Goal: Task Accomplishment & Management: Use online tool/utility

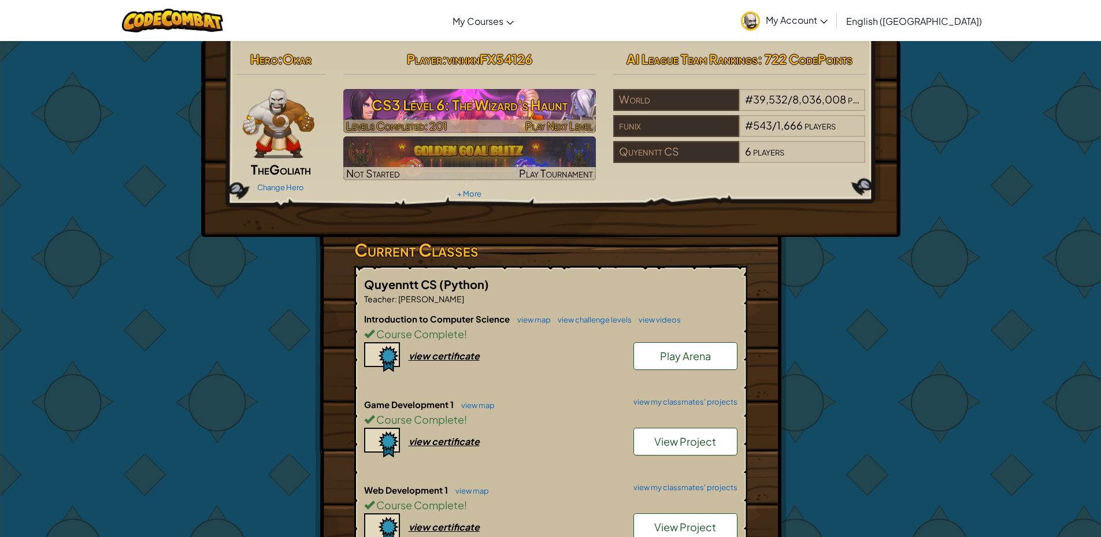
click at [464, 126] on div at bounding box center [469, 126] width 252 height 13
select select "en-[GEOGRAPHIC_DATA]"
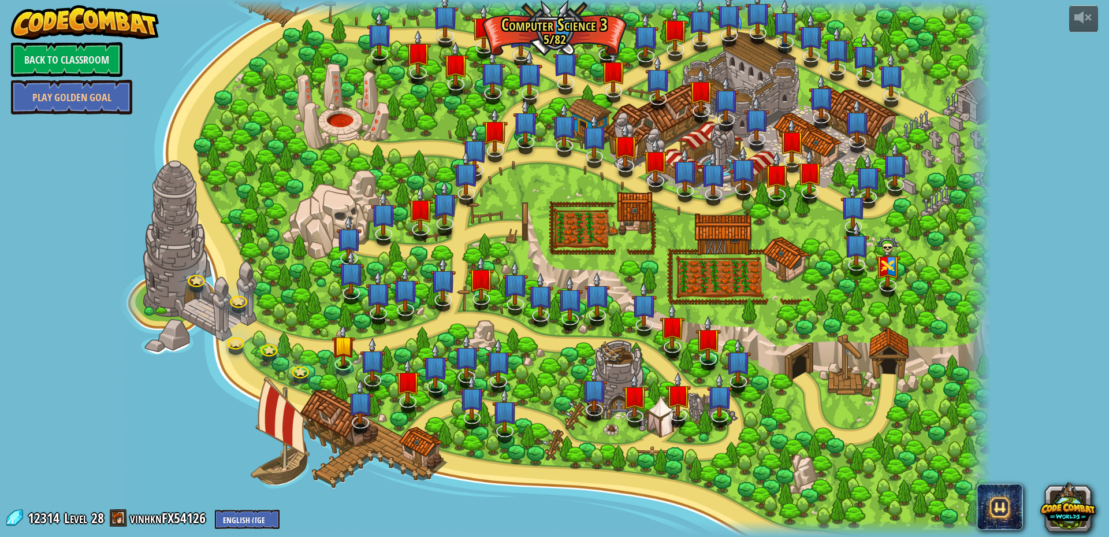
select select "en-[GEOGRAPHIC_DATA]"
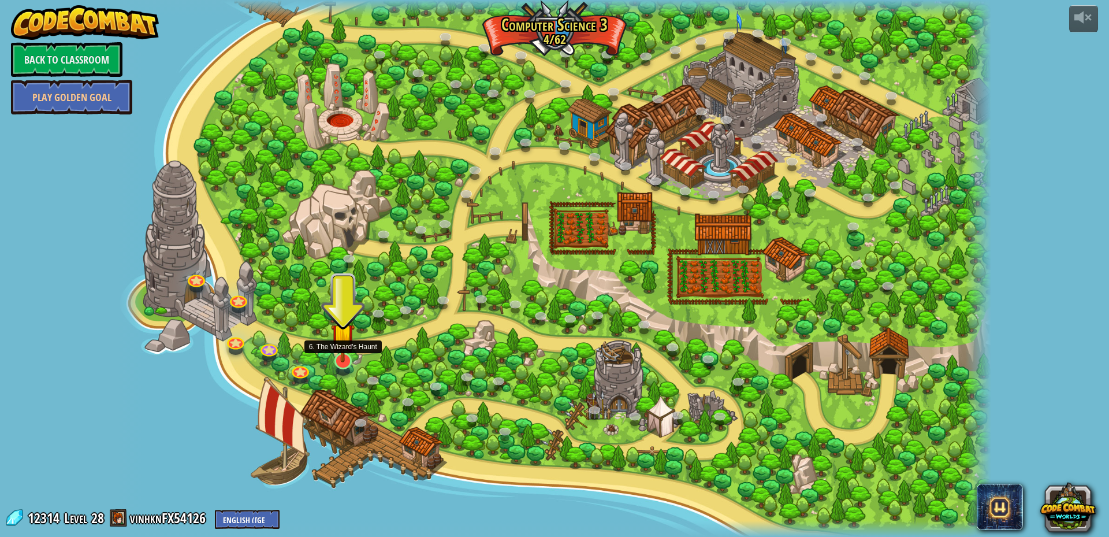
click at [344, 359] on img at bounding box center [343, 335] width 24 height 55
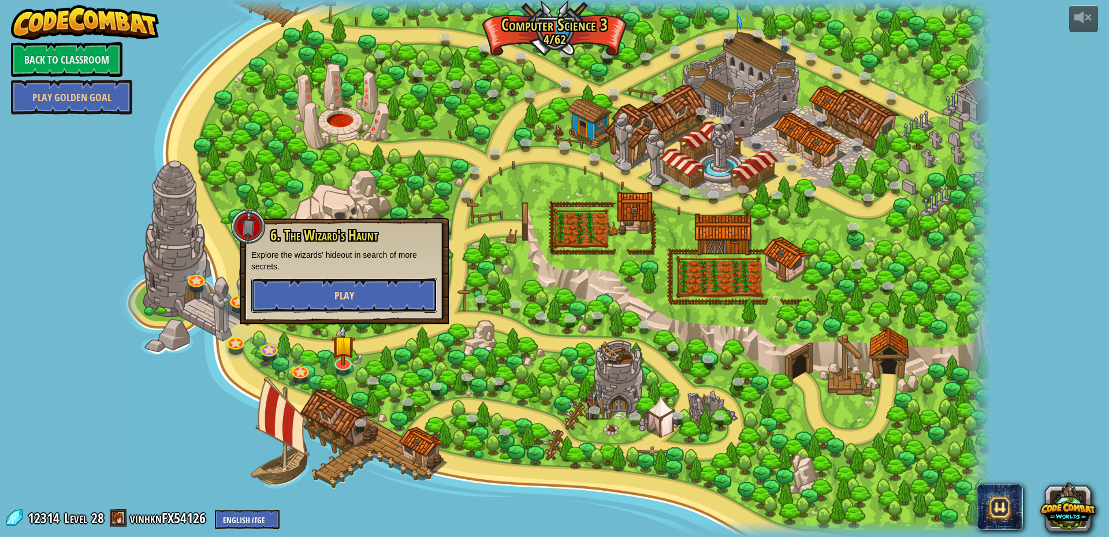
click at [352, 289] on span "Play" at bounding box center [345, 295] width 20 height 14
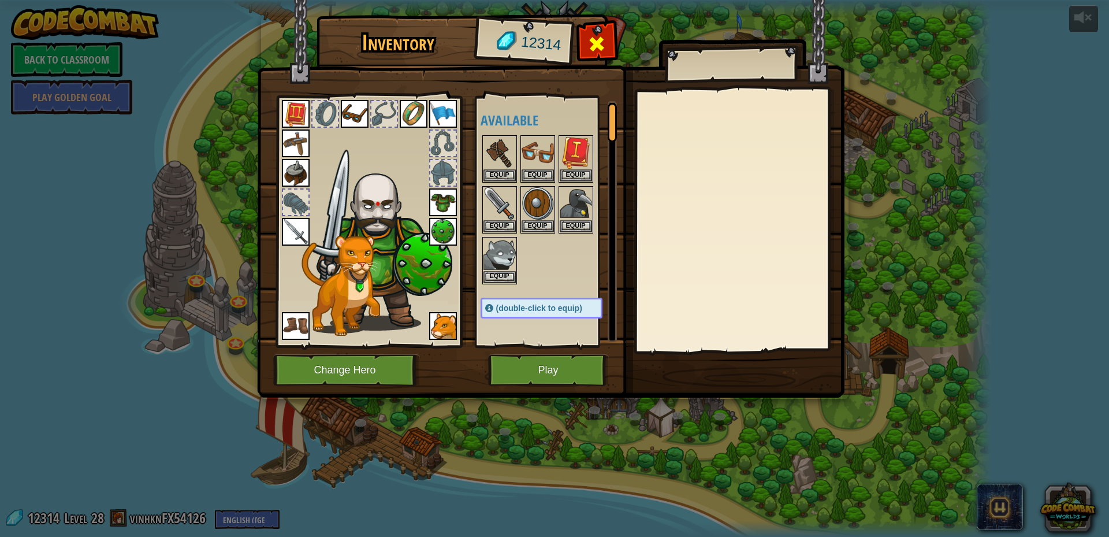
click at [600, 47] on span at bounding box center [597, 44] width 18 height 18
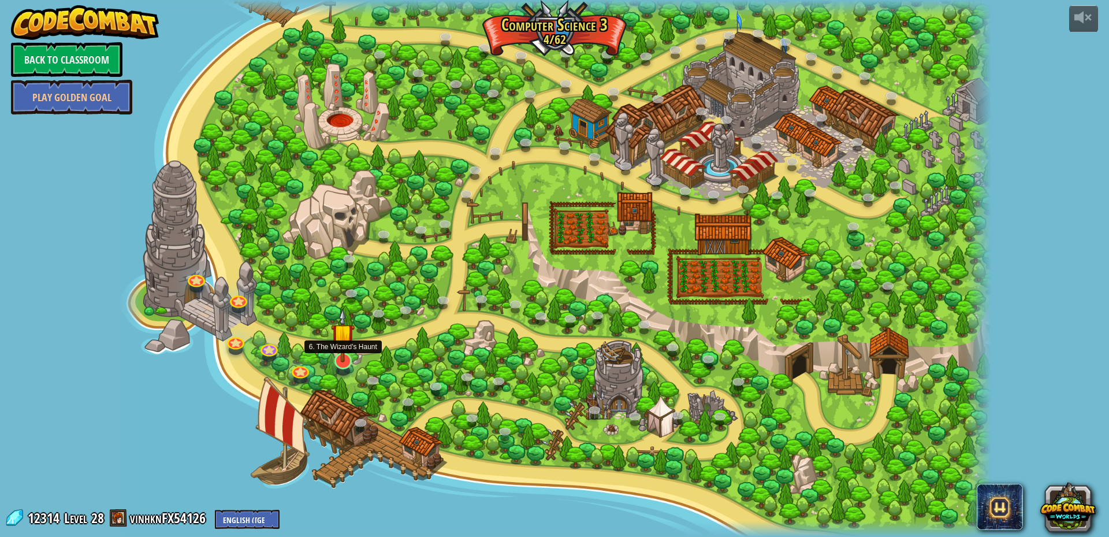
click at [343, 362] on img at bounding box center [343, 335] width 24 height 55
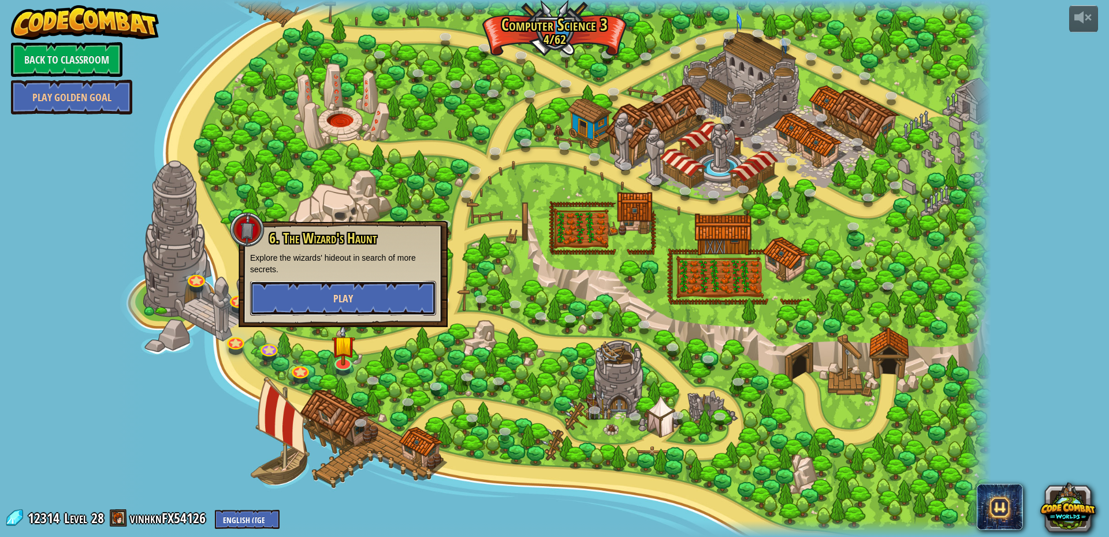
click at [355, 309] on button "Play" at bounding box center [343, 298] width 186 height 35
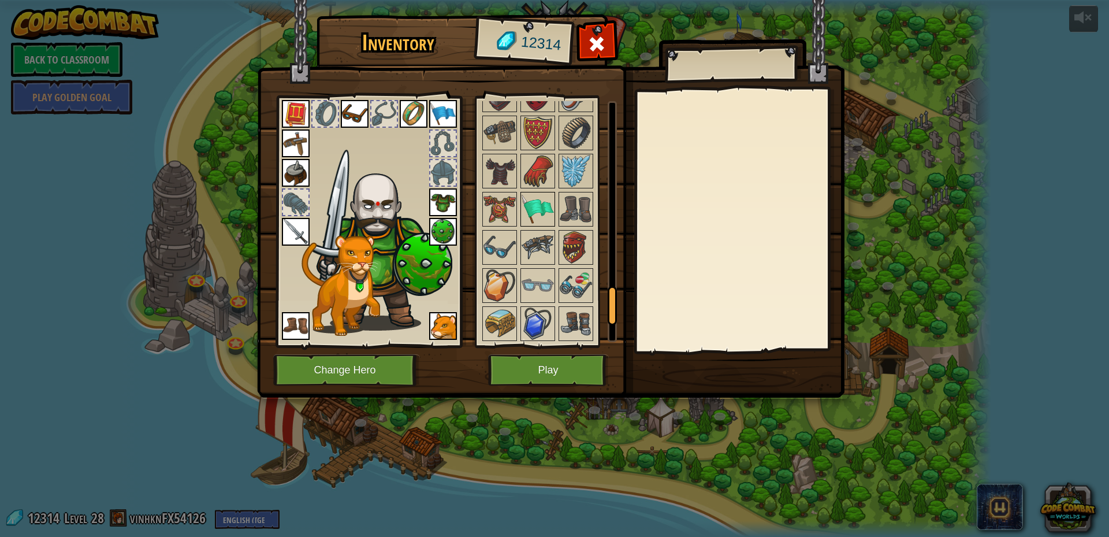
scroll to position [1361, 0]
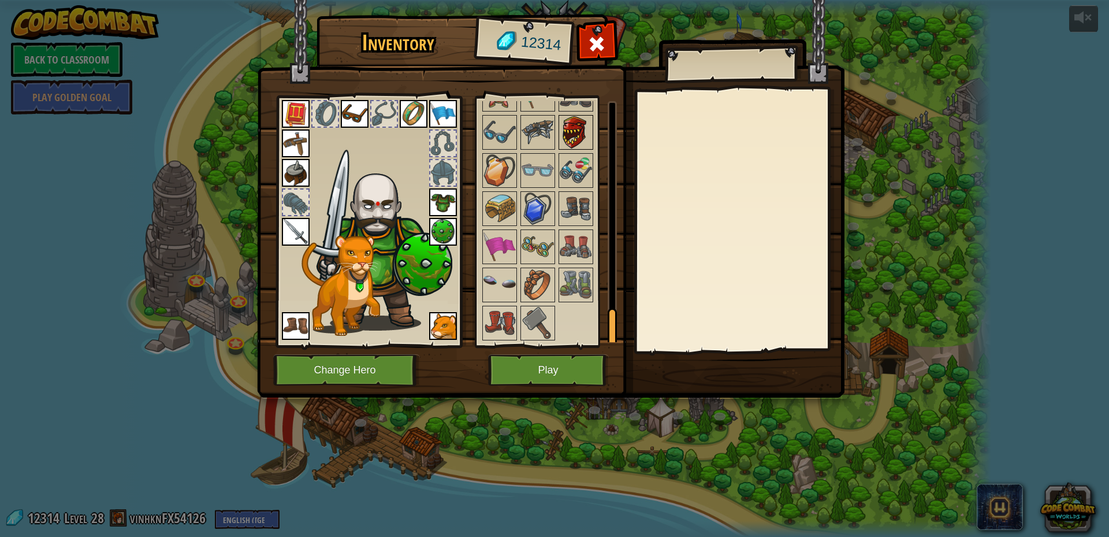
click at [573, 133] on img at bounding box center [576, 132] width 32 height 32
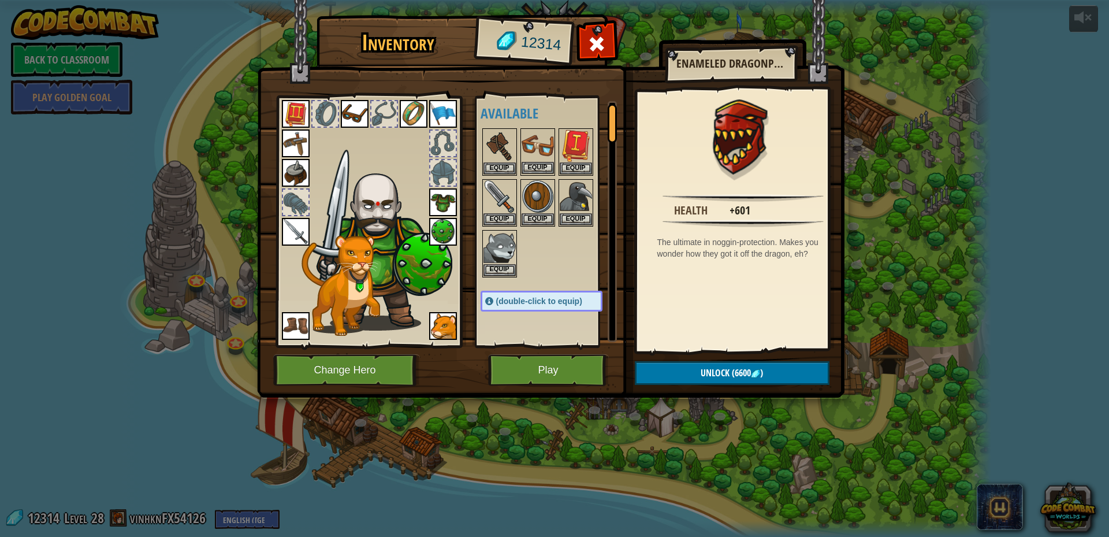
scroll to position [0, 0]
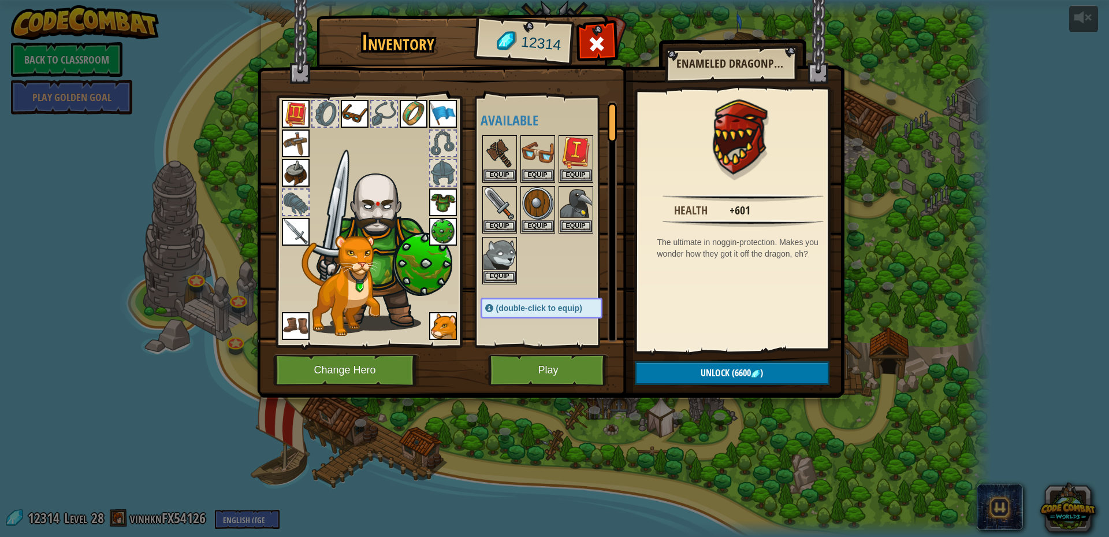
click at [518, 117] on h4 "Available" at bounding box center [553, 120] width 145 height 15
click at [499, 157] on img at bounding box center [500, 152] width 32 height 32
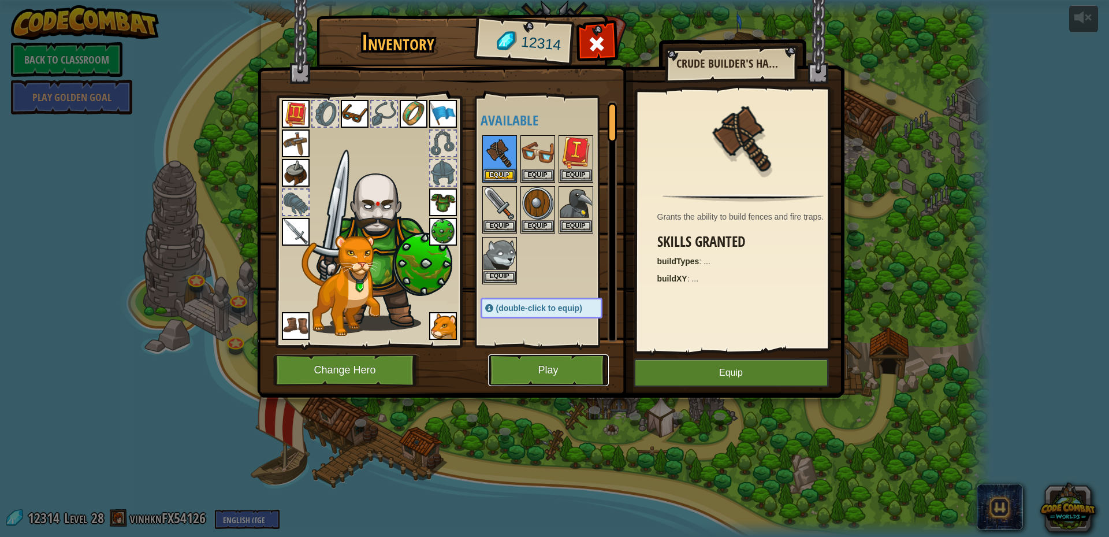
click at [552, 368] on button "Play" at bounding box center [548, 370] width 121 height 32
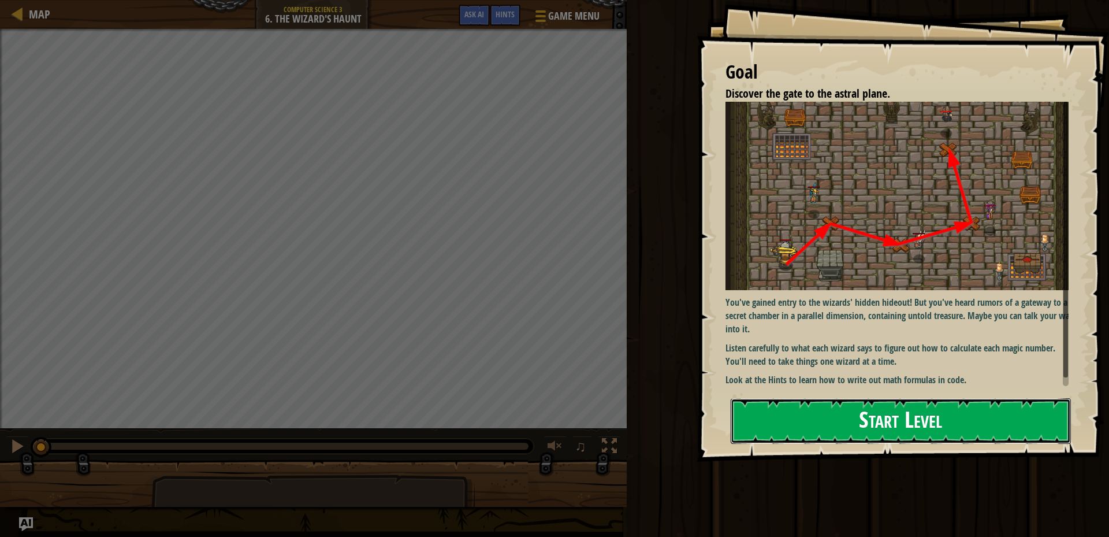
click at [799, 433] on button "Start Level" at bounding box center [901, 421] width 340 height 46
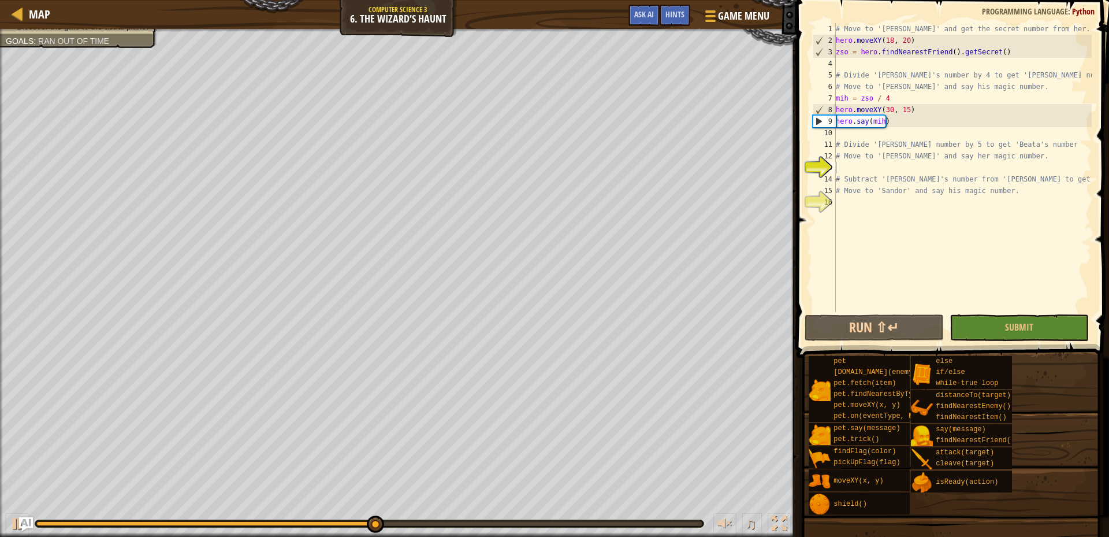
click at [333, 526] on div at bounding box center [369, 523] width 668 height 7
click at [335, 521] on div "0:13.4 Now: 0:15.7 Max: 0:29.9" at bounding box center [185, 523] width 298 height 5
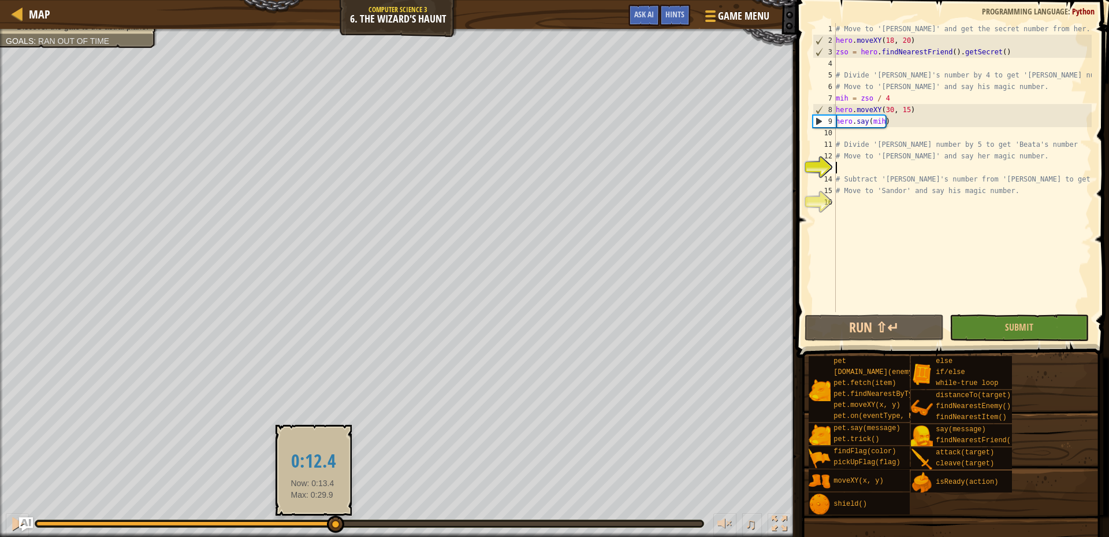
click at [313, 522] on div at bounding box center [185, 523] width 298 height 5
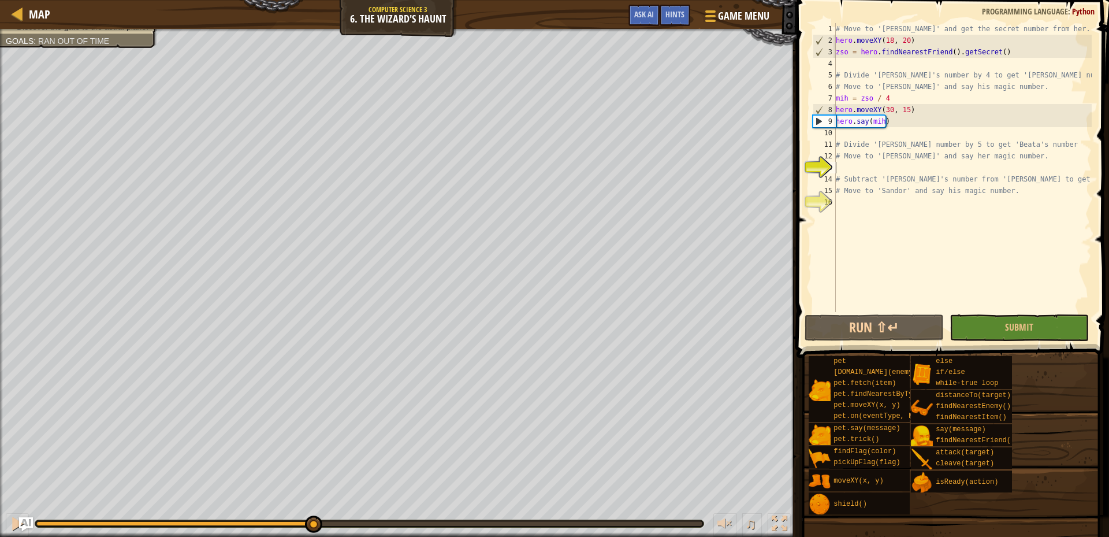
click at [274, 519] on div at bounding box center [370, 523] width 670 height 8
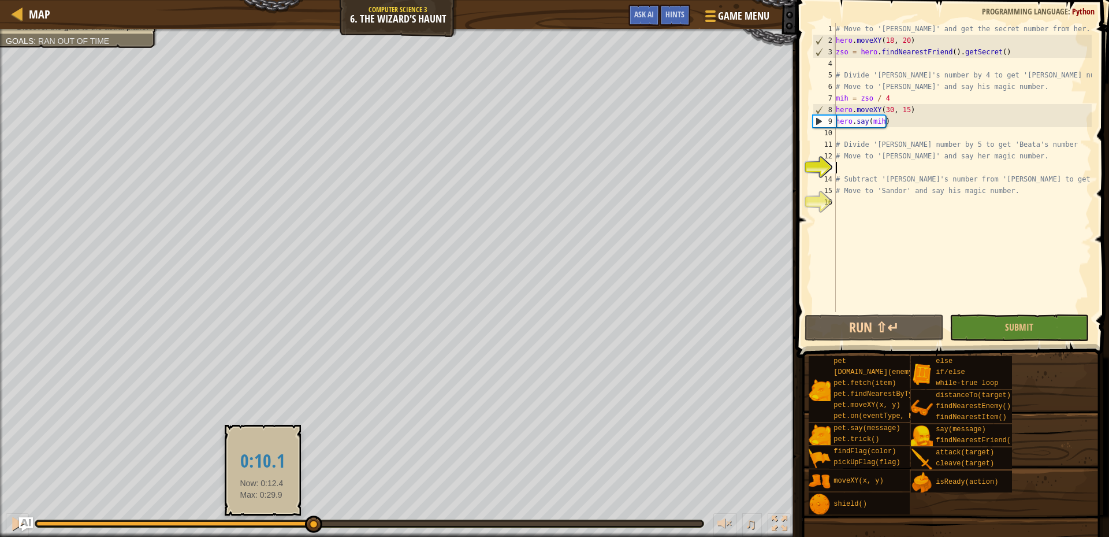
click at [262, 523] on div at bounding box center [174, 523] width 276 height 5
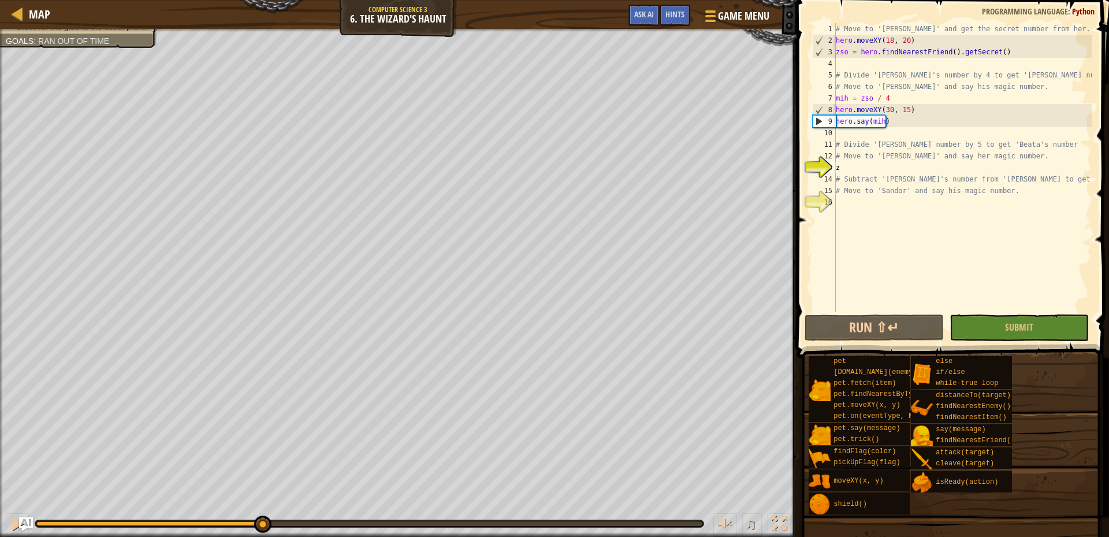
scroll to position [0, 1]
type textarea "z"
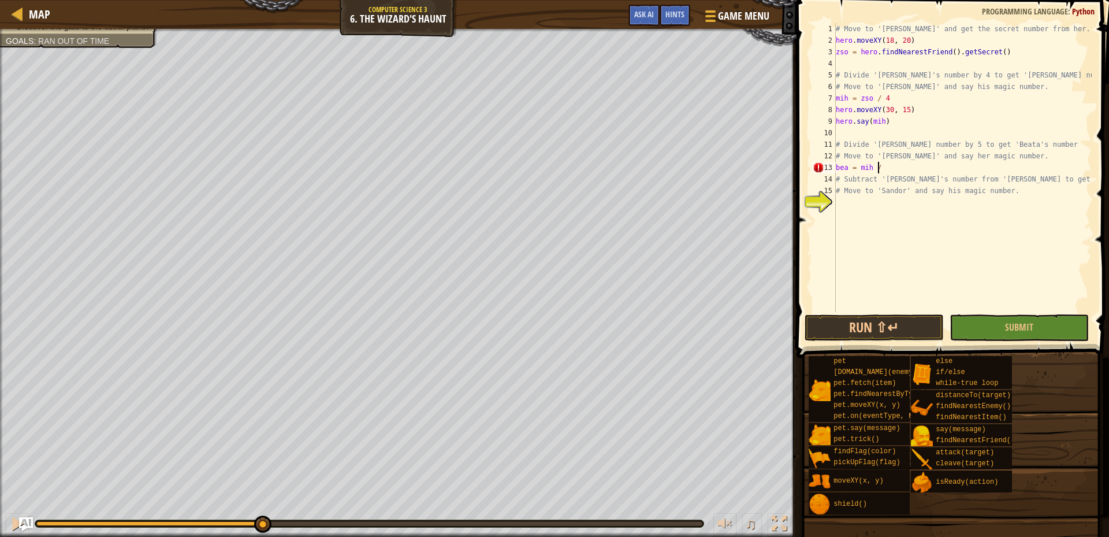
scroll to position [3, 20]
type textarea "5"
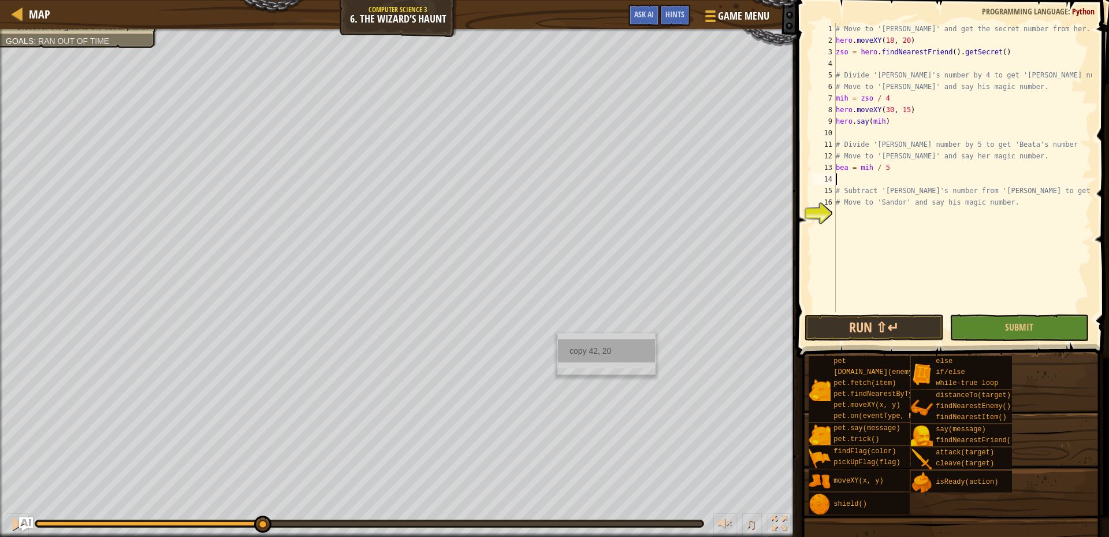
click at [571, 355] on div "copy 42, 20" at bounding box center [606, 350] width 97 height 23
click at [848, 180] on div "# Move to '[PERSON_NAME]' and get the secret number from her. hero . moveXY ( 1…" at bounding box center [963, 179] width 258 height 312
click at [851, 182] on div "# Move to '[PERSON_NAME]' and get the secret number from her. hero . moveXY ( 1…" at bounding box center [963, 179] width 258 height 312
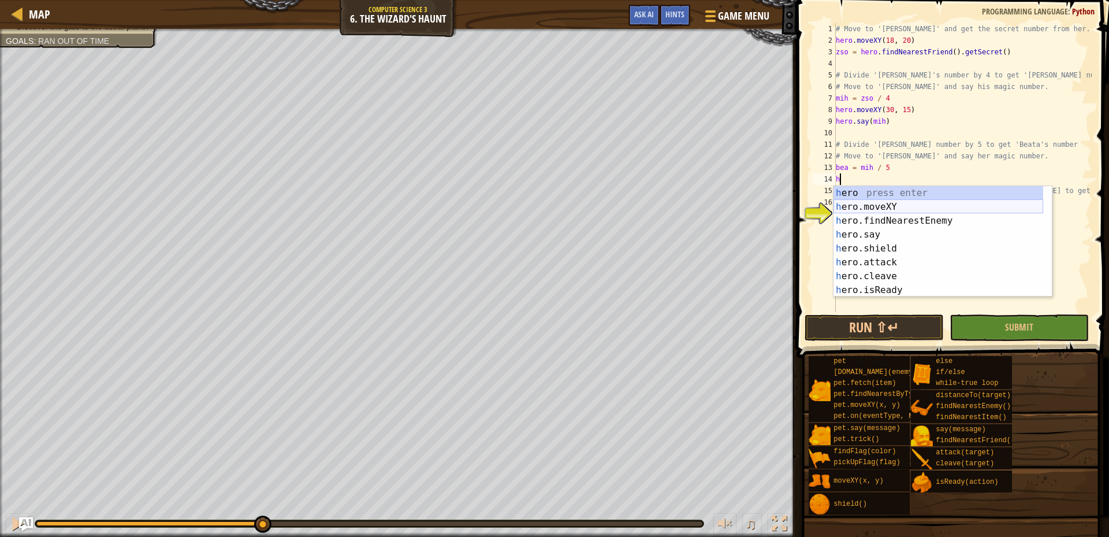
click at [879, 202] on div "h ero press enter h ero.moveXY press enter h ero.findNearestEnemy press enter h…" at bounding box center [939, 255] width 210 height 139
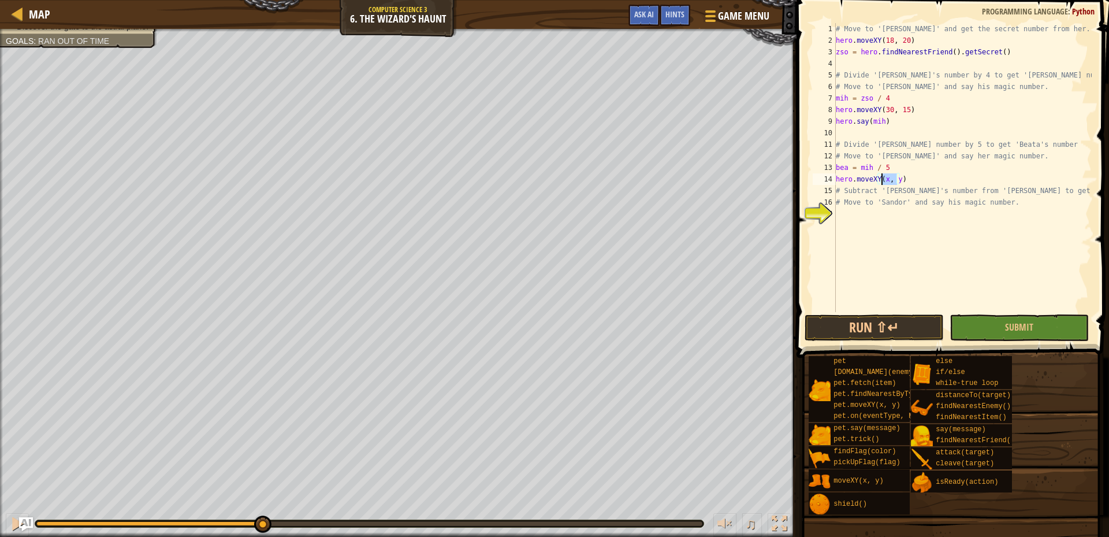
drag, startPoint x: 897, startPoint y: 181, endPoint x: 883, endPoint y: 184, distance: 13.6
click at [883, 184] on div "# Move to '[PERSON_NAME]' and get the secret number from her. hero . moveXY ( 1…" at bounding box center [963, 179] width 258 height 312
paste textarea "42, 20"
type textarea "hero.moveXY(42, 20)"
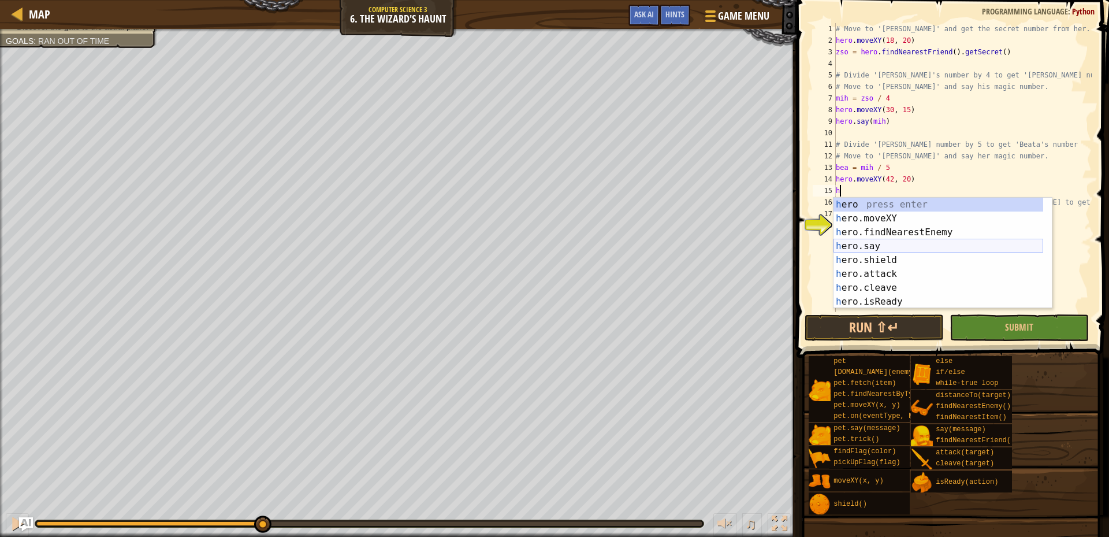
click at [882, 248] on div "h ero press enter h ero.moveXY press enter h ero.findNearestEnemy press enter h…" at bounding box center [939, 267] width 210 height 139
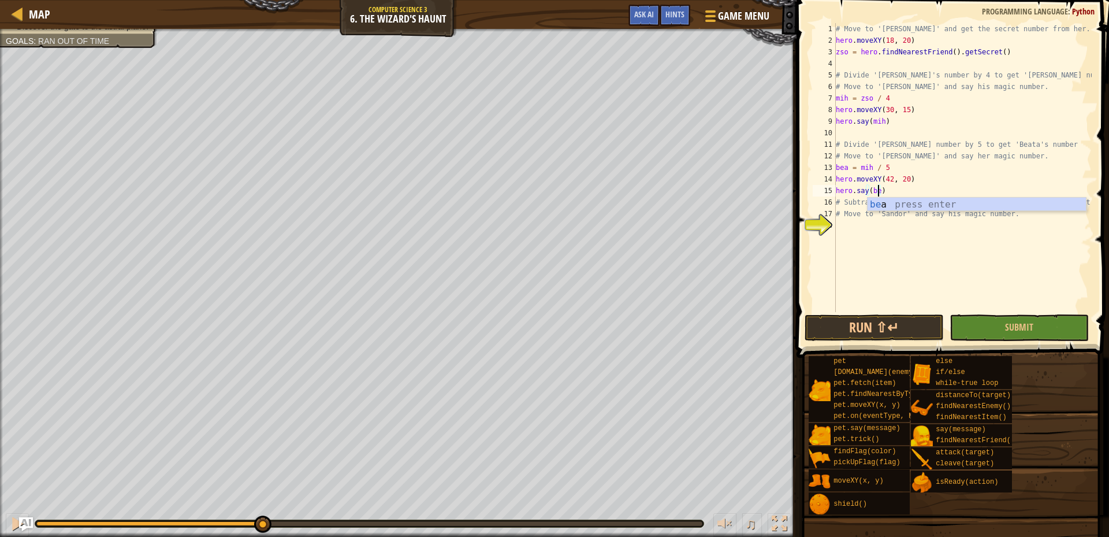
type textarea "hero.say(bea)"
click at [911, 199] on div "bea press enter" at bounding box center [977, 219] width 218 height 42
click at [866, 229] on div "# Move to '[PERSON_NAME]' and get the secret number from her. hero . moveXY ( 1…" at bounding box center [963, 179] width 258 height 312
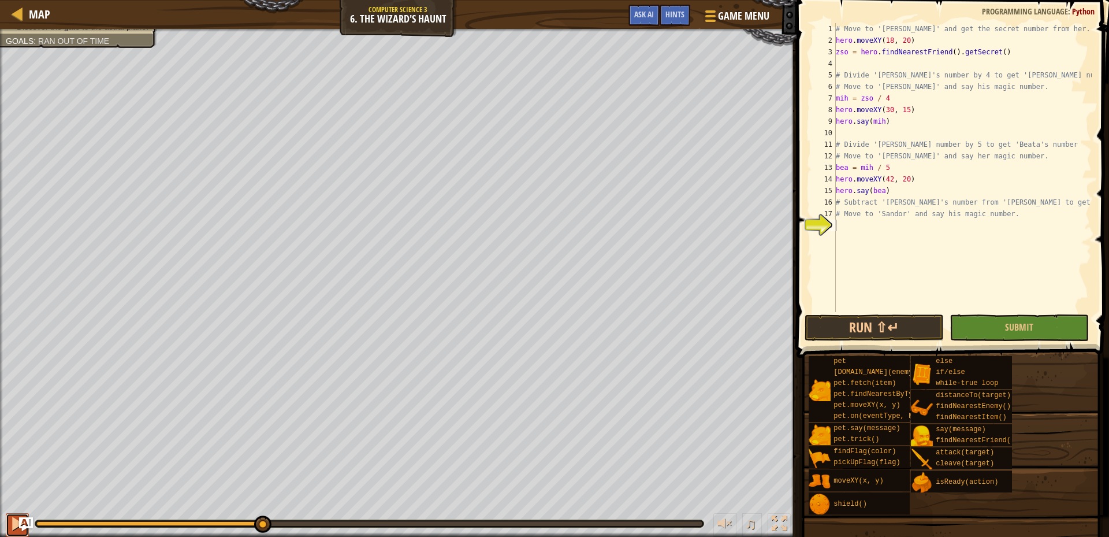
drag, startPoint x: 12, startPoint y: 525, endPoint x: 8, endPoint y: 521, distance: 6.1
click at [11, 524] on div at bounding box center [17, 523] width 15 height 15
click at [40, 523] on div at bounding box center [224, 523] width 377 height 5
click at [19, 526] on img "Ask AI" at bounding box center [25, 524] width 15 height 15
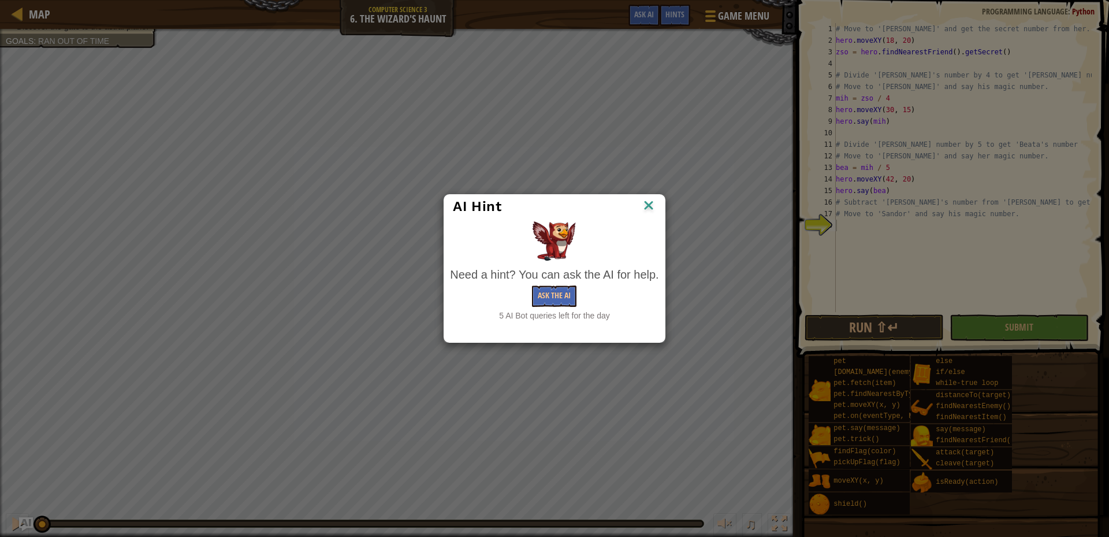
click at [653, 209] on img at bounding box center [648, 206] width 15 height 17
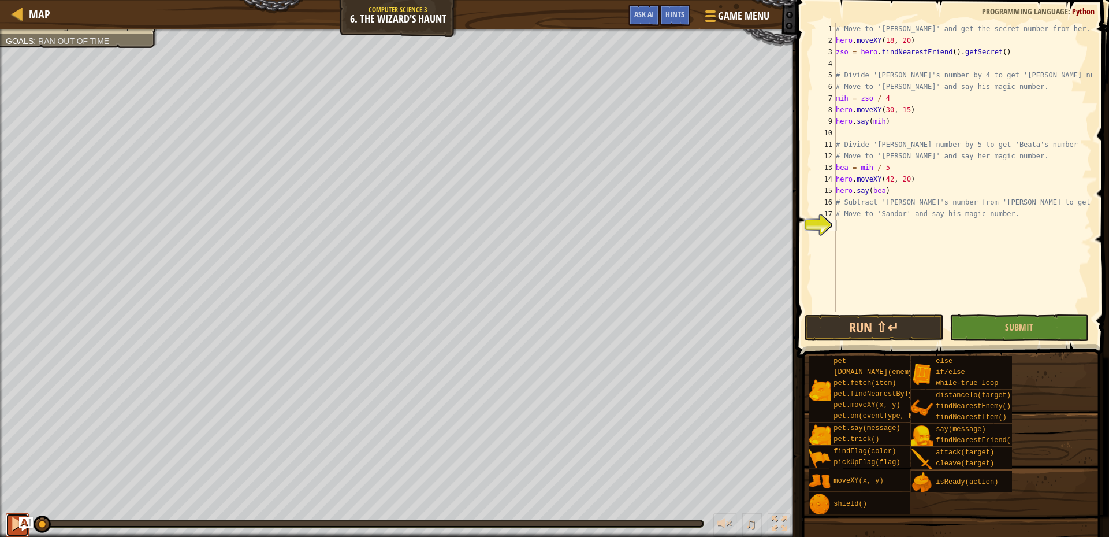
click at [15, 521] on div at bounding box center [17, 523] width 15 height 15
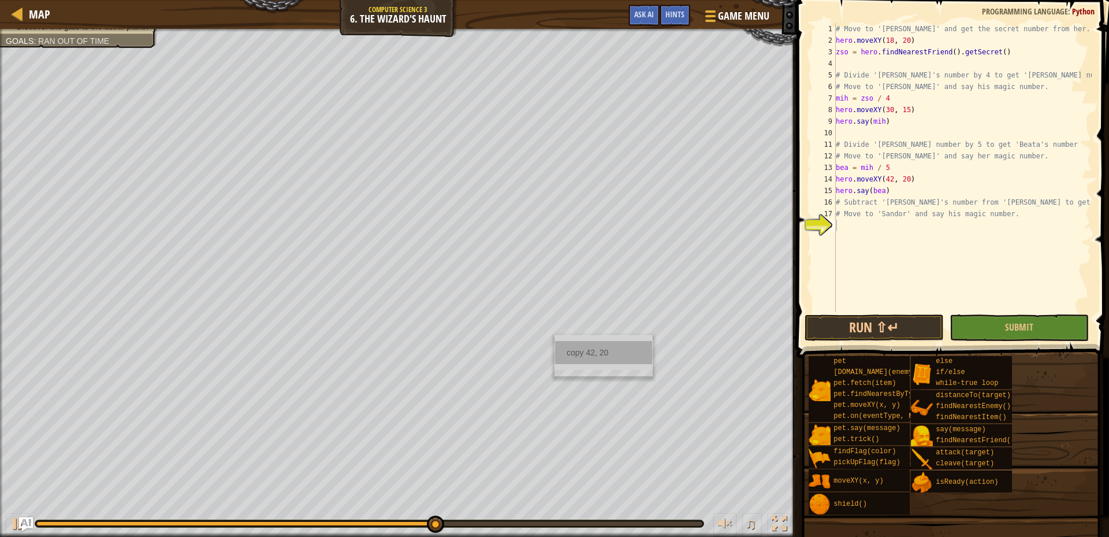
click at [573, 361] on div "copy 42, 20" at bounding box center [603, 352] width 97 height 23
click at [875, 184] on div "# Move to '[PERSON_NAME]' and get the secret number from her. hero . moveXY ( 1…" at bounding box center [963, 179] width 258 height 312
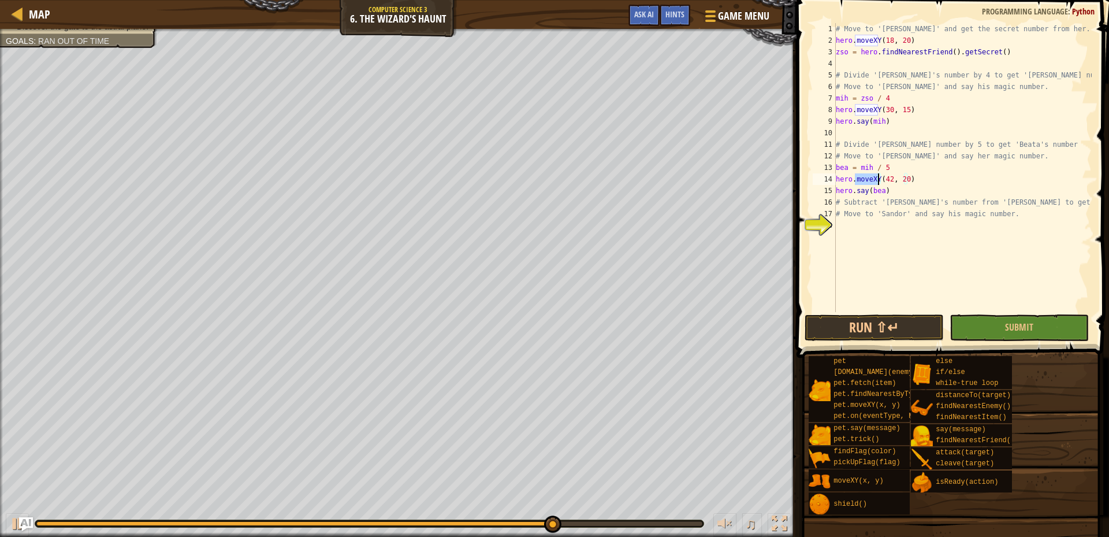
click at [875, 184] on div "# Move to '[PERSON_NAME]' and get the secret number from her. hero . moveXY ( 1…" at bounding box center [963, 179] width 258 height 312
click at [901, 183] on div "# Move to '[PERSON_NAME]' and get the secret number from her. hero . moveXY ( 1…" at bounding box center [963, 167] width 258 height 289
click at [898, 188] on div "# Move to '[PERSON_NAME]' and get the secret number from her. hero . moveXY ( 1…" at bounding box center [963, 179] width 258 height 312
type textarea "hero.say(bea)"
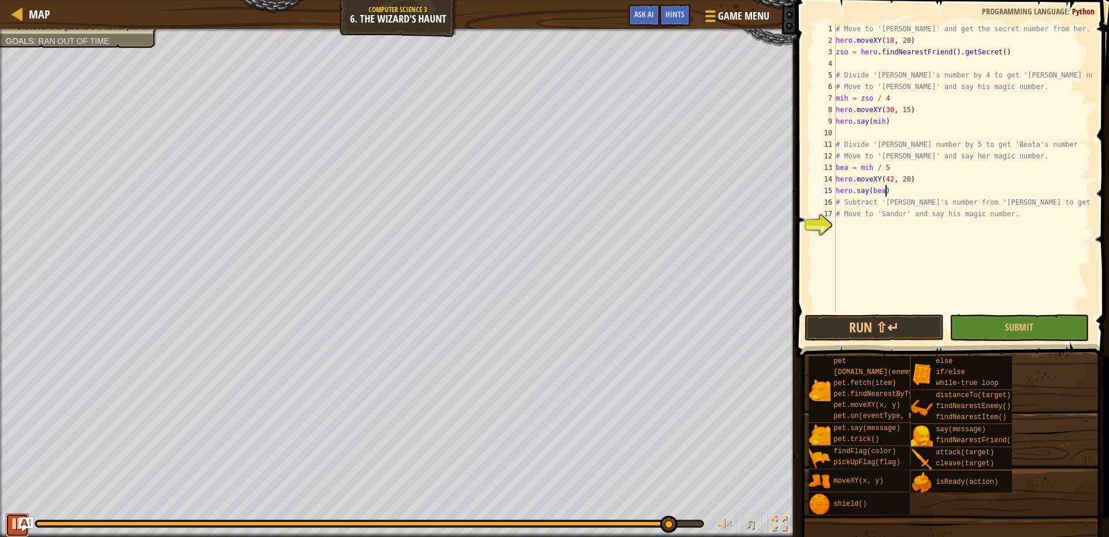
click at [14, 518] on div at bounding box center [17, 523] width 15 height 15
click at [848, 224] on div "# Move to '[PERSON_NAME]' and get the secret number from her. hero . moveXY ( 1…" at bounding box center [963, 179] width 258 height 312
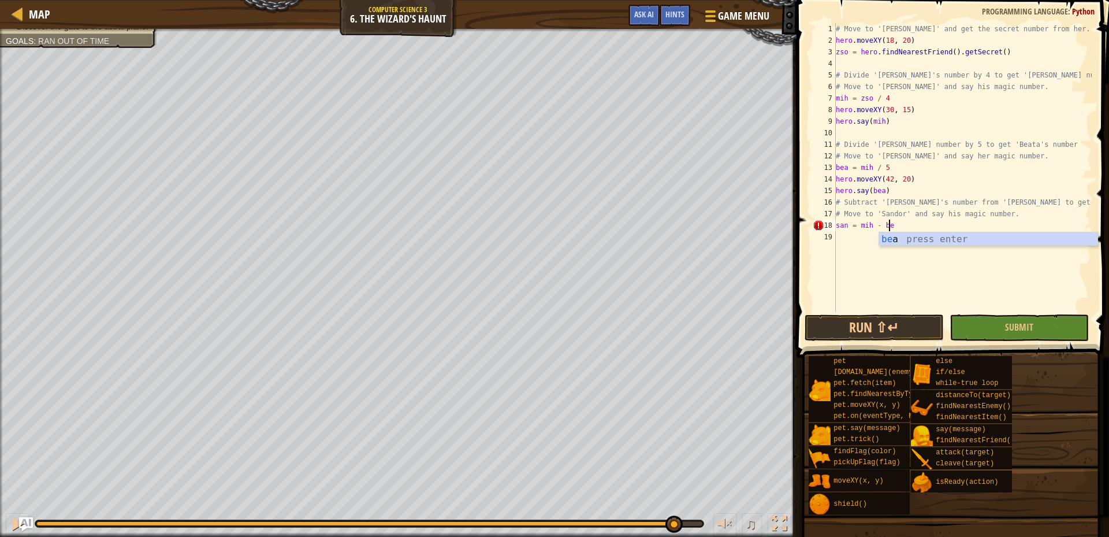
type textarea "san = mih - bea"
click at [903, 235] on div "bea press enter" at bounding box center [988, 253] width 218 height 42
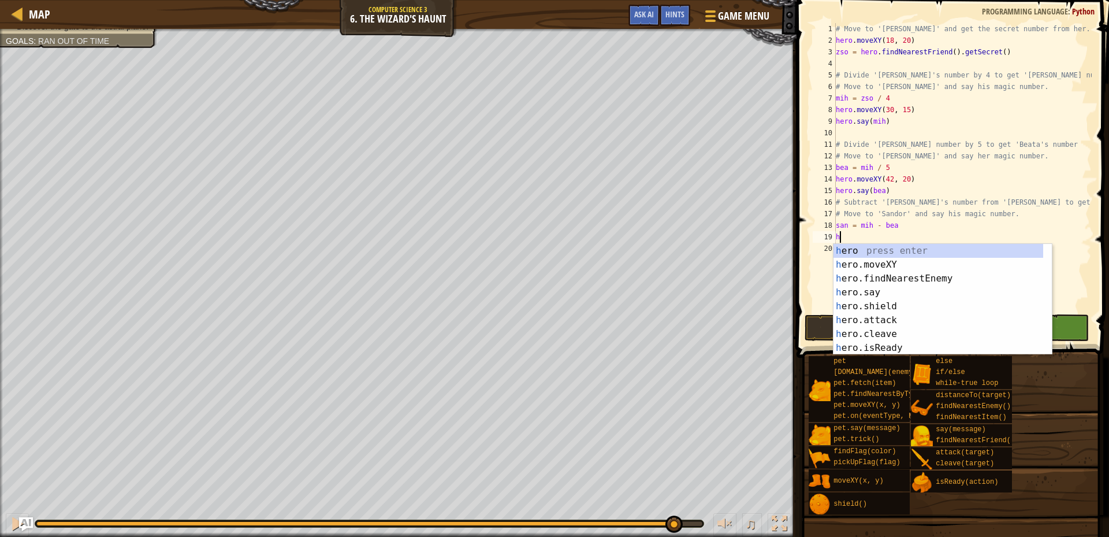
scroll to position [3, 1]
click at [935, 268] on div "h ero press enter h ero.moveXY press enter h ero.findNearestEnemy press enter h…" at bounding box center [943, 313] width 218 height 139
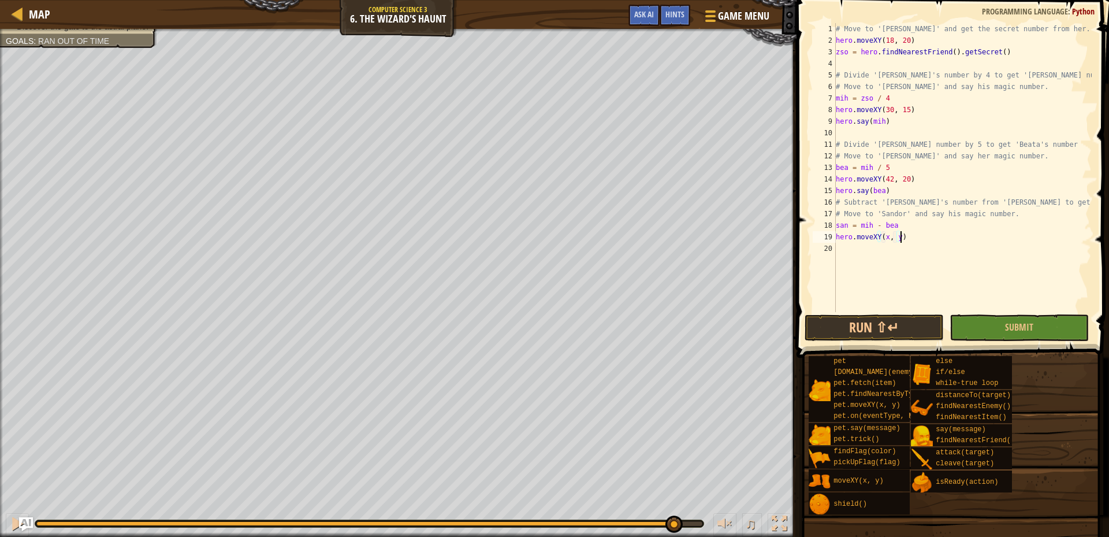
click at [900, 239] on div "# Move to '[PERSON_NAME]' and get the secret number from her. hero . moveXY ( 1…" at bounding box center [963, 179] width 258 height 312
drag, startPoint x: 897, startPoint y: 239, endPoint x: 882, endPoint y: 237, distance: 15.7
click at [882, 237] on div "# Move to '[PERSON_NAME]' and get the secret number from her. hero . moveXY ( 1…" at bounding box center [963, 179] width 258 height 312
click at [529, 184] on div "copy 38, 37" at bounding box center [549, 184] width 97 height 23
click at [897, 236] on div "# Move to '[PERSON_NAME]' and get the secret number from her. hero . moveXY ( 1…" at bounding box center [963, 167] width 258 height 289
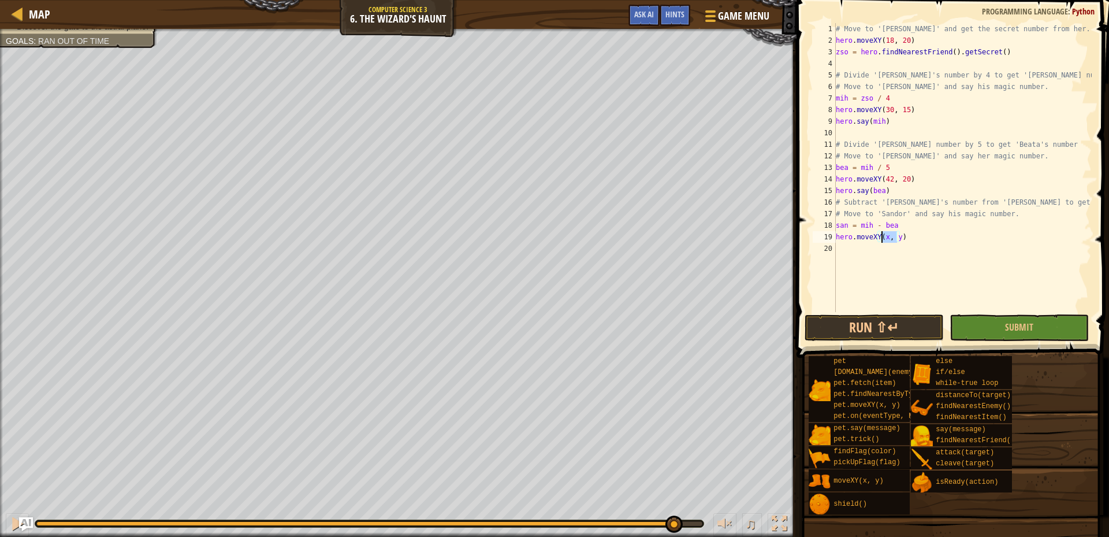
drag, startPoint x: 897, startPoint y: 236, endPoint x: 883, endPoint y: 238, distance: 14.0
click at [883, 238] on div "# Move to '[PERSON_NAME]' and get the secret number from her. hero . moveXY ( 1…" at bounding box center [963, 179] width 258 height 312
paste textarea "38, 37"
type textarea "hero.moveXY(38, 37)"
click at [849, 249] on div "# Move to '[PERSON_NAME]' and get the secret number from her. hero . moveXY ( 1…" at bounding box center [963, 179] width 258 height 312
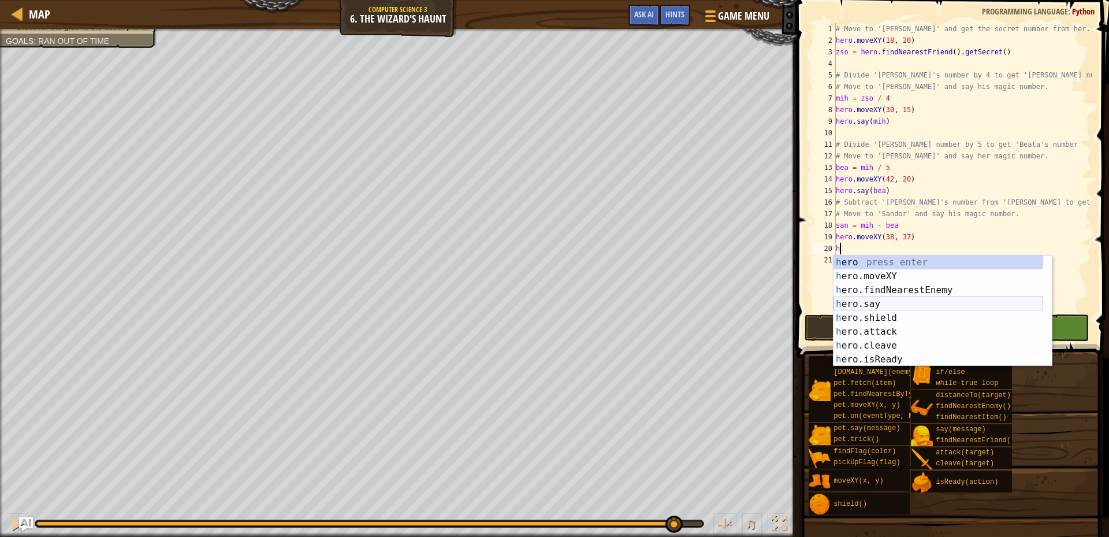
click at [857, 303] on div "h ero press enter h ero.moveXY press enter h ero.findNearestEnemy press enter h…" at bounding box center [939, 324] width 210 height 139
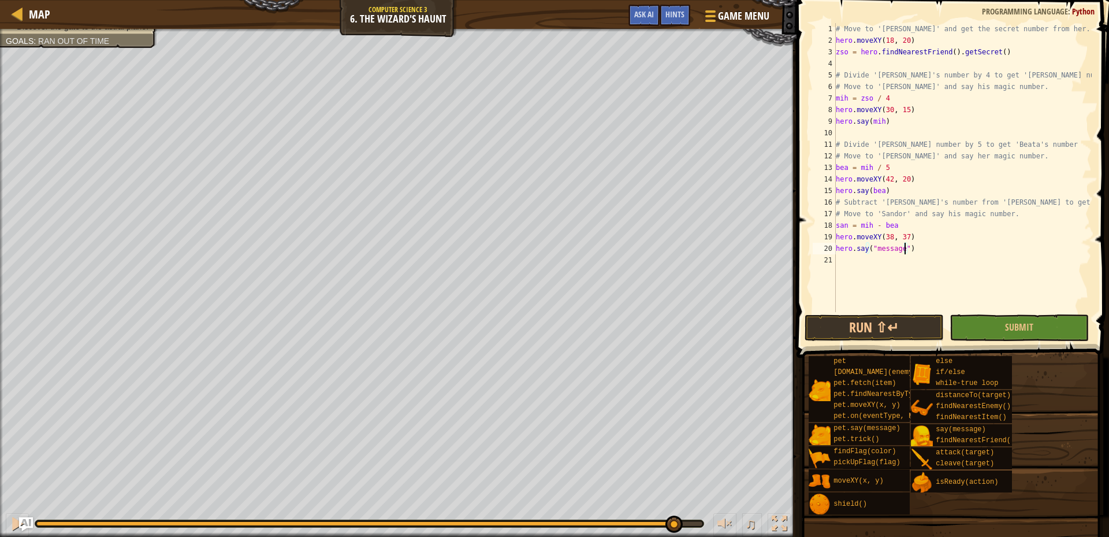
click at [905, 247] on div "# Move to '[PERSON_NAME]' and get the secret number from her. hero . moveXY ( 1…" at bounding box center [963, 179] width 258 height 312
type textarea "hero.say(san)"
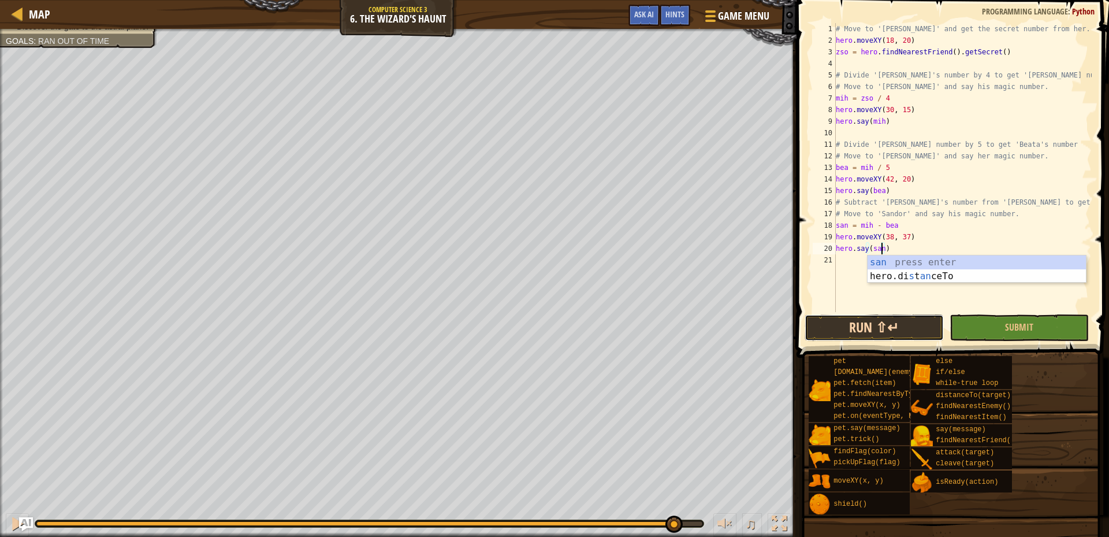
click at [904, 335] on button "Run ⇧↵" at bounding box center [874, 327] width 139 height 27
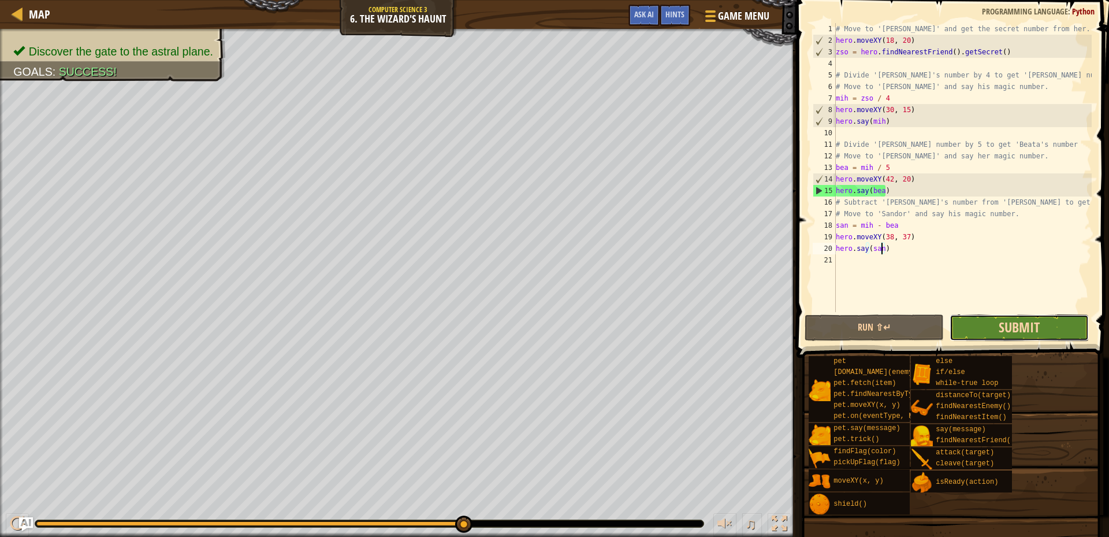
click at [1010, 330] on span "Submit" at bounding box center [1019, 327] width 41 height 18
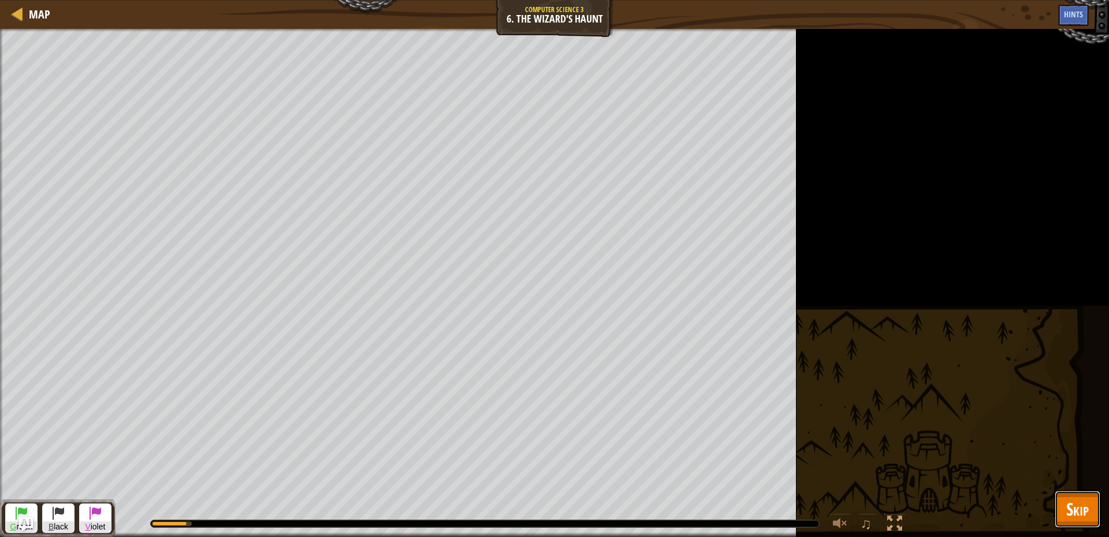
click at [1079, 520] on span "Skip" at bounding box center [1078, 509] width 23 height 24
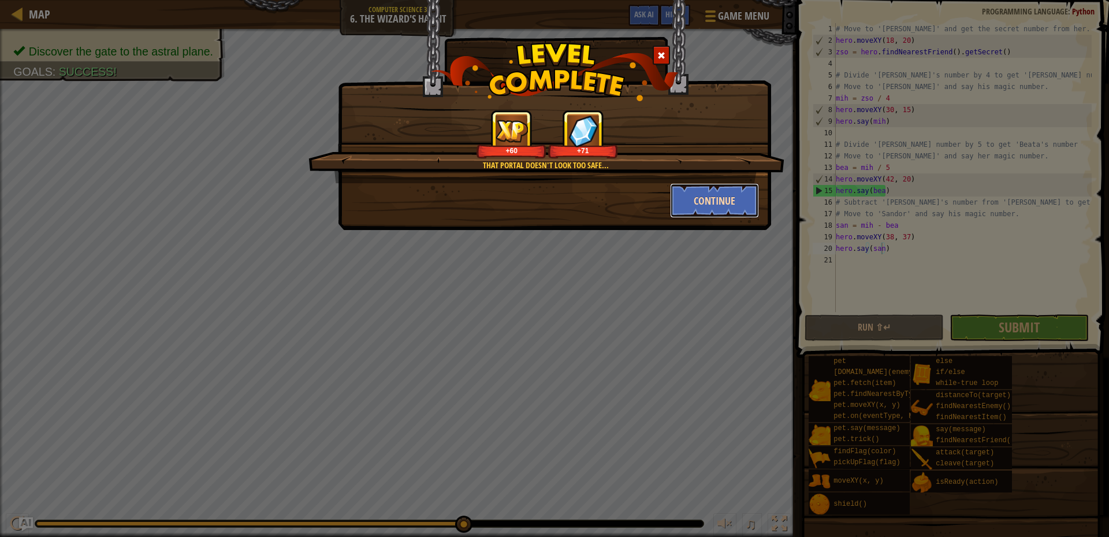
click at [714, 192] on button "Continue" at bounding box center [715, 200] width 90 height 35
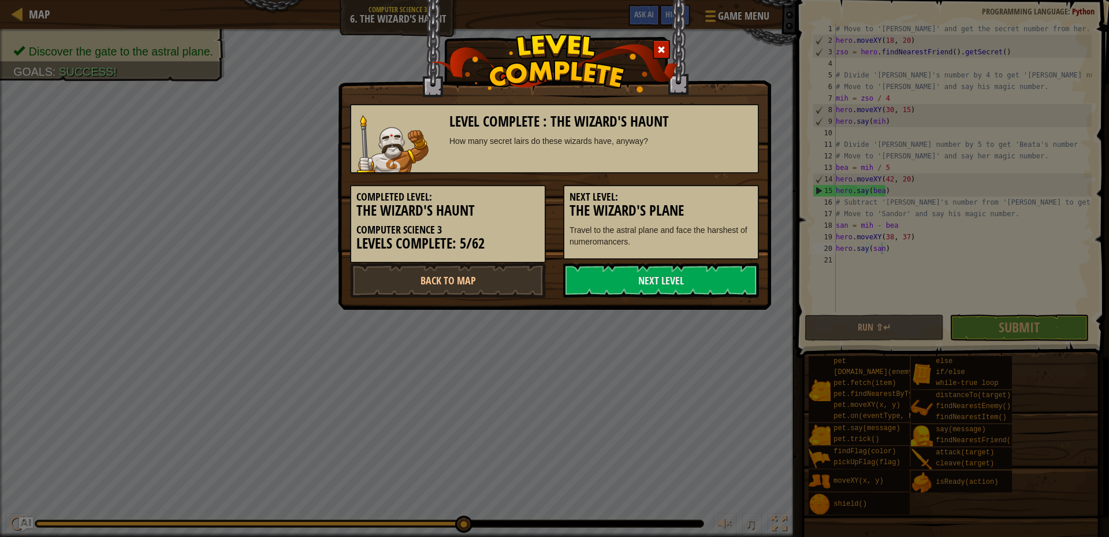
click at [712, 201] on h5 "Next Level:" at bounding box center [661, 197] width 183 height 12
click at [670, 276] on link "Next Level" at bounding box center [661, 280] width 196 height 35
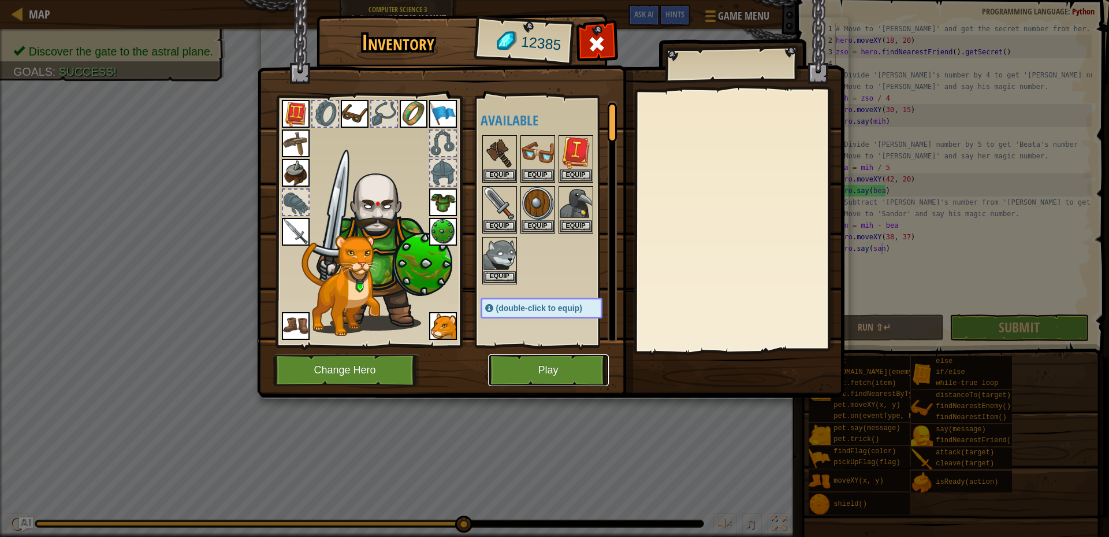
click at [531, 376] on button "Play" at bounding box center [548, 370] width 121 height 32
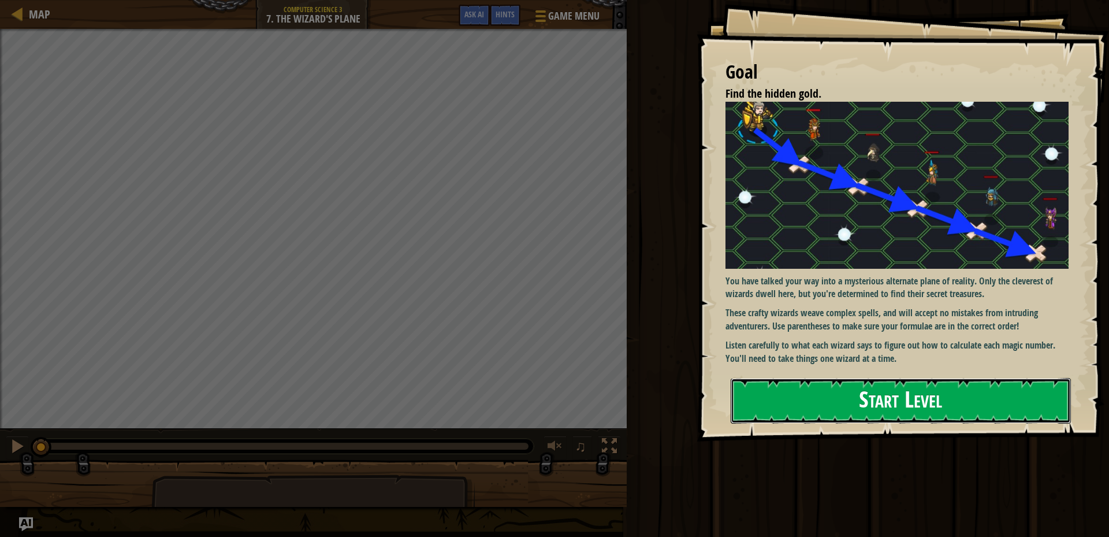
click at [788, 411] on button "Start Level" at bounding box center [901, 401] width 340 height 46
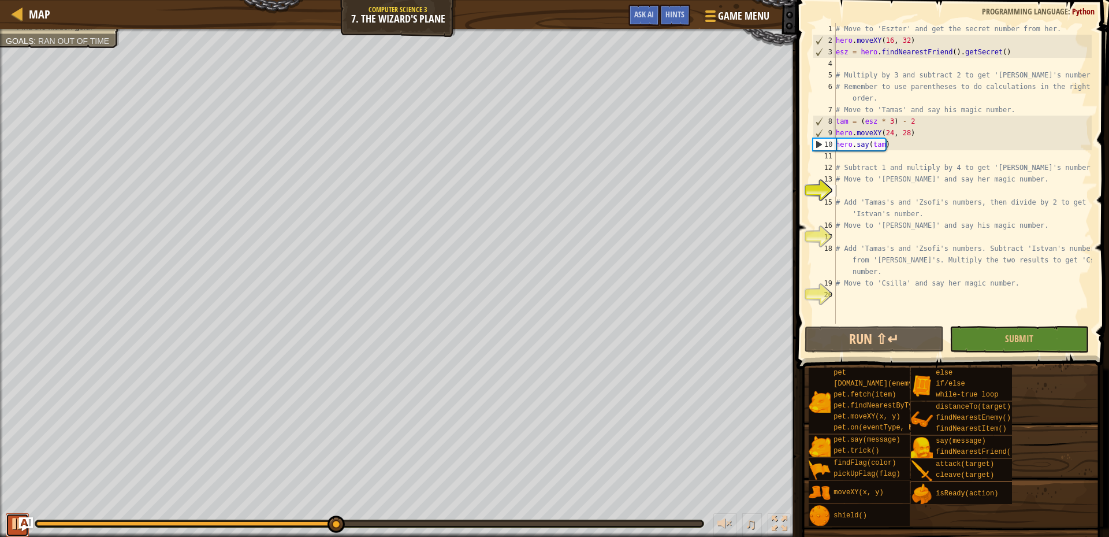
click at [13, 527] on div at bounding box center [17, 523] width 15 height 15
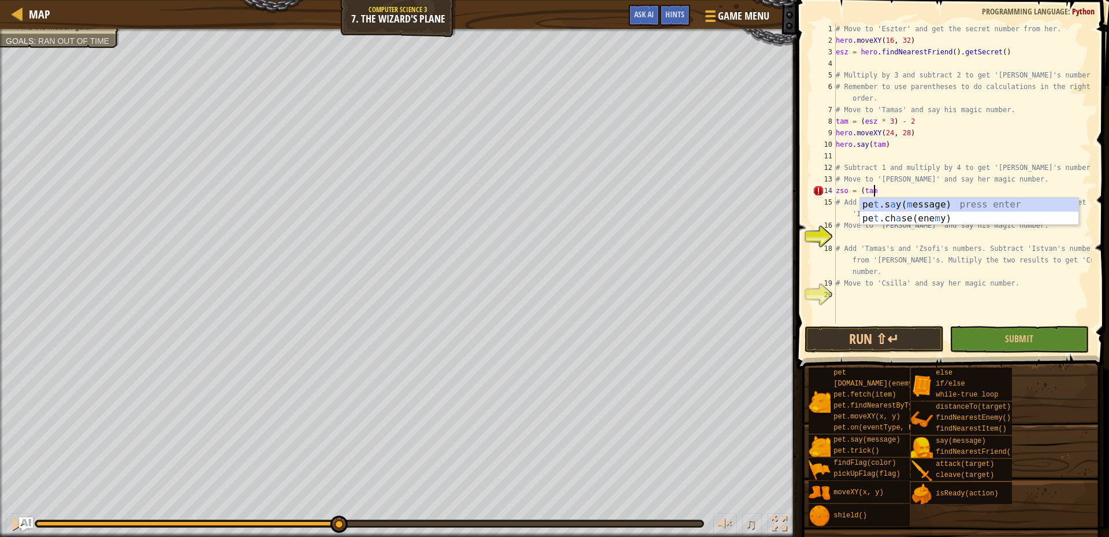
scroll to position [3, 18]
click at [14, 519] on div at bounding box center [17, 523] width 15 height 15
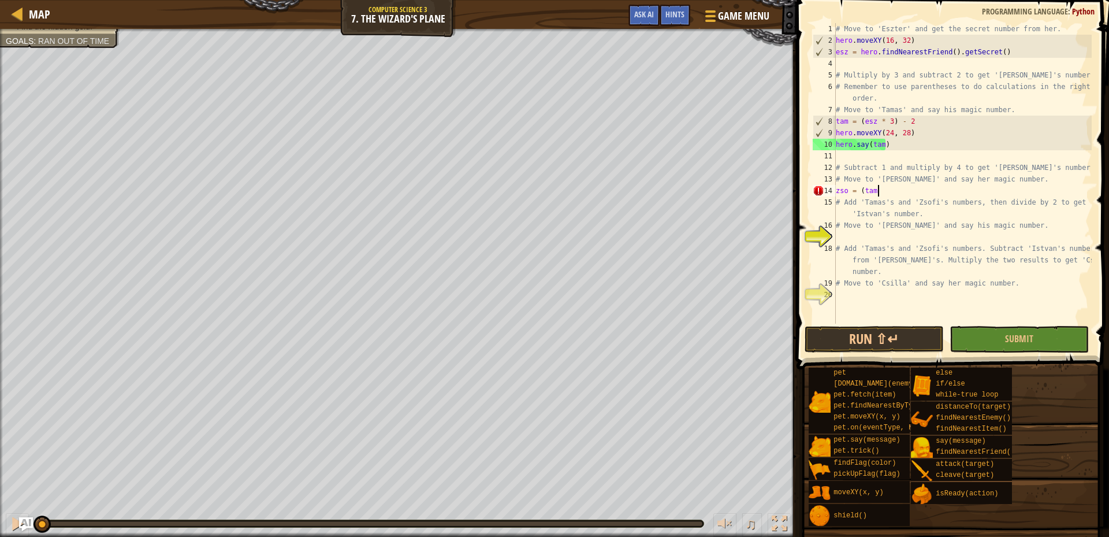
click at [41, 523] on div at bounding box center [38, 523] width 5 height 5
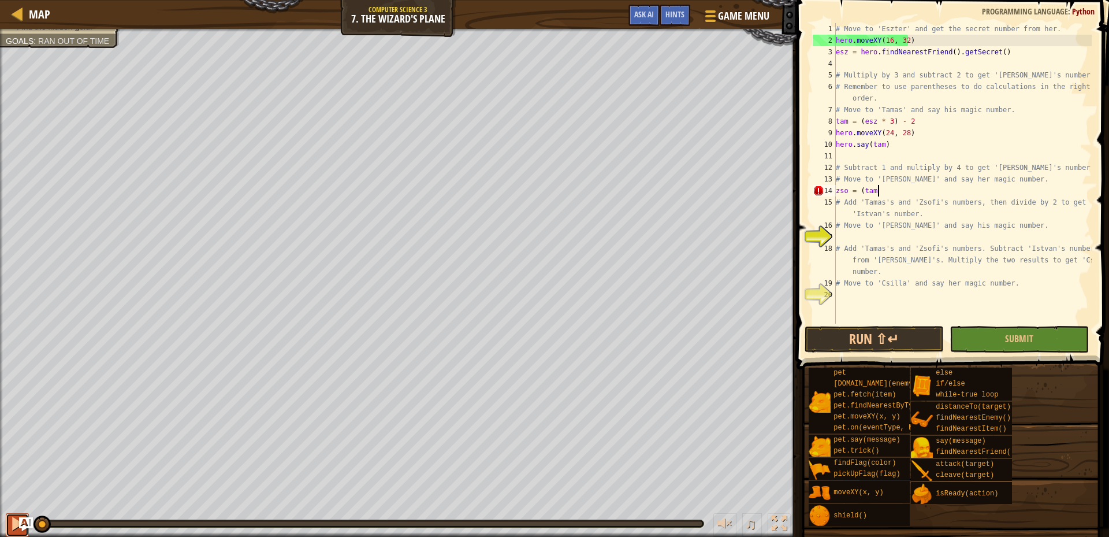
click at [9, 521] on button at bounding box center [17, 525] width 23 height 24
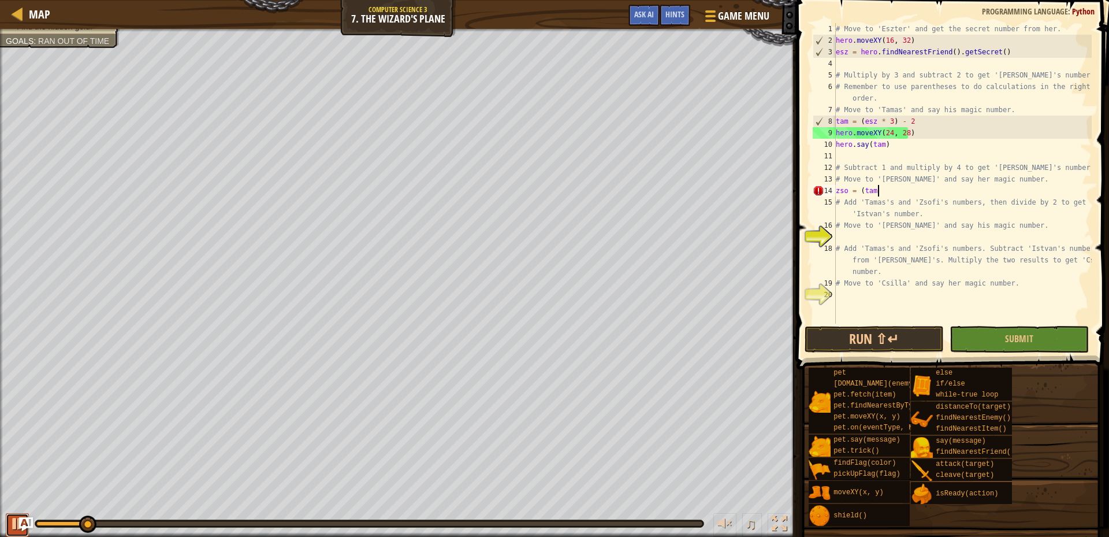
click at [13, 521] on div at bounding box center [17, 523] width 15 height 15
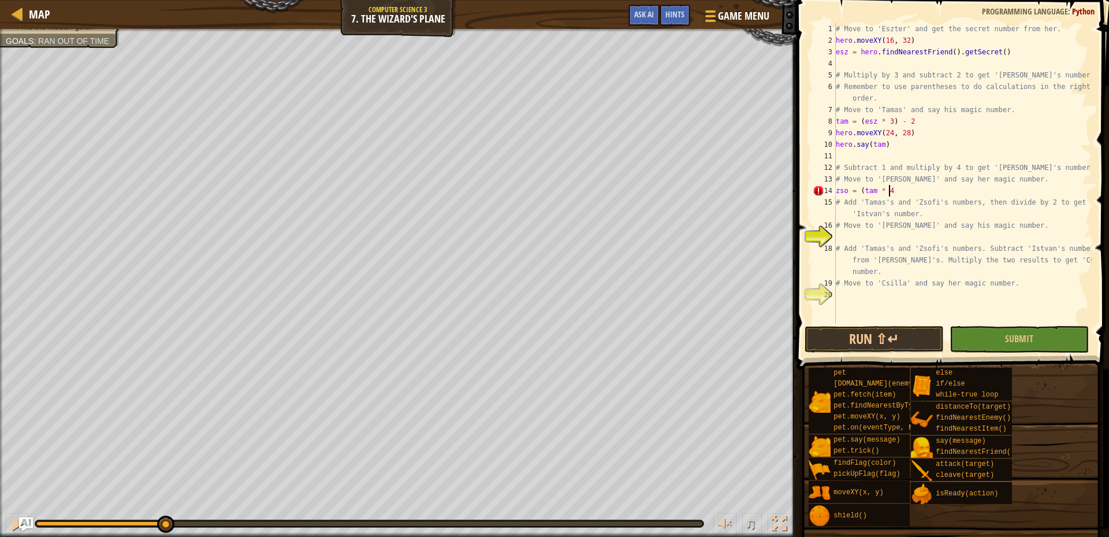
scroll to position [3, 28]
type textarea "zso = (tam * 4) - 1"
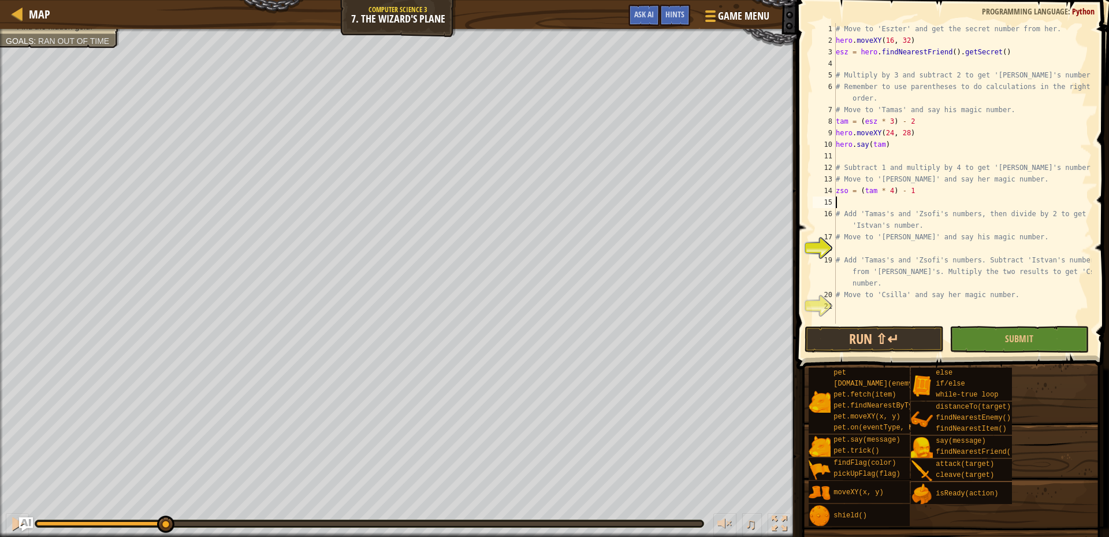
scroll to position [3, 1]
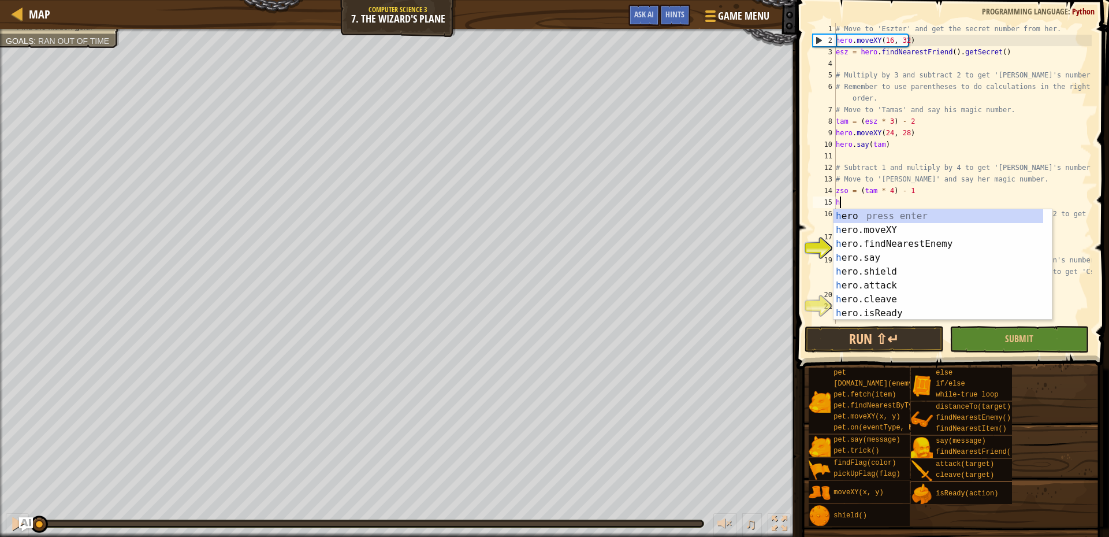
drag, startPoint x: 164, startPoint y: 521, endPoint x: 0, endPoint y: 554, distance: 166.8
click at [0, 0] on html "Map Computer Science 3 7. The Wizard's Plane Game Menu Done Hints Ask AI 1 הההה…" at bounding box center [554, 0] width 1109 height 0
click at [460, 317] on div "copy 32, 24" at bounding box center [474, 316] width 97 height 23
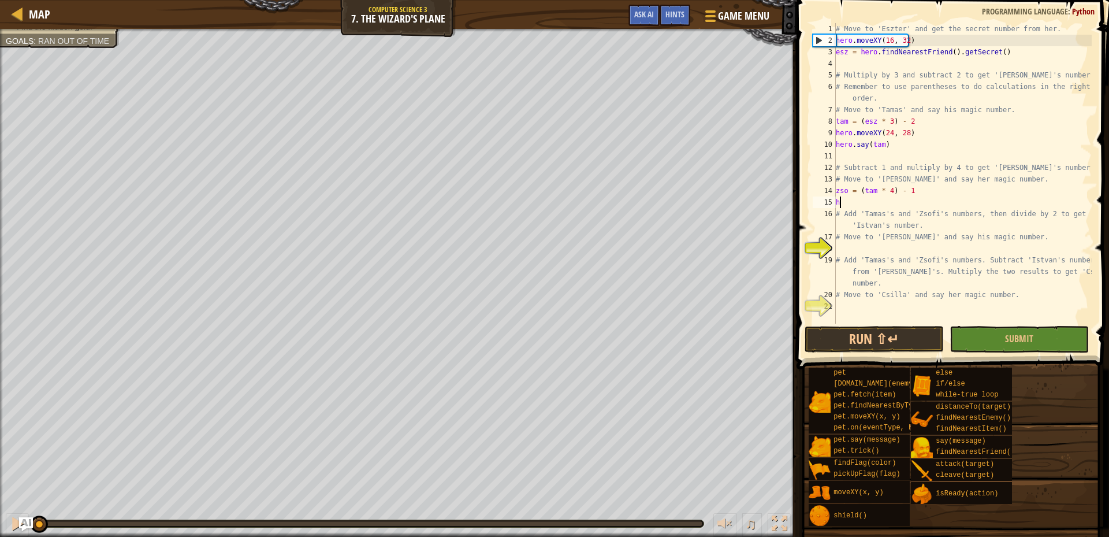
click at [886, 205] on div "# Move to 'Eszter' and get the secret number from her. hero . moveXY ( 16 , 32 …" at bounding box center [963, 185] width 258 height 324
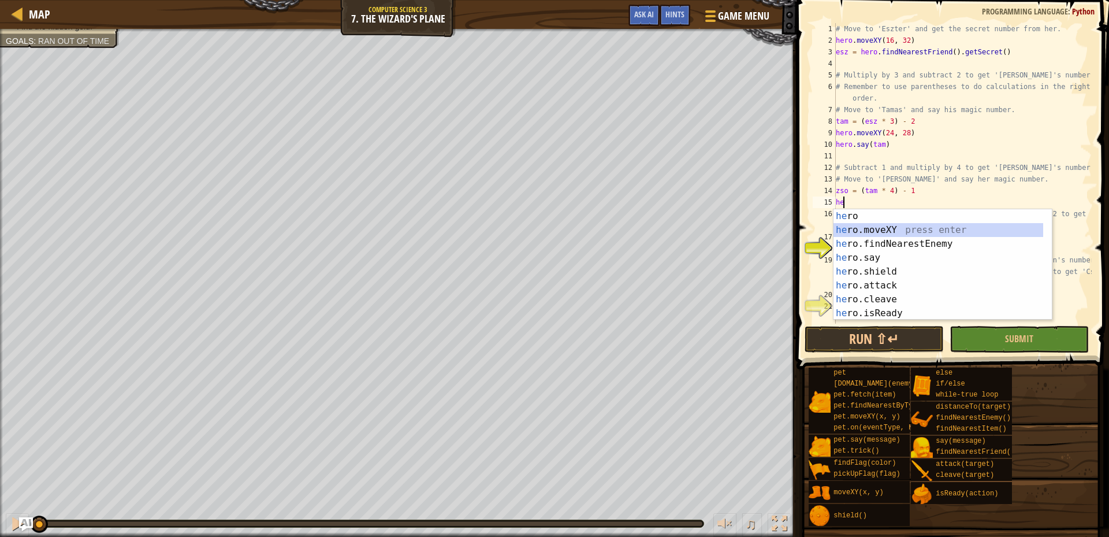
click at [902, 225] on div "he ro press enter he ro.moveXY press enter he ro.findNearestEnemy press enter h…" at bounding box center [939, 278] width 210 height 139
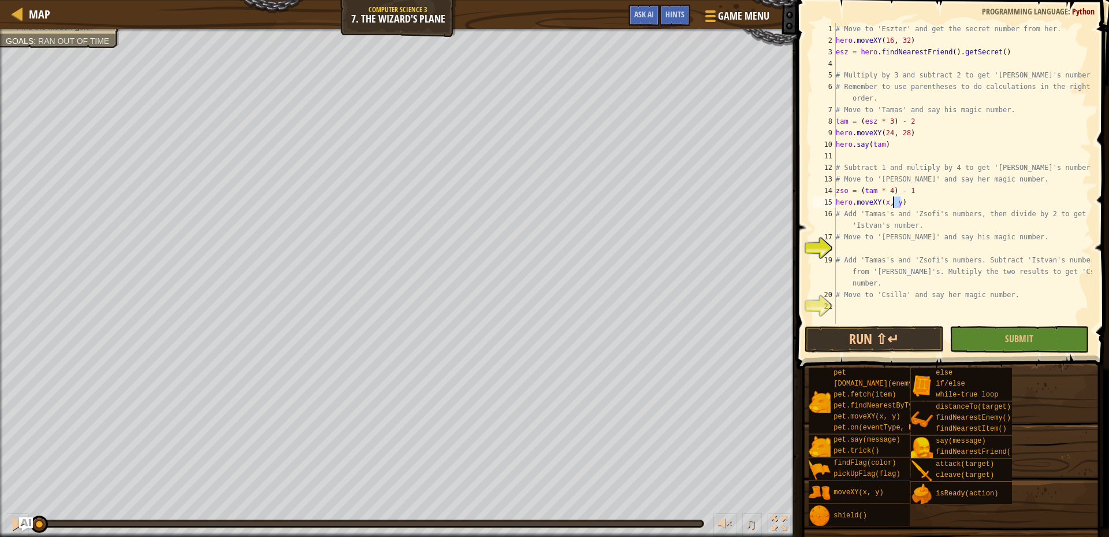
drag, startPoint x: 900, startPoint y: 204, endPoint x: 893, endPoint y: 204, distance: 6.4
click at [893, 204] on div "# Move to 'Eszter' and get the secret number from her. hero . moveXY ( 16 , 32 …" at bounding box center [963, 185] width 258 height 324
click at [897, 204] on div "# Move to 'Eszter' and get the secret number from her. hero . moveXY ( 16 , 32 …" at bounding box center [963, 173] width 258 height 300
drag, startPoint x: 897, startPoint y: 203, endPoint x: 881, endPoint y: 205, distance: 16.3
click at [881, 205] on div "# Move to 'Eszter' and get the secret number from her. hero . moveXY ( 16 , 32 …" at bounding box center [963, 185] width 258 height 324
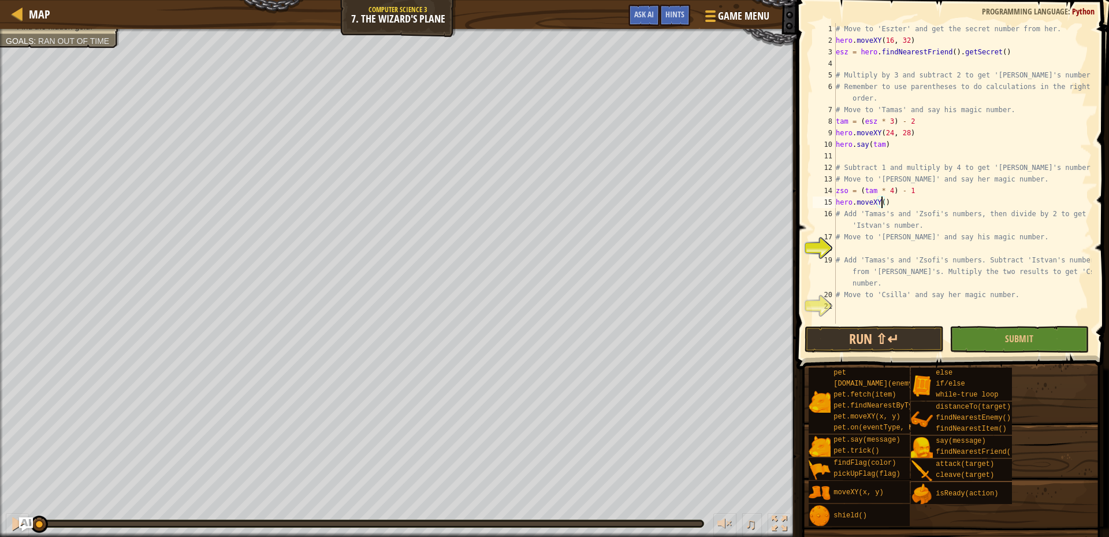
paste textarea "32, 24"
type textarea "hero.moveXY(32, 24)"
click at [919, 202] on div "# Move to 'Eszter' and get the secret number from her. hero . moveXY ( 16 , 32 …" at bounding box center [963, 185] width 258 height 324
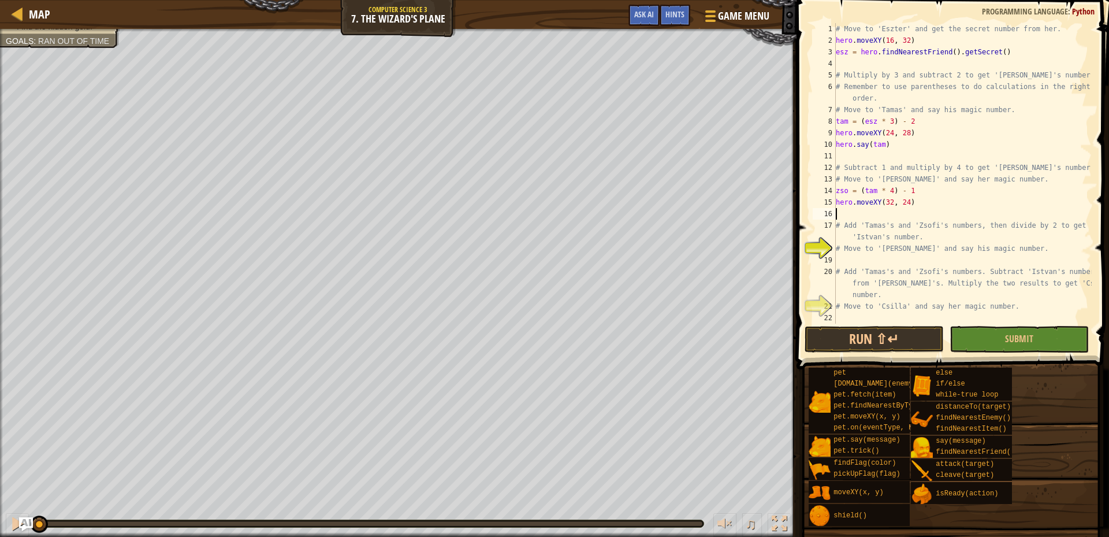
scroll to position [3, 1]
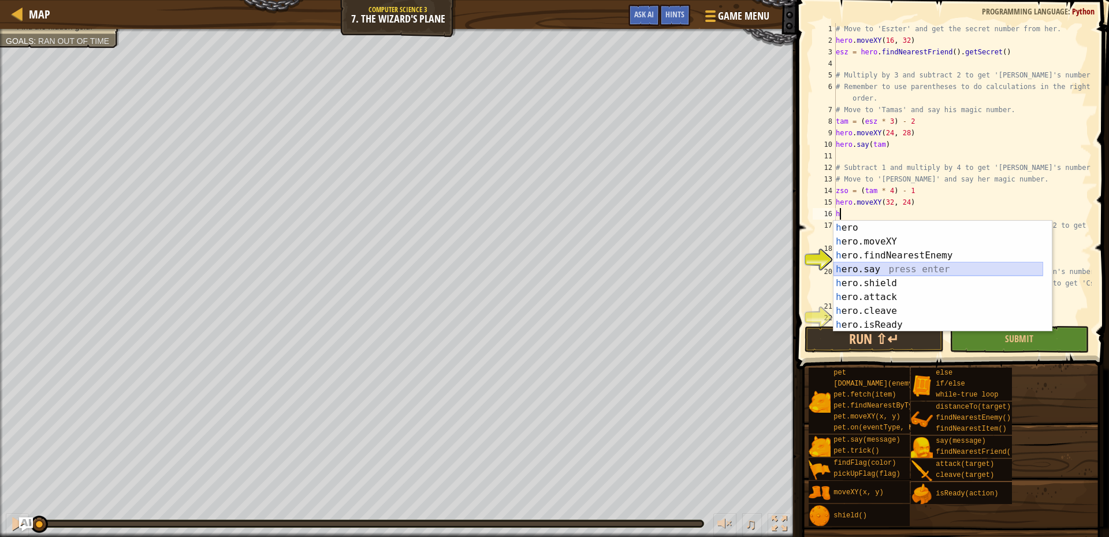
click at [874, 268] on div "h ero press enter h ero.moveXY press enter h ero.findNearestEnemy press enter h…" at bounding box center [939, 290] width 210 height 139
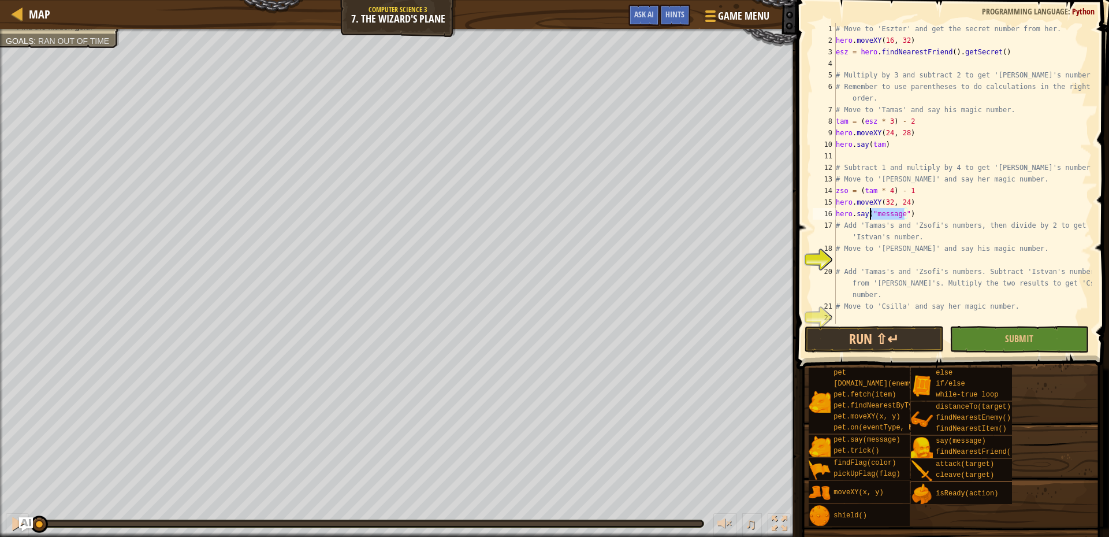
drag, startPoint x: 903, startPoint y: 212, endPoint x: 871, endPoint y: 214, distance: 32.4
click at [871, 214] on div "# Move to 'Eszter' and get the secret number from her. hero . moveXY ( 16 , 32 …" at bounding box center [963, 185] width 258 height 324
click at [904, 228] on div "zso press enter" at bounding box center [977, 242] width 218 height 42
click at [10, 520] on div at bounding box center [17, 523] width 15 height 15
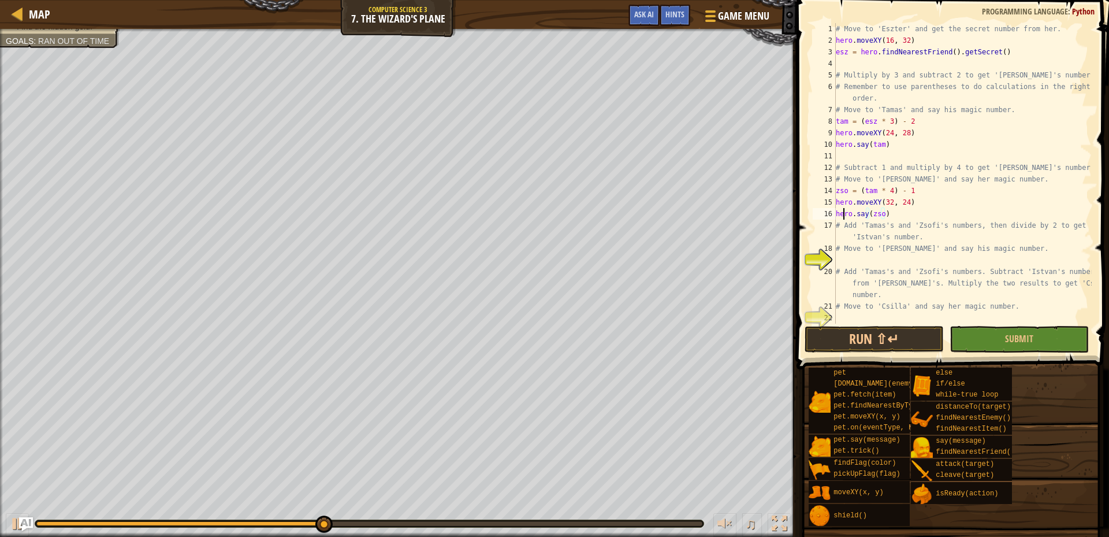
click at [843, 213] on div "# Move to 'Eszter' and get the secret number from her. hero . moveXY ( 16 , 32 …" at bounding box center [963, 185] width 258 height 324
click at [843, 212] on div "# Move to 'Eszter' and get the secret number from her. hero . moveXY ( 16 , 32 …" at bounding box center [963, 185] width 258 height 324
click at [844, 189] on div "# Move to 'Eszter' and get the secret number from her. hero . moveXY ( 16 , 32 …" at bounding box center [963, 185] width 258 height 324
click at [844, 266] on div "# Move to 'Eszter' and get the secret number from her. hero . moveXY ( 16 , 32 …" at bounding box center [963, 185] width 258 height 324
type textarea "# Add 'Tamas's and 'Zsofi's numbers. Subtract '[PERSON_NAME]'s number from '[PE…"
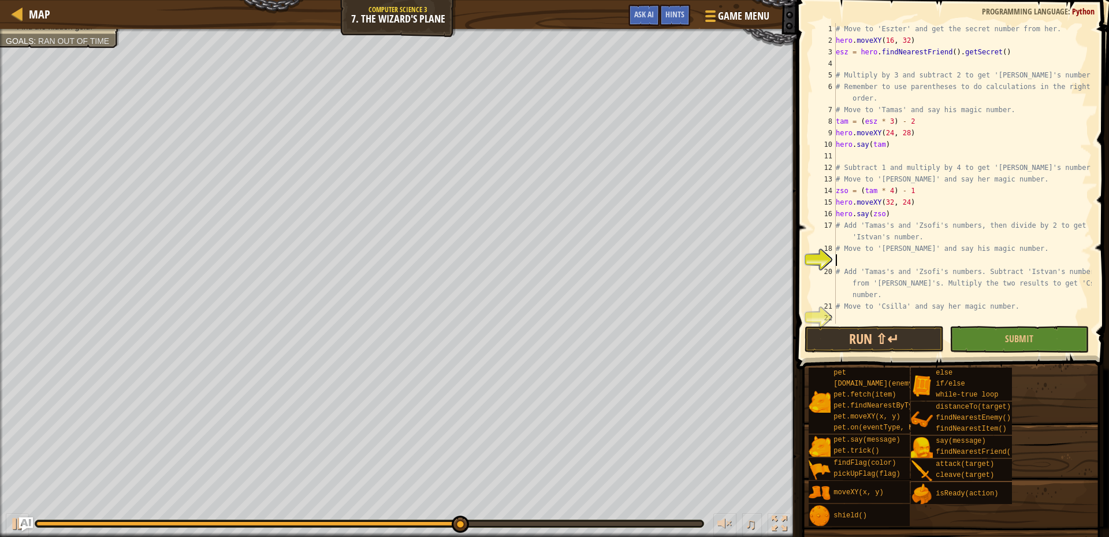
click at [847, 259] on div "# Move to 'Eszter' and get the secret number from her. hero . moveXY ( 16 , 32 …" at bounding box center [963, 185] width 258 height 324
click at [885, 338] on button "Run ⇧↵" at bounding box center [874, 339] width 139 height 27
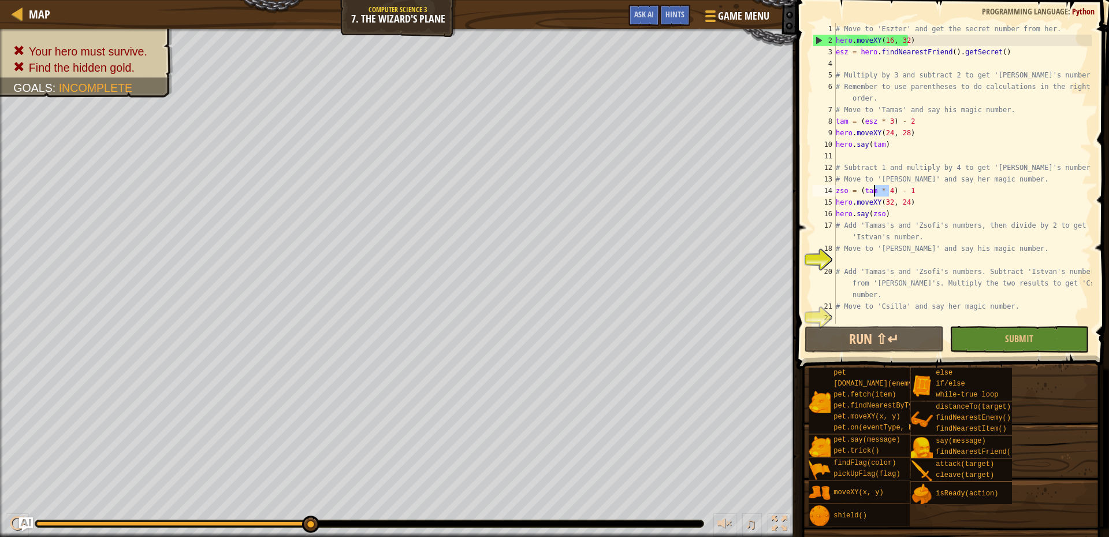
drag, startPoint x: 888, startPoint y: 190, endPoint x: 875, endPoint y: 190, distance: 13.3
click at [875, 190] on div "# Move to 'Eszter' and get the secret number from her. hero . moveXY ( 16 , 32 …" at bounding box center [963, 185] width 258 height 324
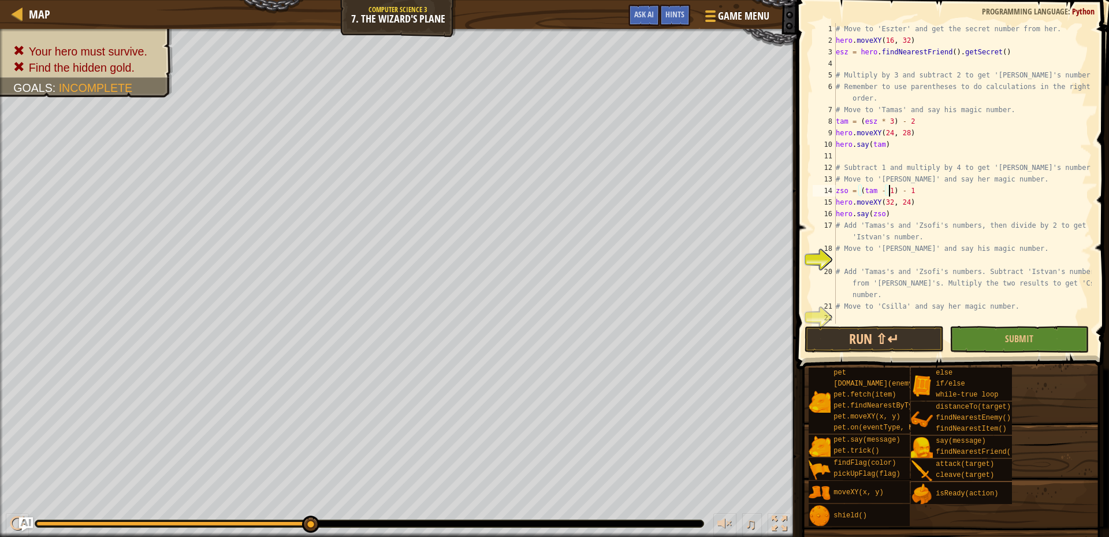
scroll to position [3, 27]
drag, startPoint x: 910, startPoint y: 188, endPoint x: 894, endPoint y: 188, distance: 15.6
click at [894, 188] on div "# Move to 'Eszter' and get the secret number from her. hero . moveXY ( 16 , 32 …" at bounding box center [963, 185] width 258 height 324
type textarea "zso = (tam - 1)* 4"
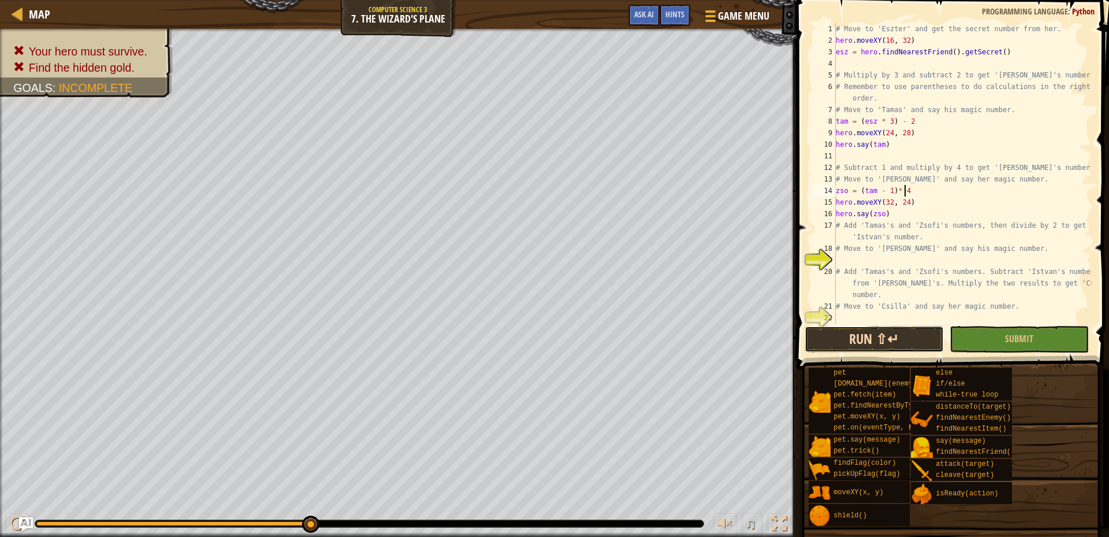
click at [859, 336] on button "Run ⇧↵" at bounding box center [874, 339] width 139 height 27
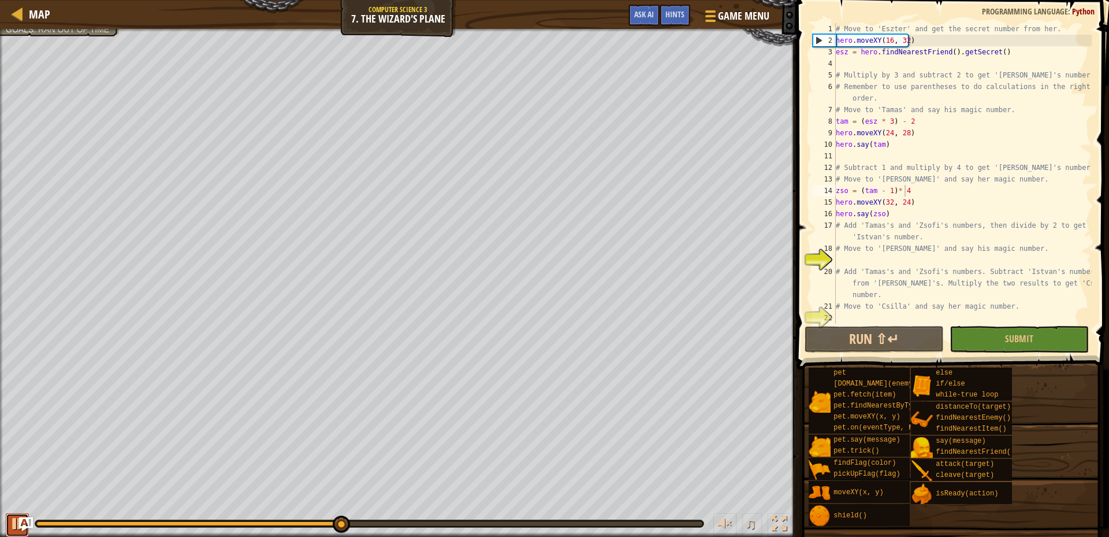
click at [10, 528] on button at bounding box center [17, 525] width 23 height 24
click at [846, 257] on div "# Move to 'Eszter' and get the secret number from her. hero . moveXY ( 16 , 32 …" at bounding box center [963, 185] width 258 height 324
click at [845, 258] on div "# Move to 'Eszter' and get the secret number from her. hero . moveXY ( 16 , 32 …" at bounding box center [963, 185] width 258 height 324
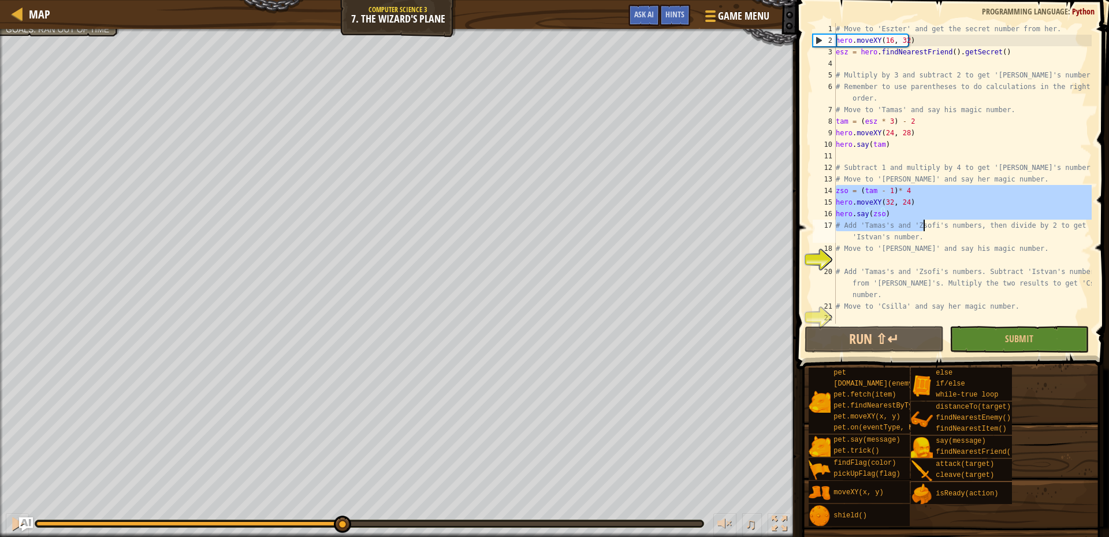
drag, startPoint x: 836, startPoint y: 189, endPoint x: 923, endPoint y: 220, distance: 92.5
click at [923, 220] on div "# Move to 'Eszter' and get the secret number from her. hero . moveXY ( 16 , 32 …" at bounding box center [963, 185] width 258 height 324
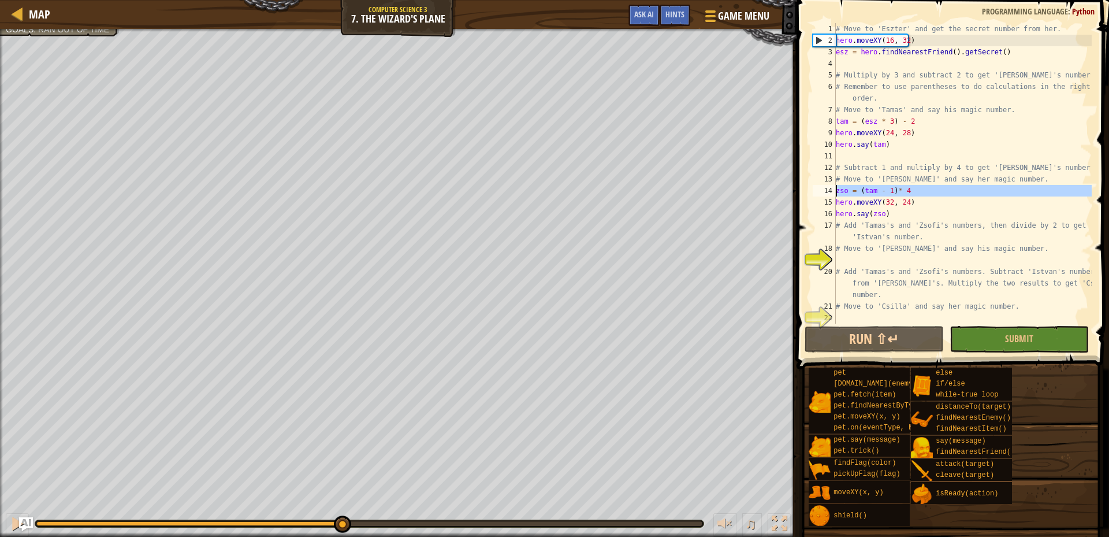
click at [815, 192] on div "14" at bounding box center [824, 191] width 23 height 12
drag, startPoint x: 837, startPoint y: 188, endPoint x: 916, endPoint y: 211, distance: 82.5
click at [916, 211] on div "# Move to 'Eszter' and get the secret number from her. hero . moveXY ( 16 , 32 …" at bounding box center [963, 185] width 258 height 324
type textarea "hero.moveXY(32, 24) hero.say(zso)"
click at [850, 255] on div "# Move to 'Eszter' and get the secret number from her. hero . moveXY ( 16 , 32 …" at bounding box center [963, 185] width 258 height 324
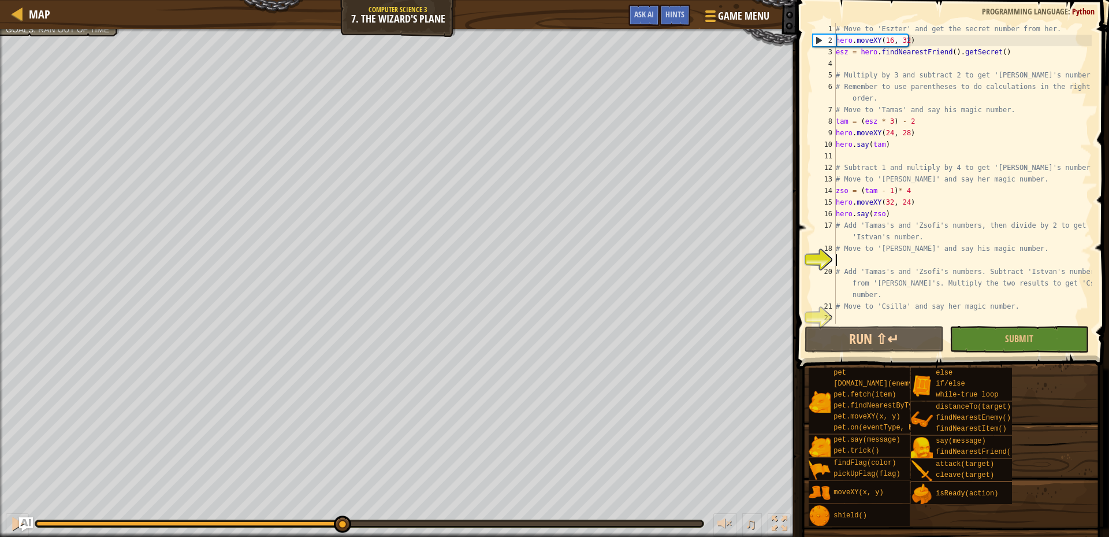
paste textarea "hero.say(zso)"
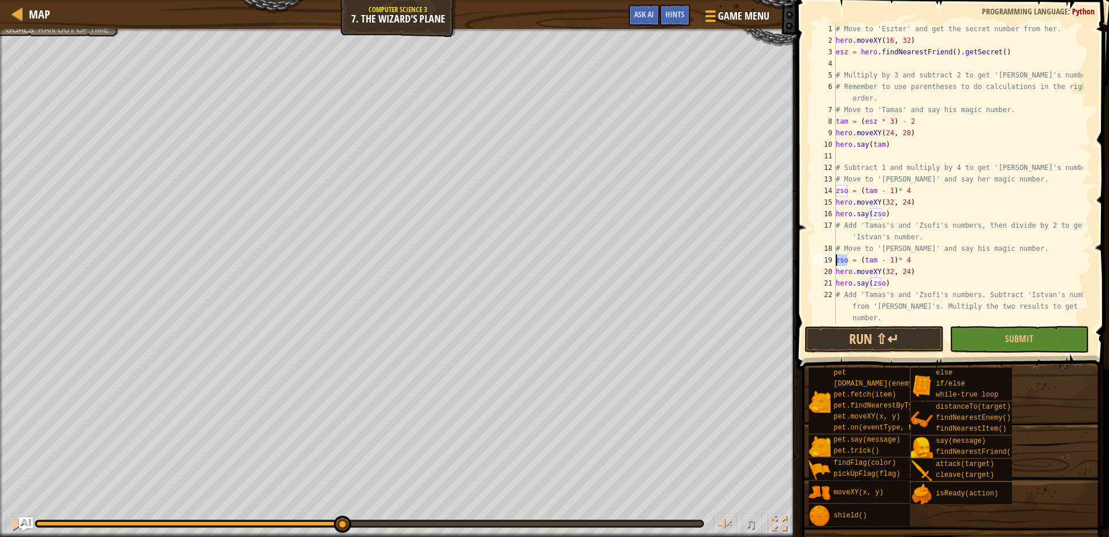
drag, startPoint x: 847, startPoint y: 261, endPoint x: 807, endPoint y: 266, distance: 40.8
click at [811, 265] on div "hero.say(zso) 1 2 3 4 5 6 7 8 9 10 11 12 13 14 15 16 17 18 19 20 21 22 23 # Mov…" at bounding box center [951, 173] width 281 height 300
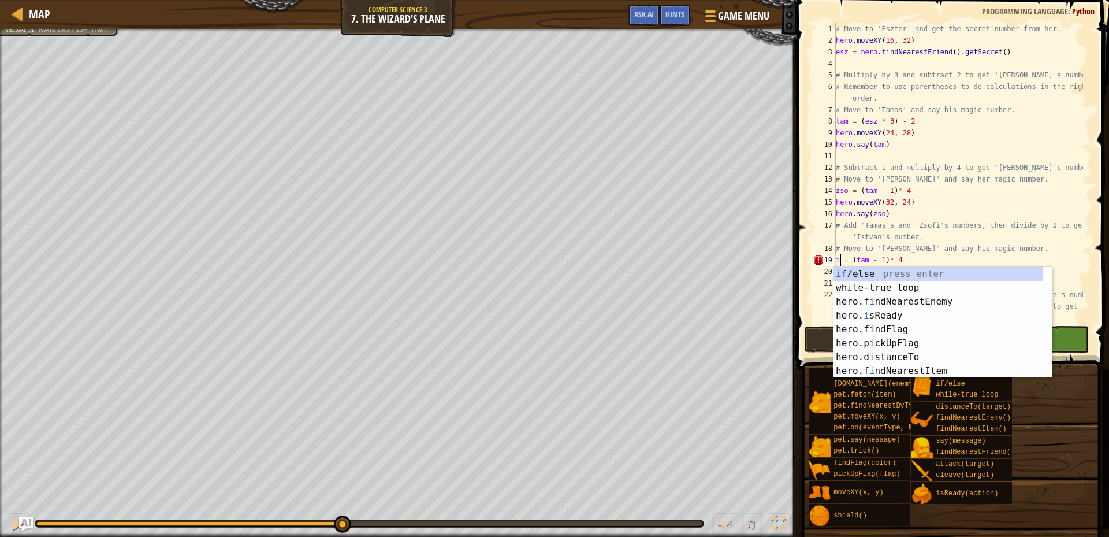
scroll to position [3, 5]
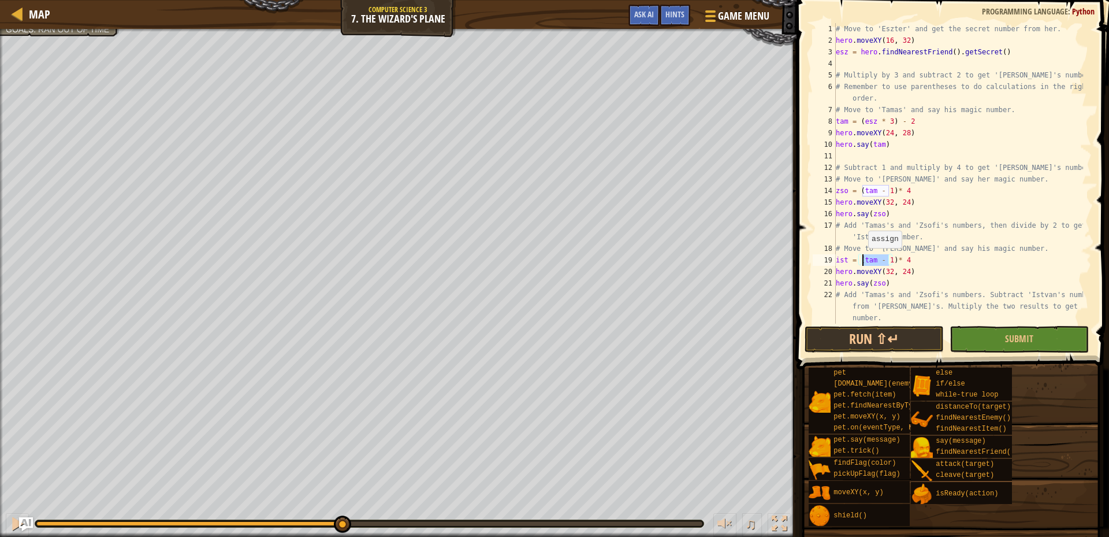
drag, startPoint x: 888, startPoint y: 259, endPoint x: 863, endPoint y: 259, distance: 25.4
click at [863, 259] on div "# Move to 'Eszter' and get the secret number from her. hero . moveXY ( 16 , 32 …" at bounding box center [959, 185] width 250 height 324
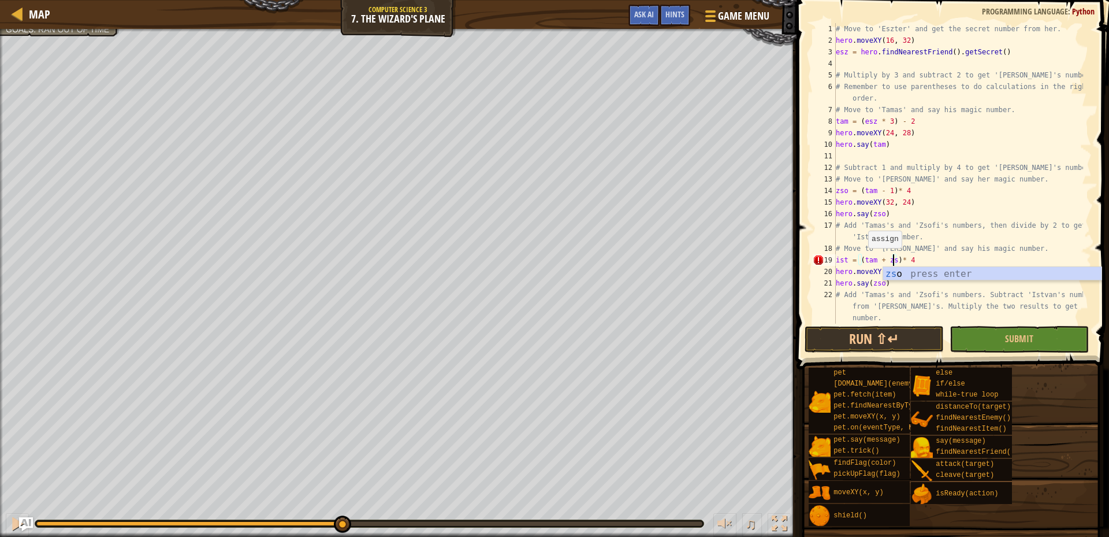
scroll to position [3, 30]
drag, startPoint x: 913, startPoint y: 259, endPoint x: 901, endPoint y: 261, distance: 12.4
click at [901, 261] on div "# Move to 'Eszter' and get the secret number from her. hero . moveXY ( 16 , 32 …" at bounding box center [959, 185] width 250 height 324
drag, startPoint x: 905, startPoint y: 269, endPoint x: 882, endPoint y: 270, distance: 22.6
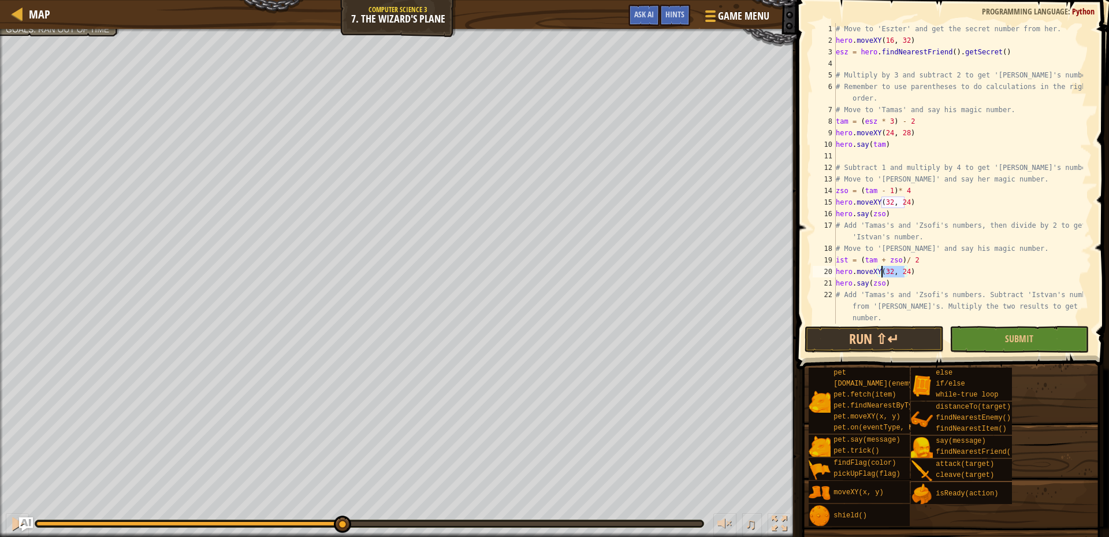
click at [882, 270] on div "# Move to 'Eszter' and get the secret number from her. hero . moveXY ( 16 , 32 …" at bounding box center [959, 185] width 250 height 324
click at [569, 350] on div "copy 40, 20" at bounding box center [578, 354] width 97 height 23
click at [882, 274] on div "# Move to 'Eszter' and get the secret number from her. hero . moveXY ( 16 , 32 …" at bounding box center [959, 185] width 250 height 324
paste textarea "40, 20"
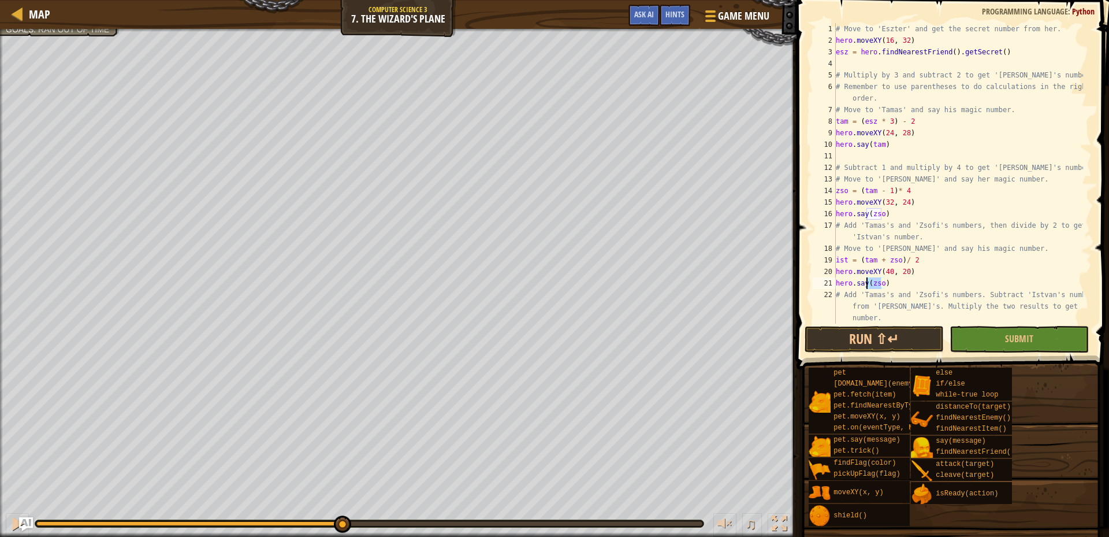
drag, startPoint x: 881, startPoint y: 283, endPoint x: 868, endPoint y: 286, distance: 12.6
click at [868, 286] on div "# Move to 'Eszter' and get the secret number from her. hero . moveXY ( 16 , 32 …" at bounding box center [959, 185] width 250 height 324
click at [881, 283] on div "# Move to 'Eszter' and get the secret number from her. hero . moveXY ( 16 , 32 …" at bounding box center [959, 173] width 250 height 300
drag, startPoint x: 881, startPoint y: 283, endPoint x: 870, endPoint y: 283, distance: 11.0
click at [870, 283] on div "# Move to 'Eszter' and get the secret number from her. hero . moveXY ( 16 , 32 …" at bounding box center [959, 185] width 250 height 324
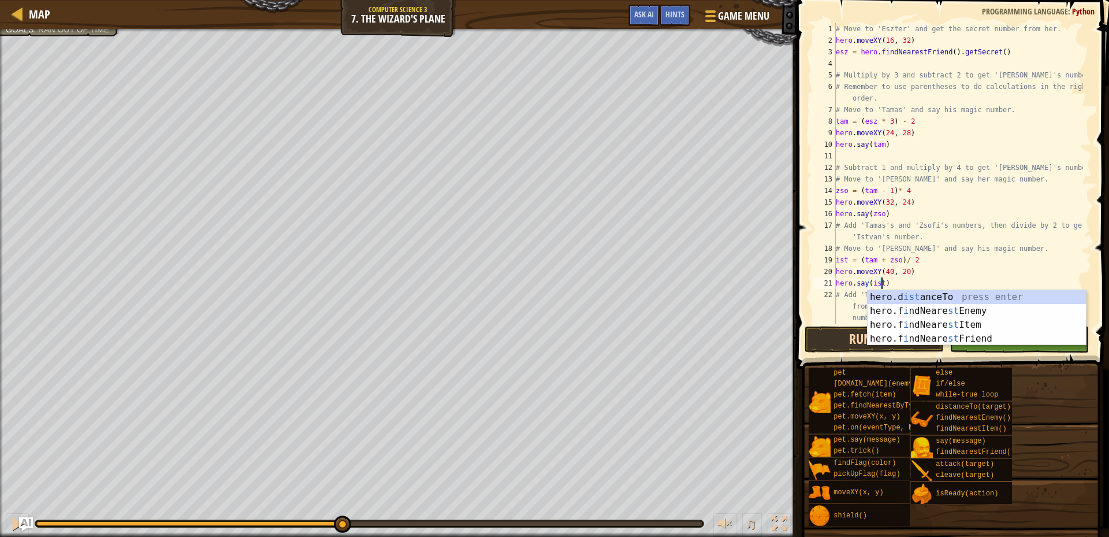
scroll to position [3, 23]
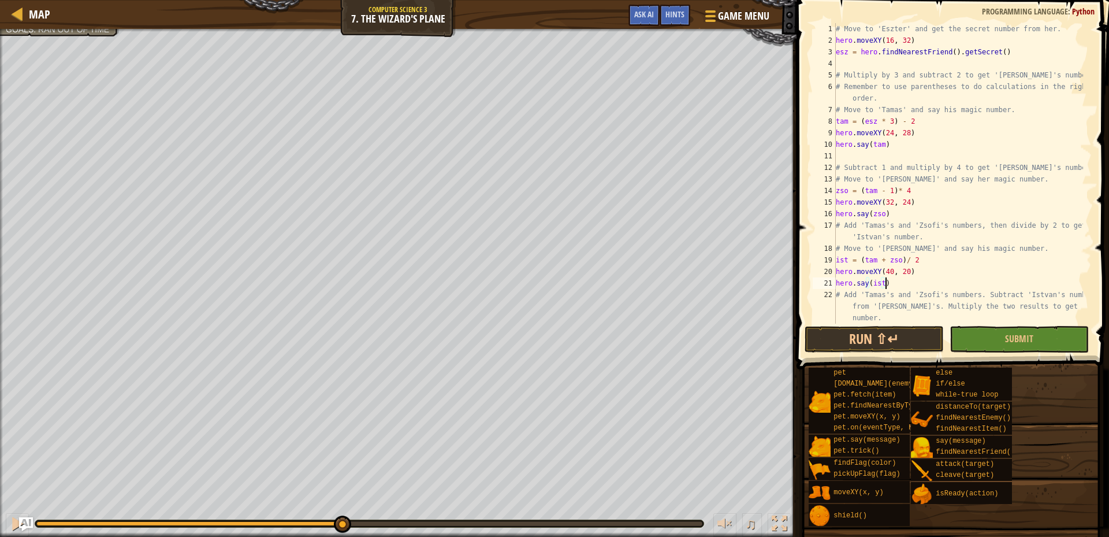
click at [990, 282] on div "# Move to 'Eszter' and get the secret number from her. hero . moveXY ( 16 , 32 …" at bounding box center [959, 185] width 250 height 324
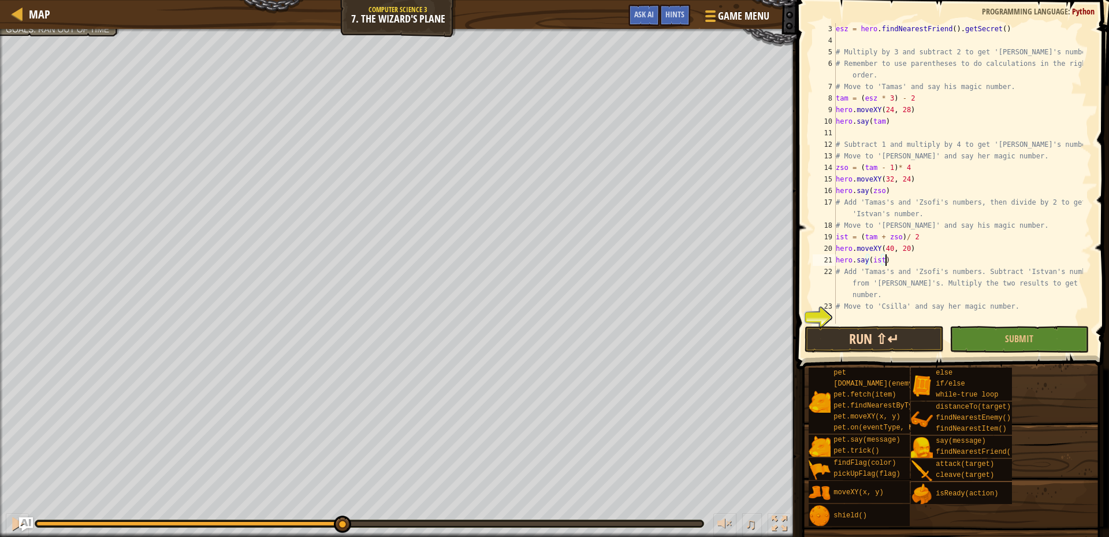
type textarea "hero.say(ist)"
click at [863, 339] on button "Run ⇧↵" at bounding box center [874, 339] width 139 height 27
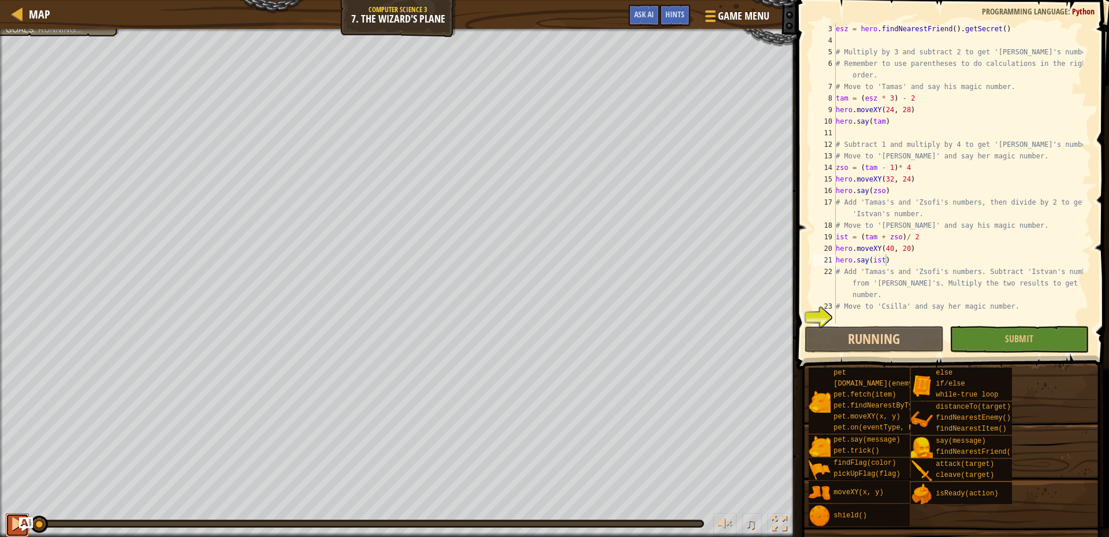
click at [7, 526] on button at bounding box center [17, 525] width 23 height 24
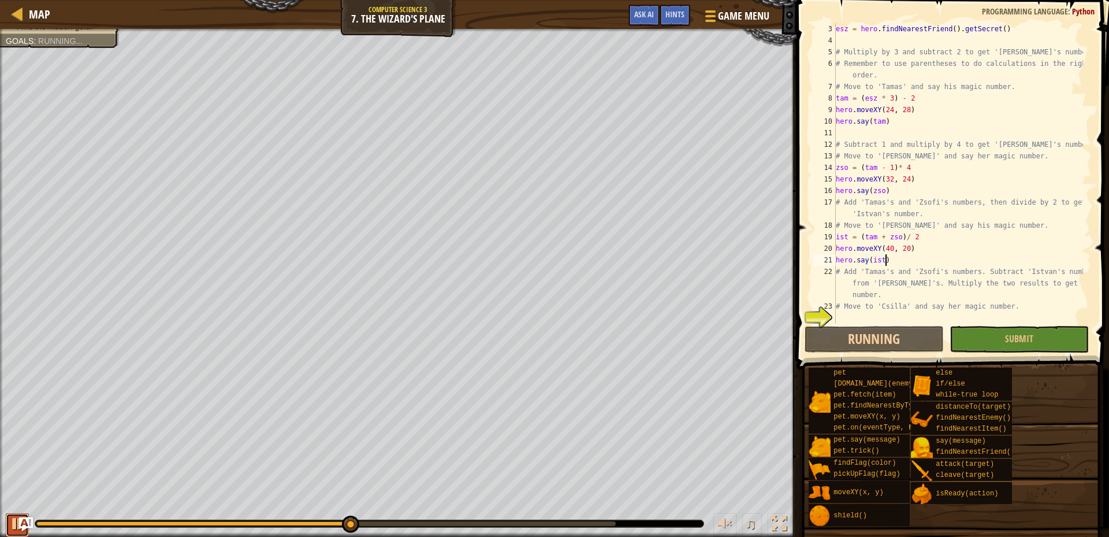
click at [14, 518] on div at bounding box center [17, 523] width 15 height 15
click at [850, 317] on div "esz = hero . findNearestFriend ( ) . getSecret ( ) # Multiply by 3 and subtract…" at bounding box center [959, 185] width 250 height 324
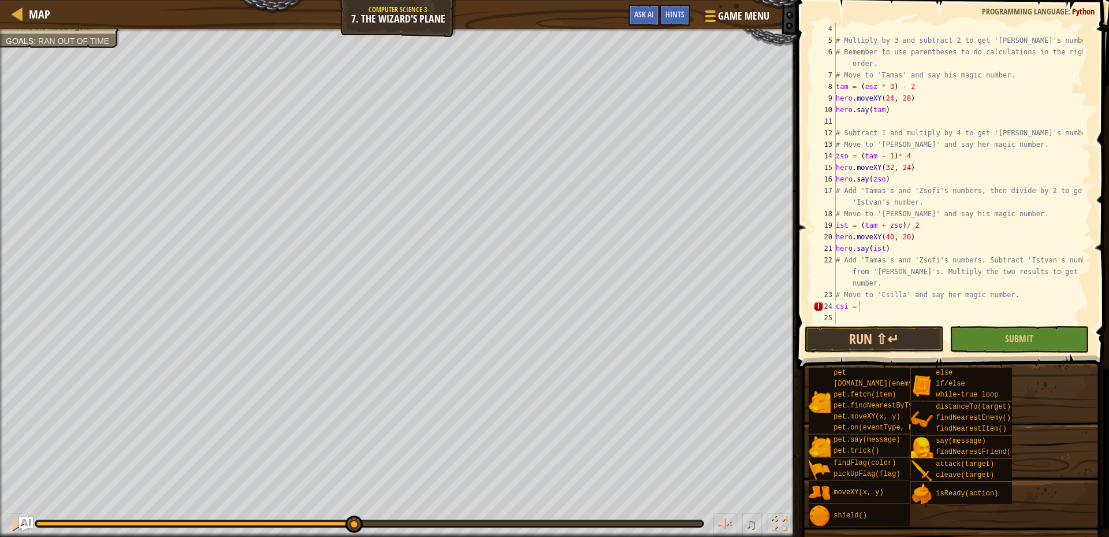
scroll to position [35, 0]
click at [882, 310] on div "# Multiply by 3 and subtract 2 to get '[PERSON_NAME]'s number. # Remember to us…" at bounding box center [959, 185] width 250 height 324
click at [870, 307] on div "# Multiply by 3 and subtract 2 to get '[PERSON_NAME]'s number. # Remember to us…" at bounding box center [959, 185] width 250 height 324
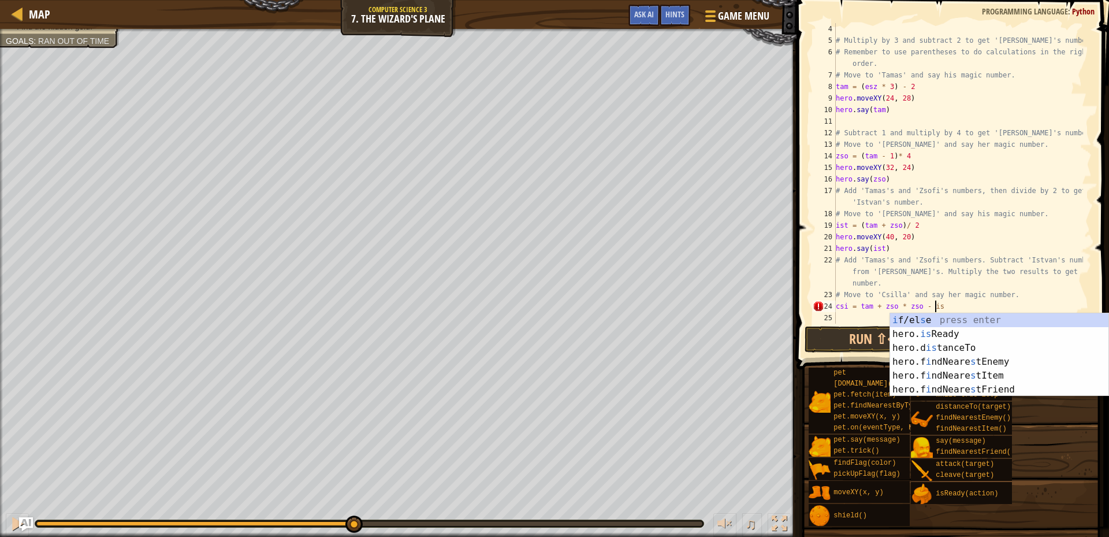
type textarea "csi = tam + zso * zso - ist"
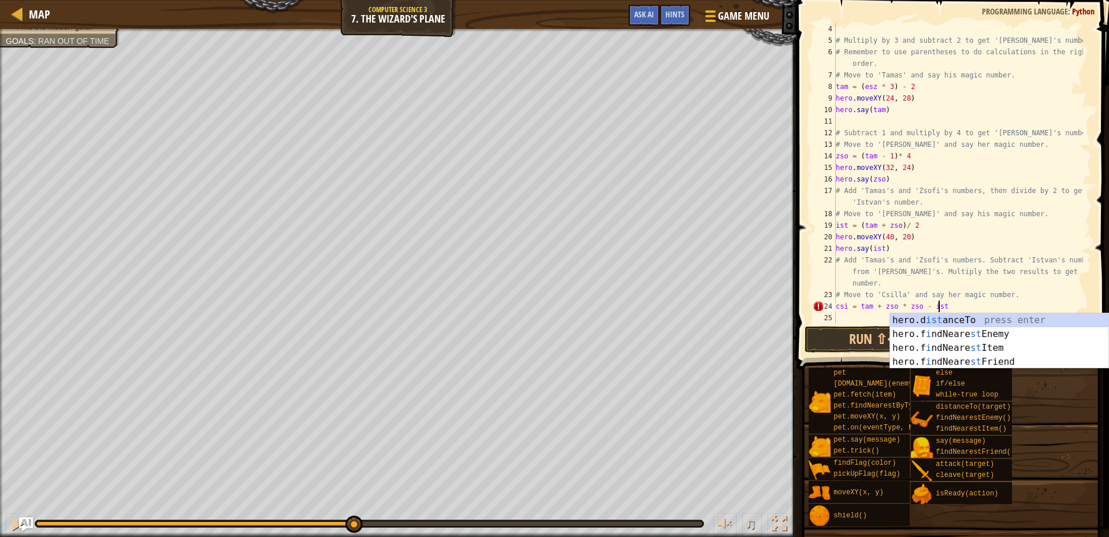
scroll to position [3, 51]
click at [841, 315] on div "# Multiply by 3 and subtract 2 to get '[PERSON_NAME]'s number. # Remember to us…" at bounding box center [959, 185] width 250 height 324
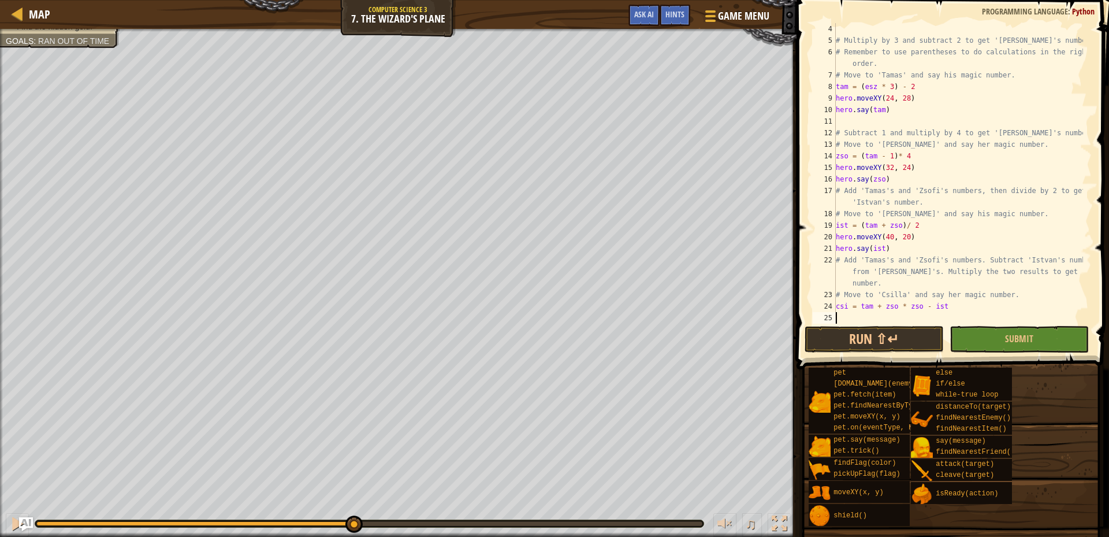
scroll to position [3, 0]
drag, startPoint x: 837, startPoint y: 236, endPoint x: 927, endPoint y: 251, distance: 90.7
click at [927, 251] on div "# Multiply by 3 and subtract 2 to get '[PERSON_NAME]'s number. # Remember to us…" at bounding box center [959, 185] width 250 height 324
type textarea "hero.moveXY(40, 20) hero.say(ist)"
click at [845, 316] on div "# Multiply by 3 and subtract 2 to get '[PERSON_NAME]'s number. # Remember to us…" at bounding box center [959, 185] width 250 height 324
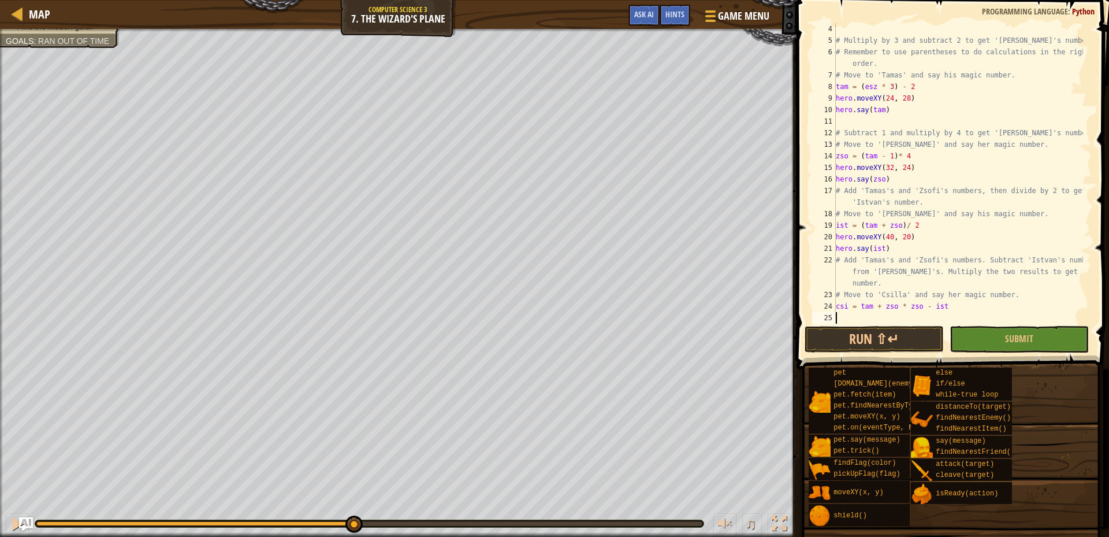
paste textarea "hero.say(ist)"
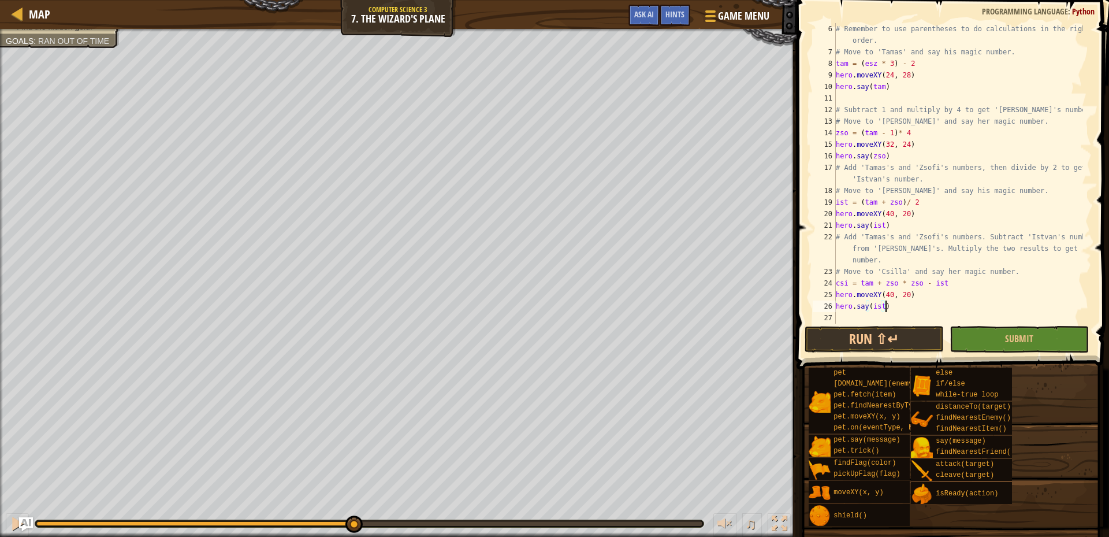
scroll to position [58, 0]
drag, startPoint x: 904, startPoint y: 293, endPoint x: 882, endPoint y: 295, distance: 22.6
click at [882, 295] on div "# Remember to use parentheses to do calculations in the right order. # Move to …" at bounding box center [959, 190] width 250 height 335
click at [646, 395] on div "copy 48, 16" at bounding box center [682, 394] width 97 height 23
click at [654, 392] on div "copy 48, 16" at bounding box center [684, 395] width 97 height 23
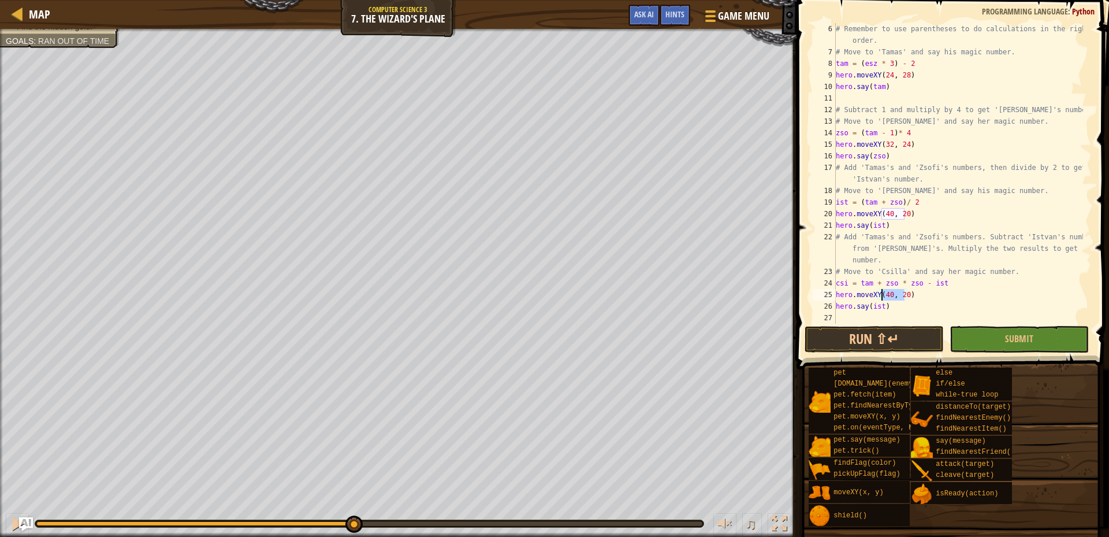
drag, startPoint x: 905, startPoint y: 296, endPoint x: 883, endPoint y: 294, distance: 21.4
click at [883, 294] on div "# Remember to use parentheses to do calculations in the right order. # Move to …" at bounding box center [959, 190] width 250 height 335
paste textarea "48, 16"
drag, startPoint x: 881, startPoint y: 309, endPoint x: 871, endPoint y: 310, distance: 9.9
click at [871, 310] on div "# Remember to use parentheses to do calculations in the right order. # Move to …" at bounding box center [959, 190] width 250 height 335
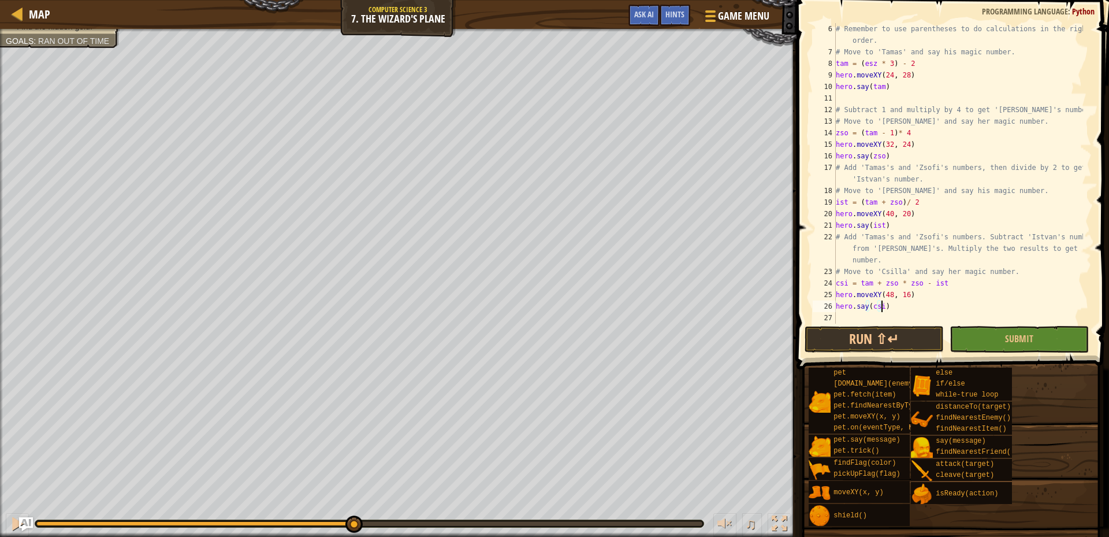
scroll to position [3, 23]
click at [880, 338] on button "Run ⇧↵" at bounding box center [874, 339] width 139 height 27
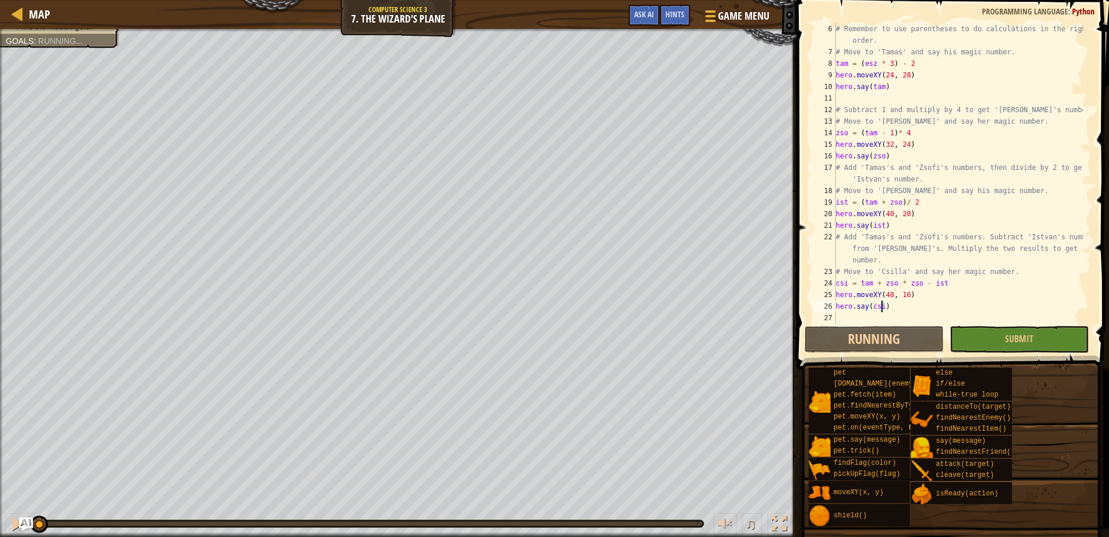
click at [502, 2] on div "Map Computer Science 3 7. The Wizard's Plane Game Menu Done Hints Ask AI 1 הההה…" at bounding box center [554, 268] width 1109 height 537
click at [12, 524] on div at bounding box center [17, 523] width 15 height 15
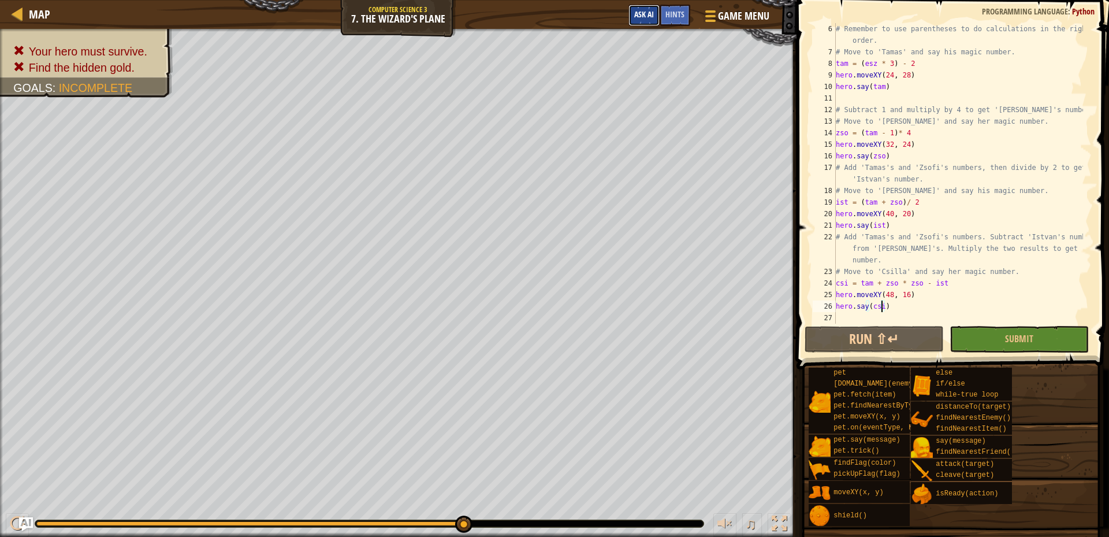
click at [645, 17] on span "Ask AI" at bounding box center [644, 14] width 20 height 11
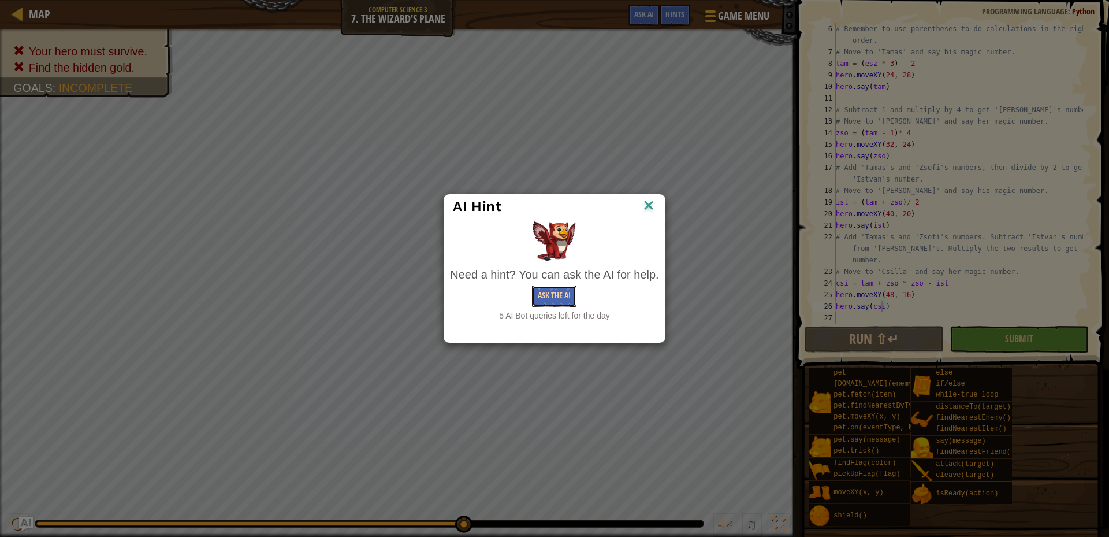
click at [556, 295] on button "Ask the AI" at bounding box center [554, 295] width 44 height 21
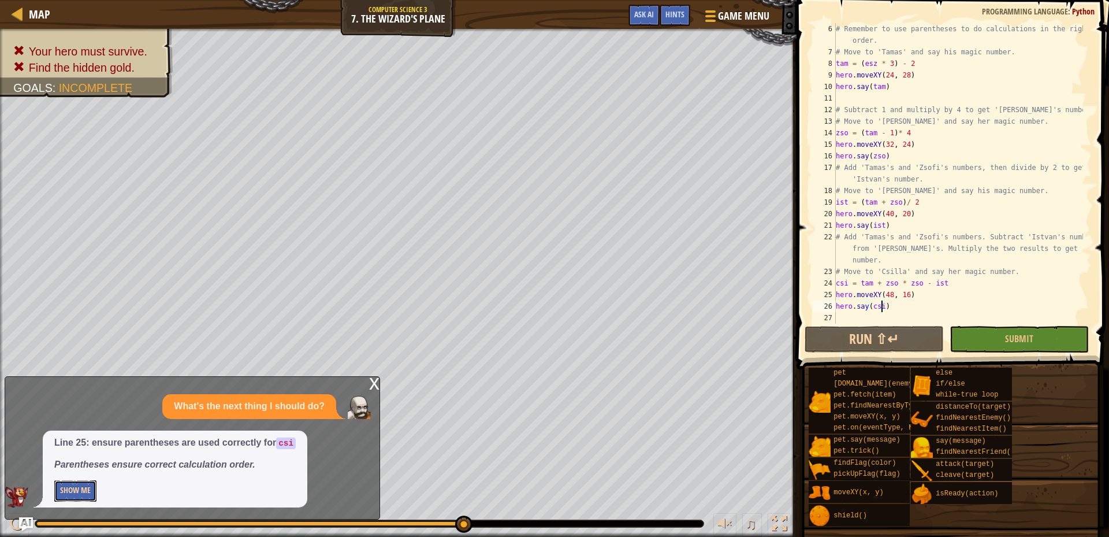
click at [67, 492] on button "Show Me" at bounding box center [75, 490] width 42 height 21
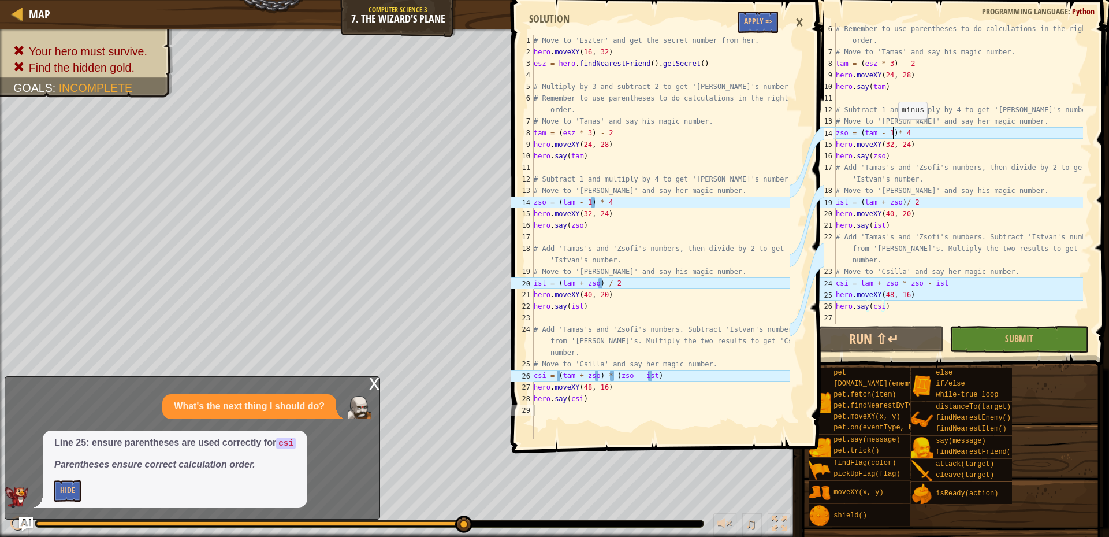
click at [893, 131] on div "# Remember to use parentheses to do calculations in the right order. # Move to …" at bounding box center [959, 190] width 250 height 335
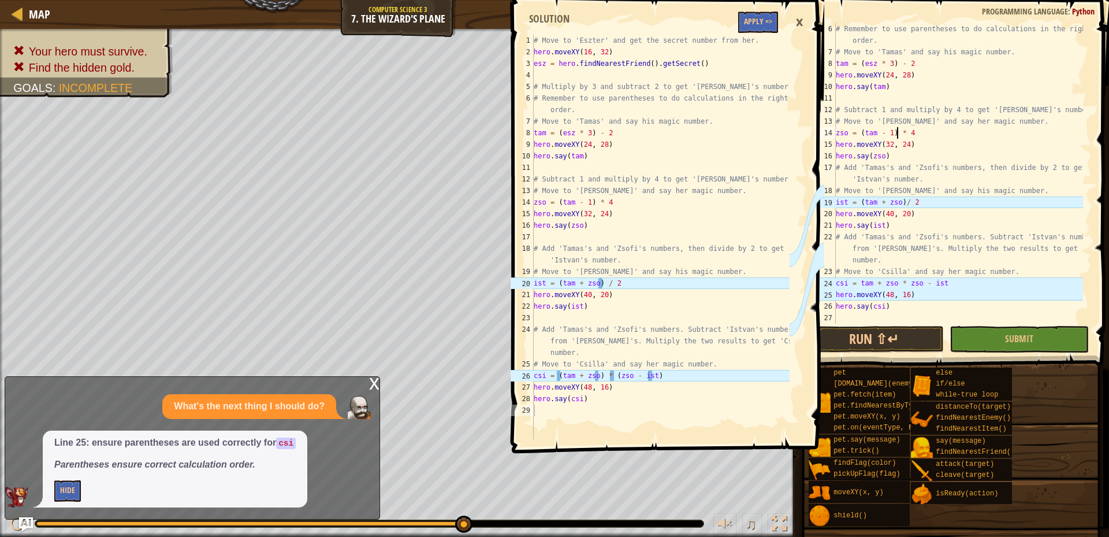
click at [900, 203] on div "# Remember to use parentheses to do calculations in the right order. # Move to …" at bounding box center [959, 190] width 250 height 335
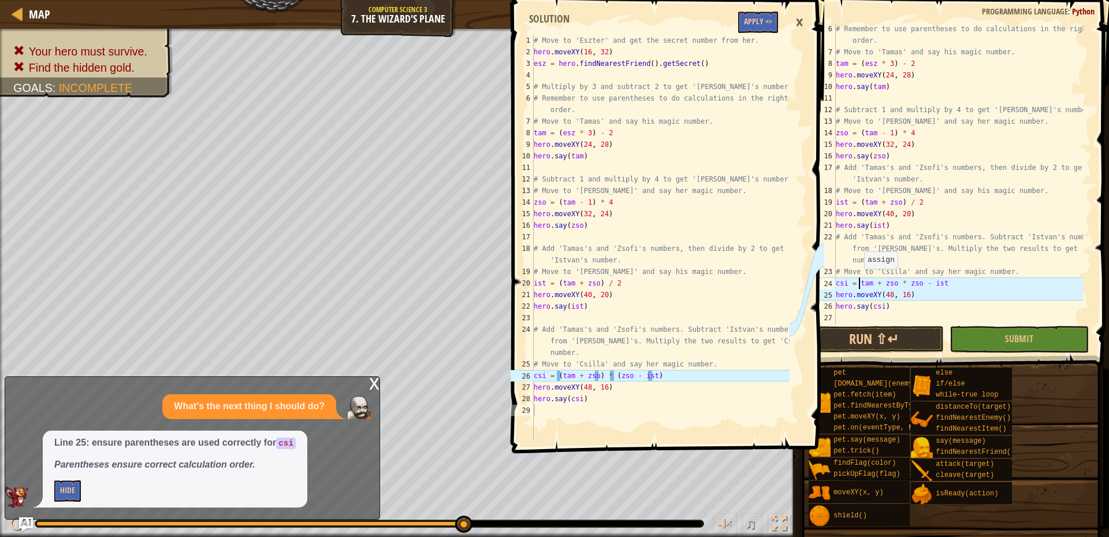
click at [859, 280] on div "# Remember to use parentheses to do calculations in the right order. # Move to …" at bounding box center [959, 190] width 250 height 335
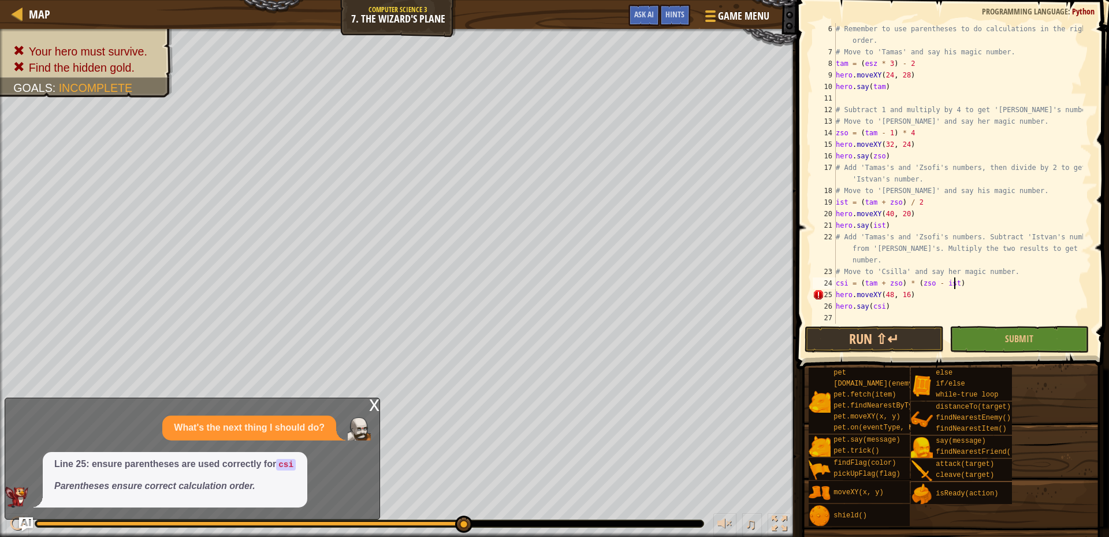
scroll to position [3, 58]
type textarea "csi = (tam + zso) * (zso - ist)"
click at [375, 410] on div "x" at bounding box center [374, 404] width 10 height 12
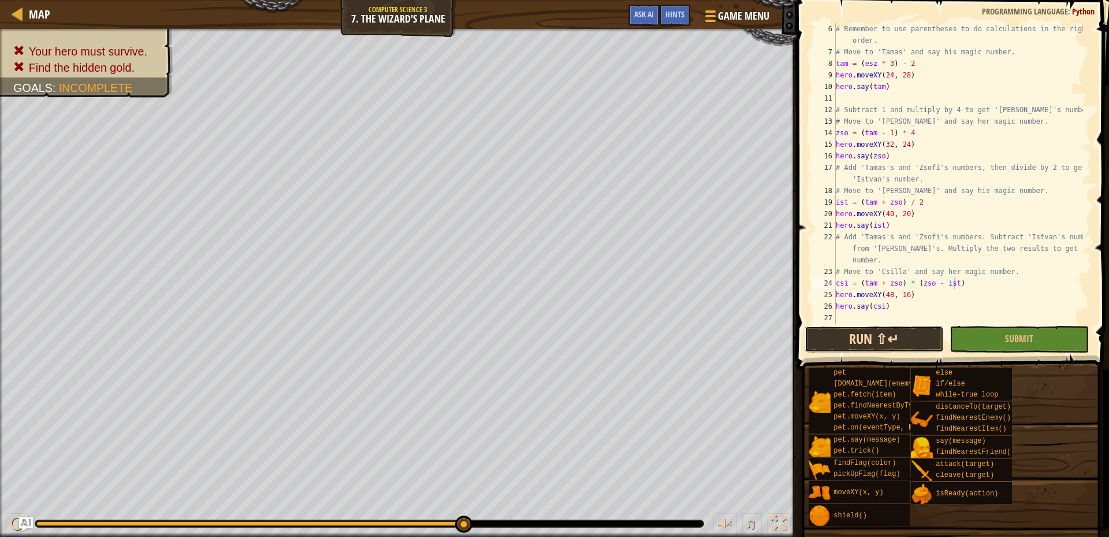
click at [866, 338] on button "Run ⇧↵" at bounding box center [874, 339] width 139 height 27
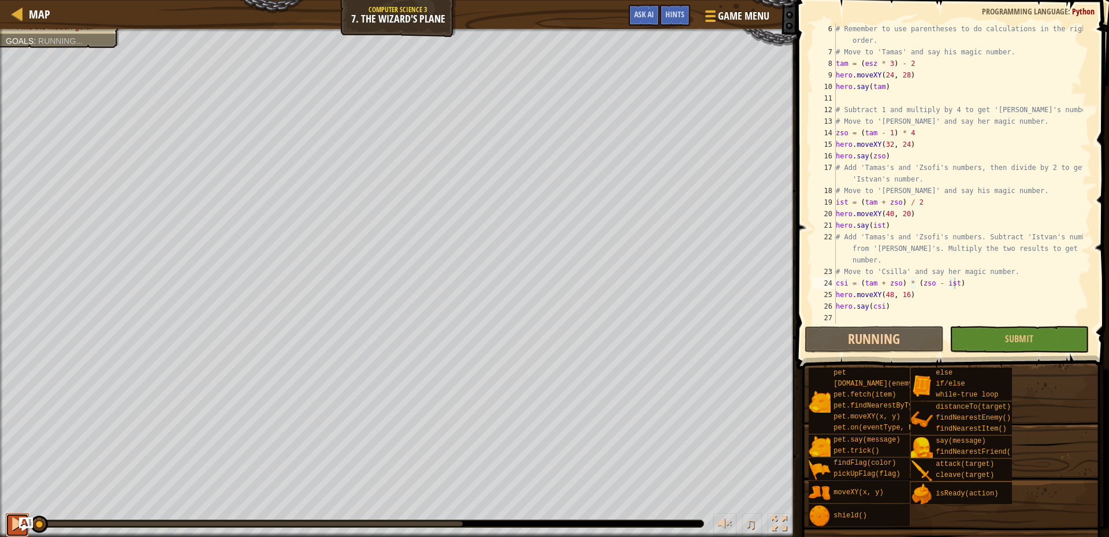
click at [12, 519] on div at bounding box center [17, 523] width 15 height 15
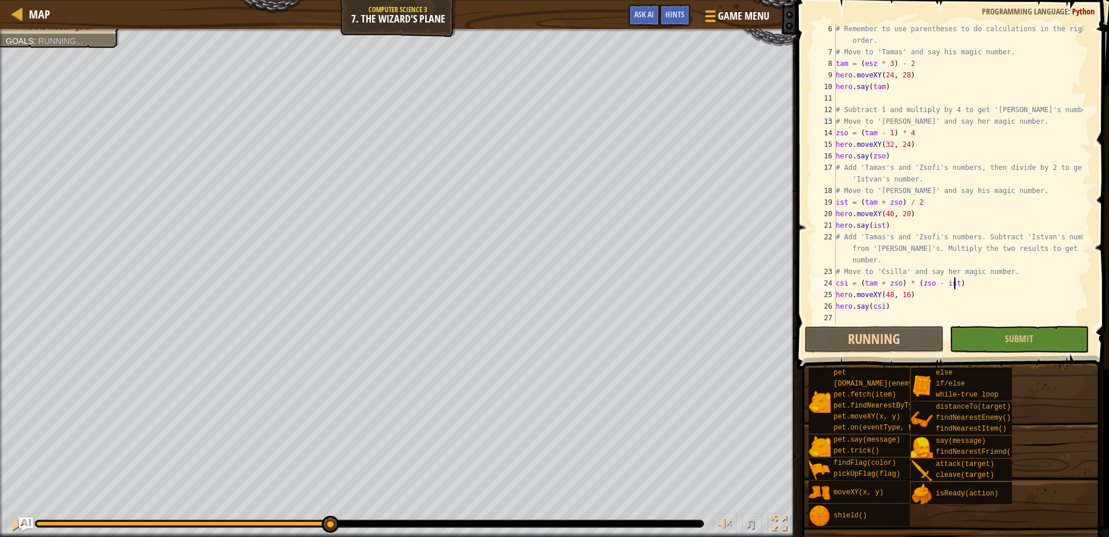
drag, startPoint x: 332, startPoint y: 525, endPoint x: 342, endPoint y: 526, distance: 10.0
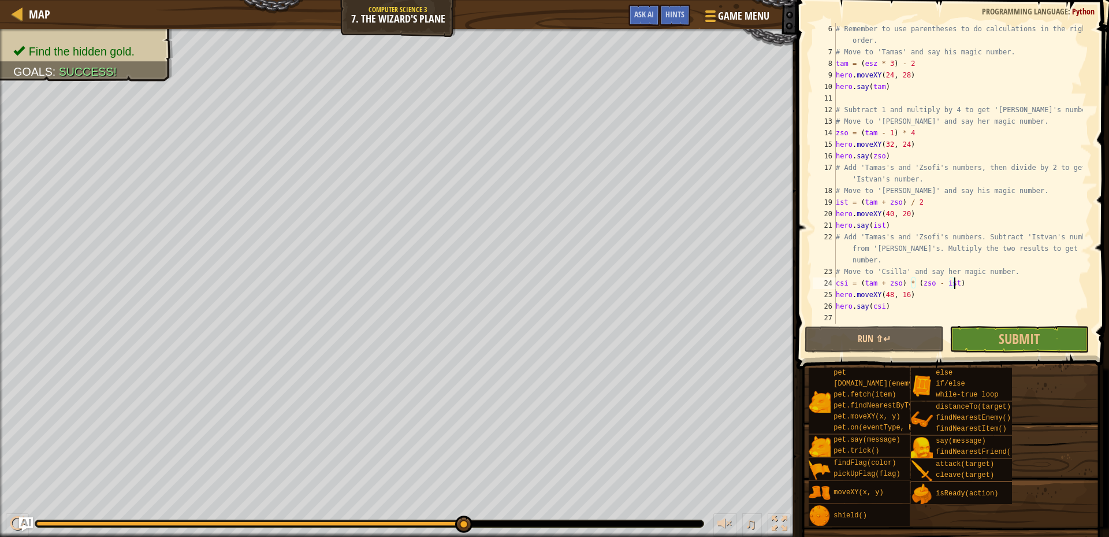
drag, startPoint x: 328, startPoint y: 524, endPoint x: 362, endPoint y: 526, distance: 34.2
click at [1032, 344] on span "Submit" at bounding box center [1019, 338] width 41 height 18
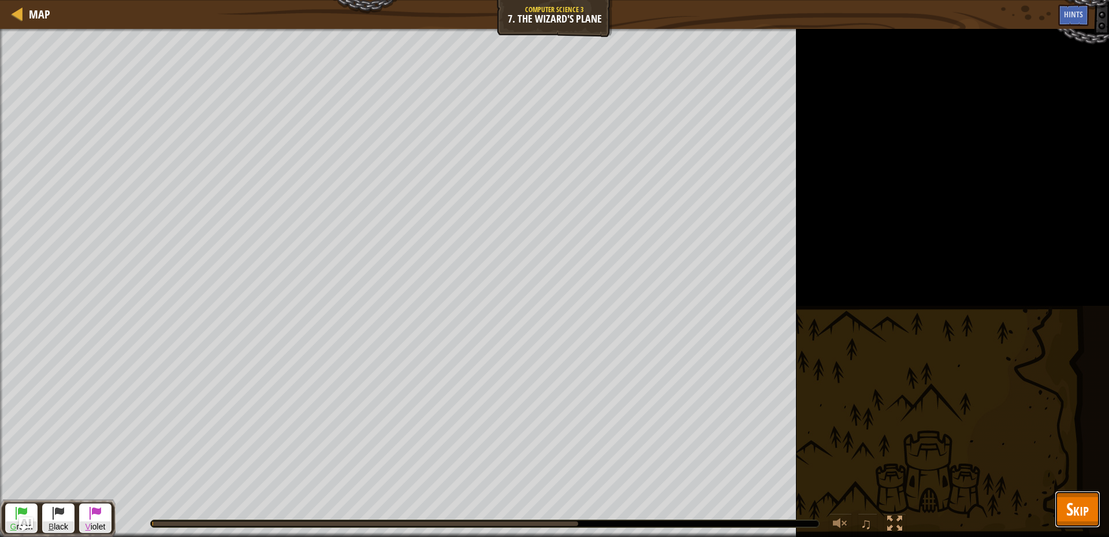
click at [1078, 499] on span "Skip" at bounding box center [1078, 509] width 23 height 24
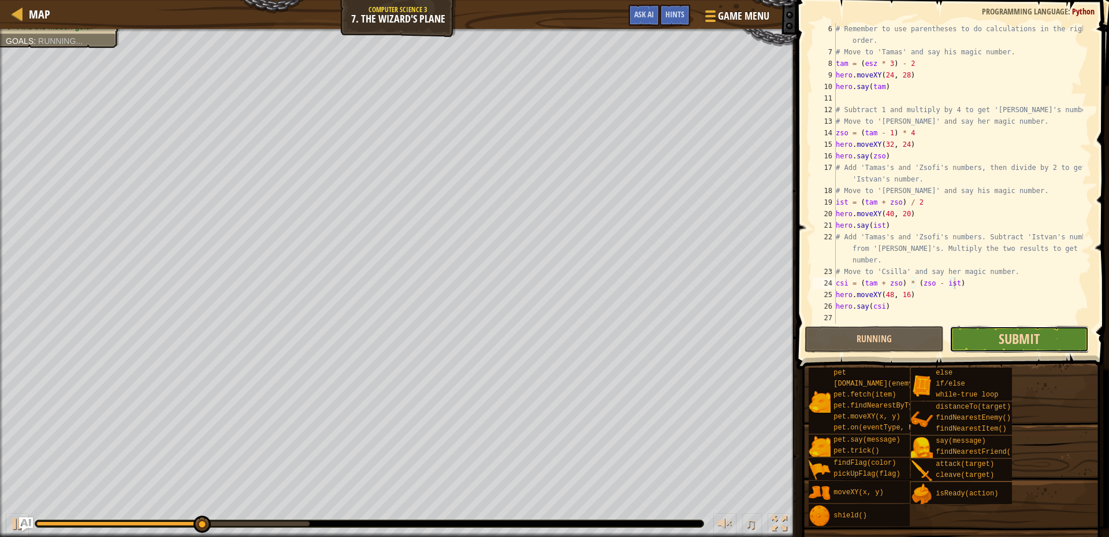
click at [1031, 341] on span "Submit" at bounding box center [1019, 338] width 41 height 18
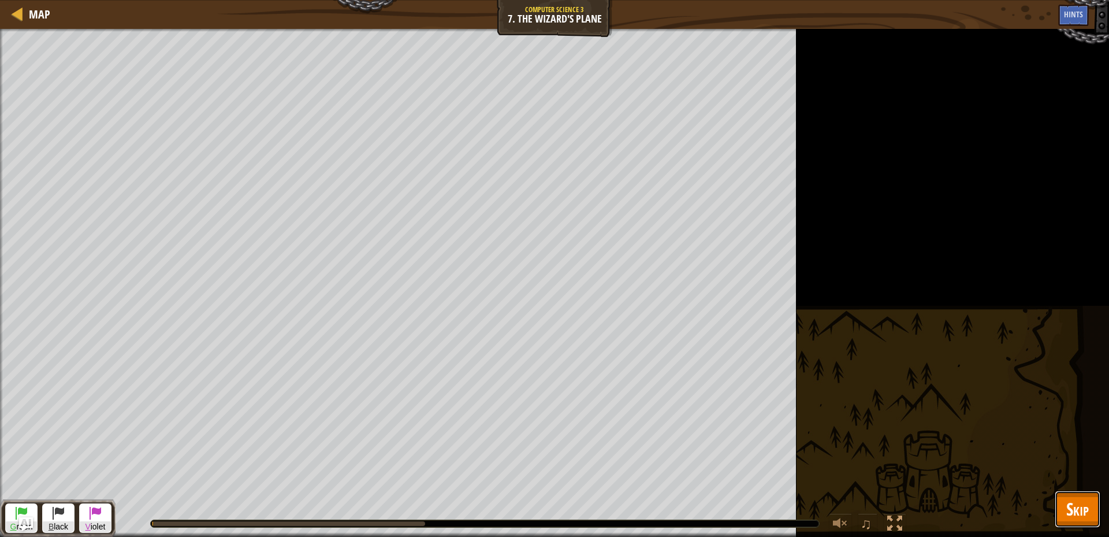
click at [1084, 507] on span "Skip" at bounding box center [1078, 509] width 23 height 24
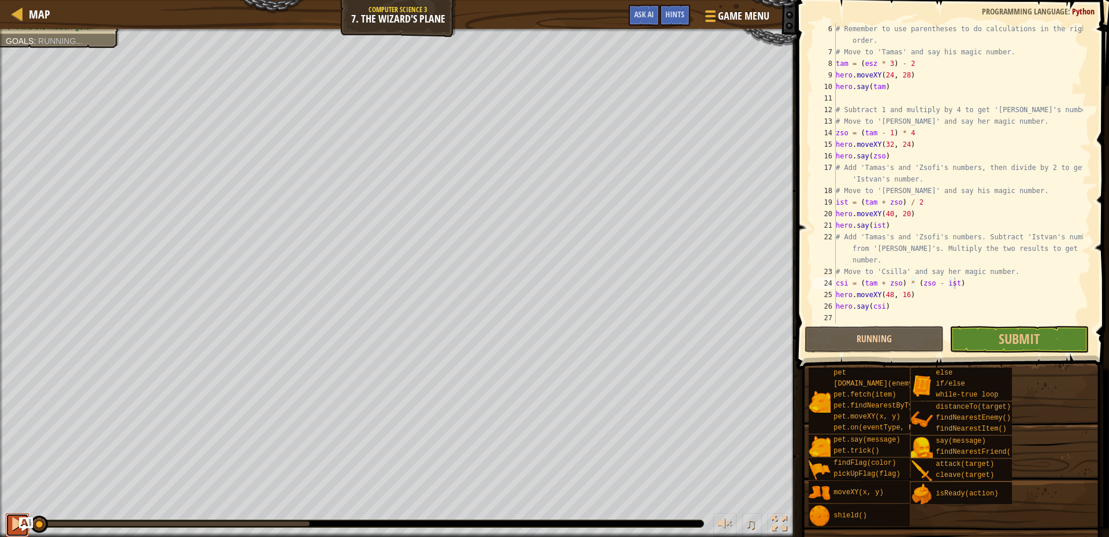
click at [12, 522] on div at bounding box center [17, 523] width 15 height 15
click at [998, 344] on button "Submit" at bounding box center [1019, 339] width 139 height 27
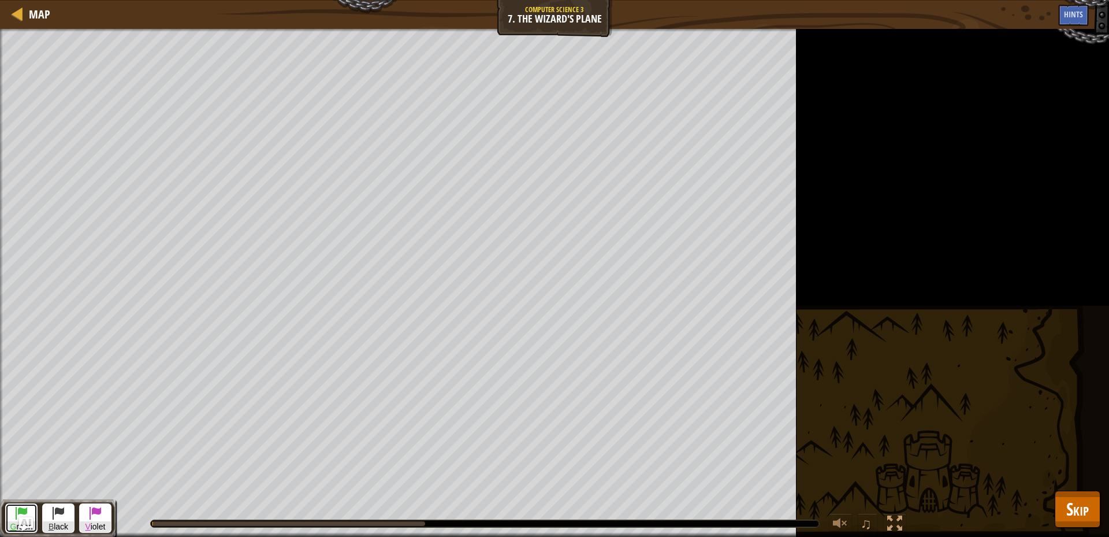
click at [10, 521] on span "G reen" at bounding box center [21, 526] width 31 height 11
click at [228, 350] on div "Find the hidden gold. Goals : Running... G reen B lack V iolet ♫ Okar 206 x: 11…" at bounding box center [554, 283] width 1109 height 508
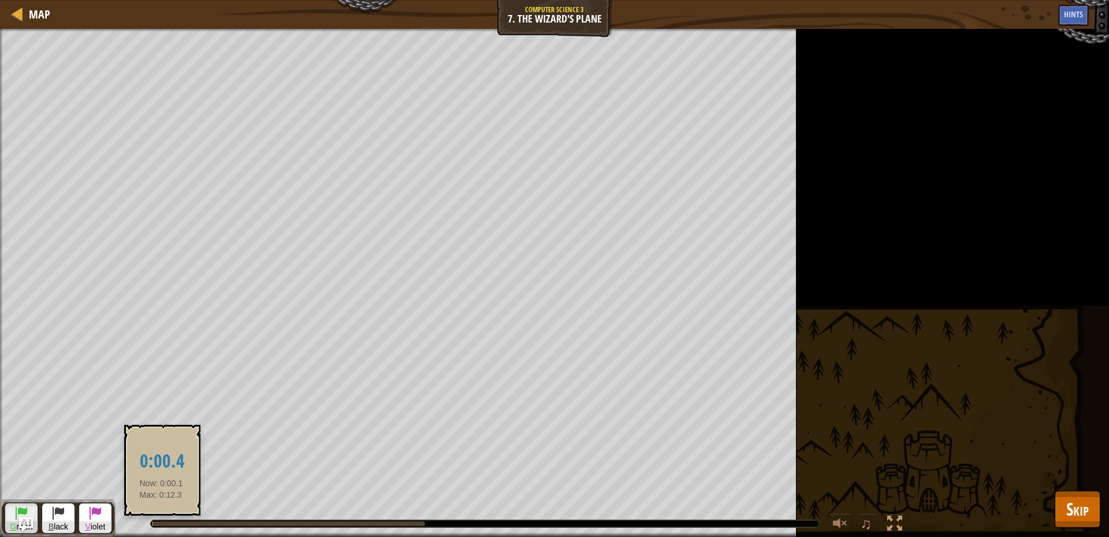
click at [161, 524] on div at bounding box center [288, 523] width 273 height 5
click at [158, 524] on div at bounding box center [288, 523] width 273 height 5
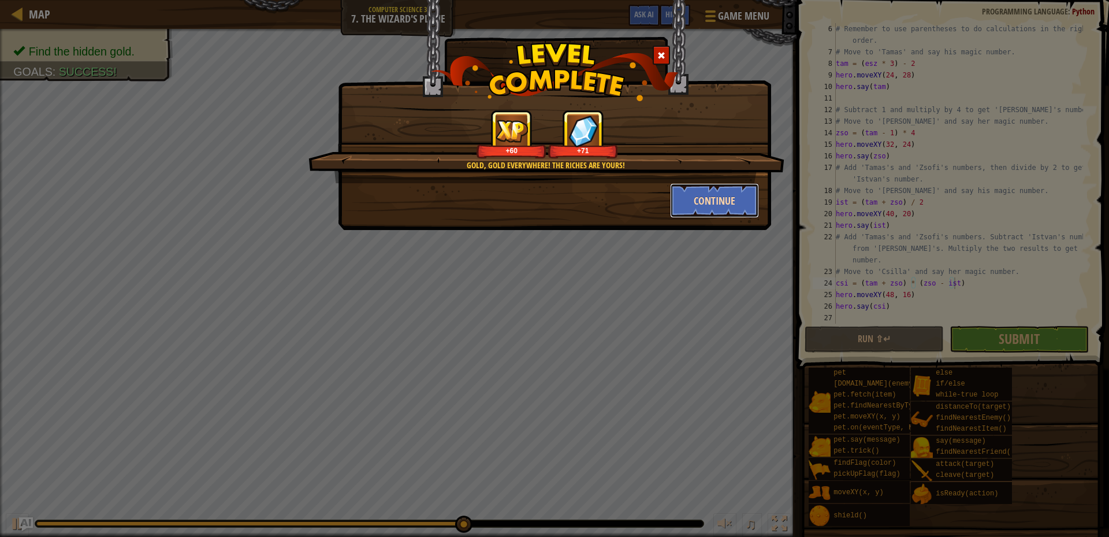
click at [688, 207] on button "Continue" at bounding box center [715, 200] width 90 height 35
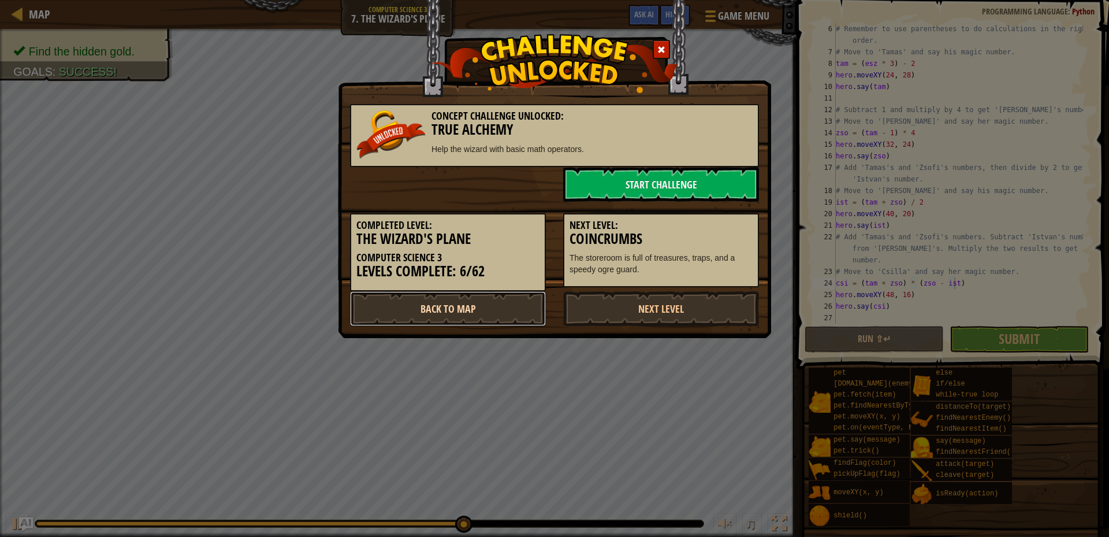
click at [531, 320] on link "Back to Map" at bounding box center [448, 308] width 196 height 35
select select "en-[GEOGRAPHIC_DATA]"
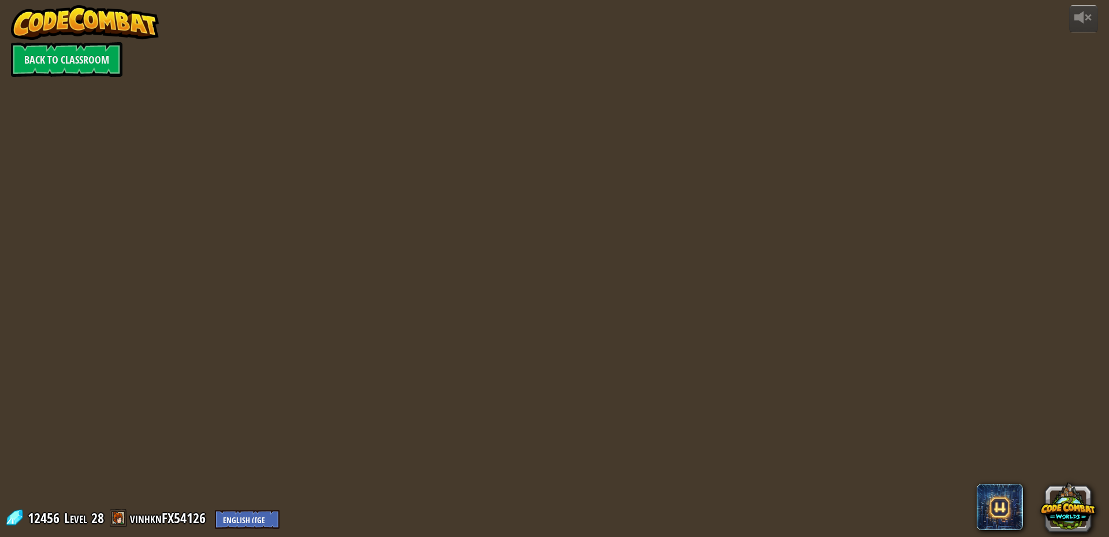
select select "en-[GEOGRAPHIC_DATA]"
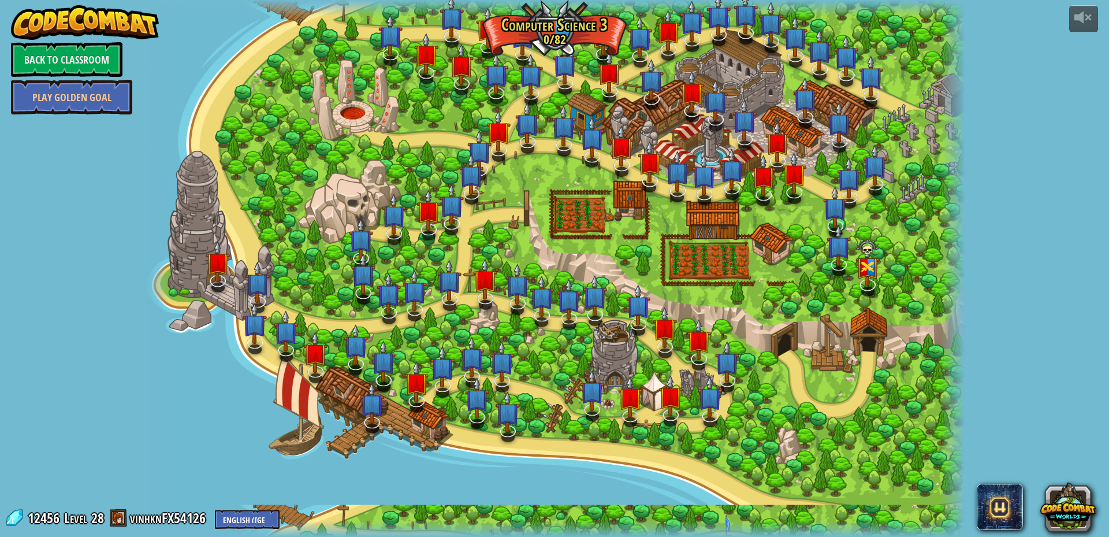
select select "en-[GEOGRAPHIC_DATA]"
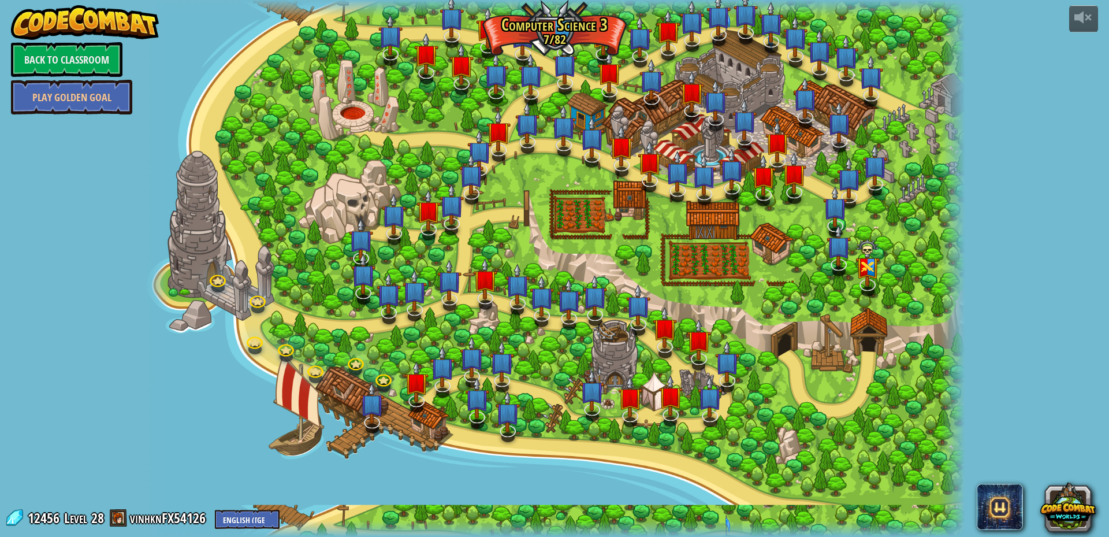
select select "en-[GEOGRAPHIC_DATA]"
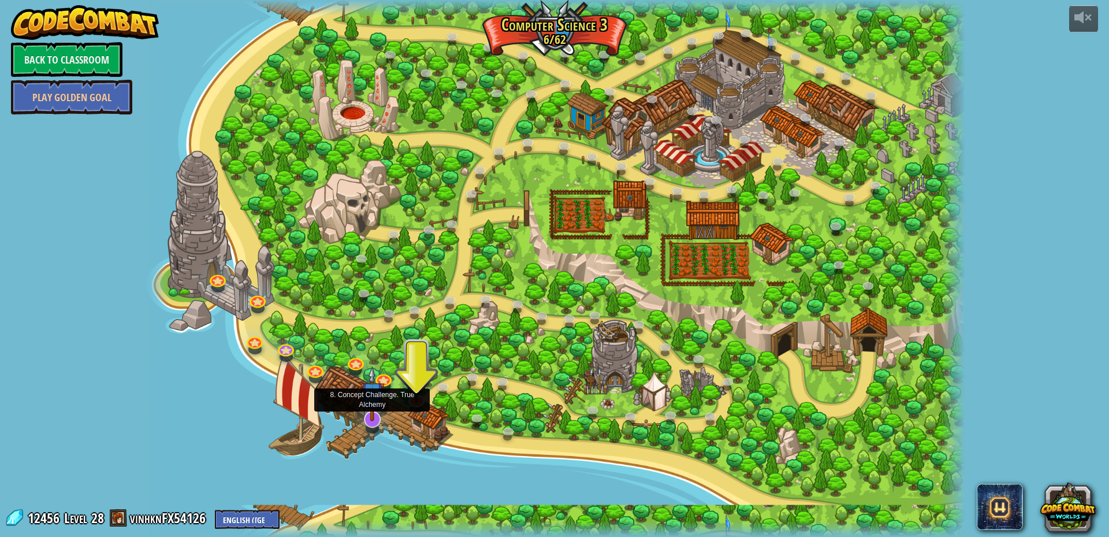
click at [378, 417] on img at bounding box center [373, 393] width 24 height 55
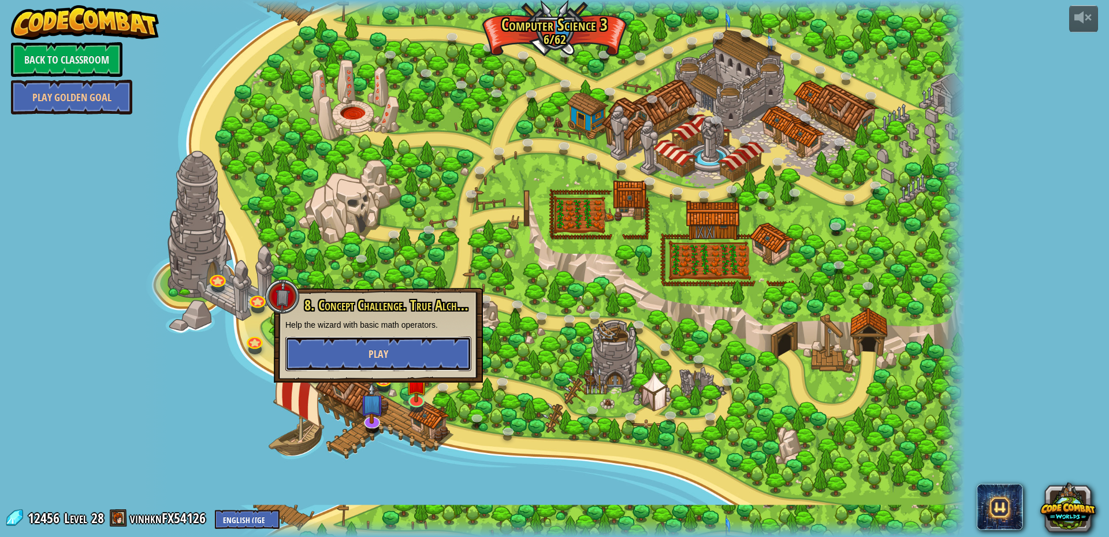
click at [363, 355] on button "Play" at bounding box center [378, 353] width 186 height 35
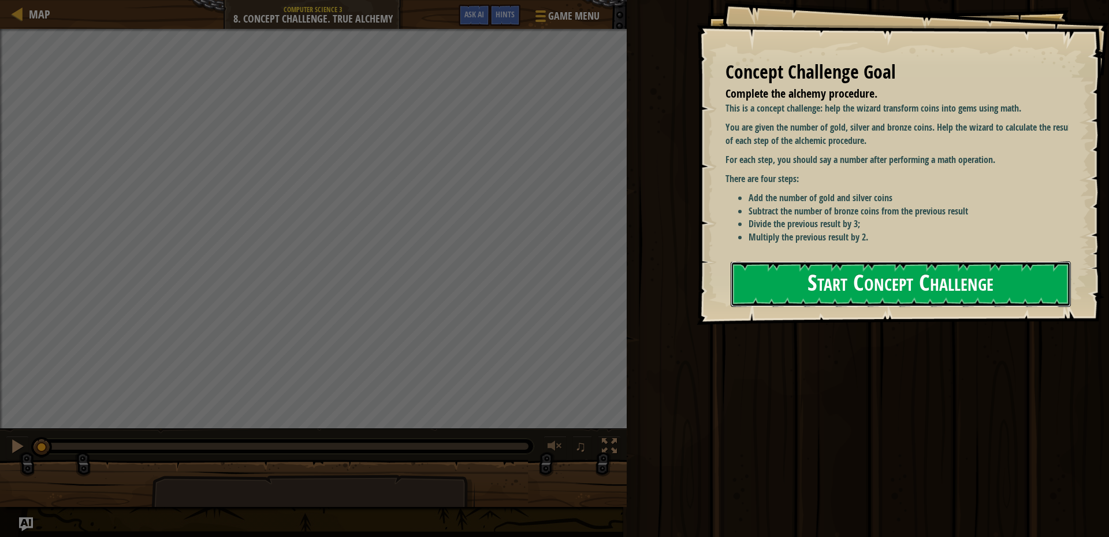
click at [811, 287] on button "Start Concept Challenge" at bounding box center [901, 284] width 340 height 46
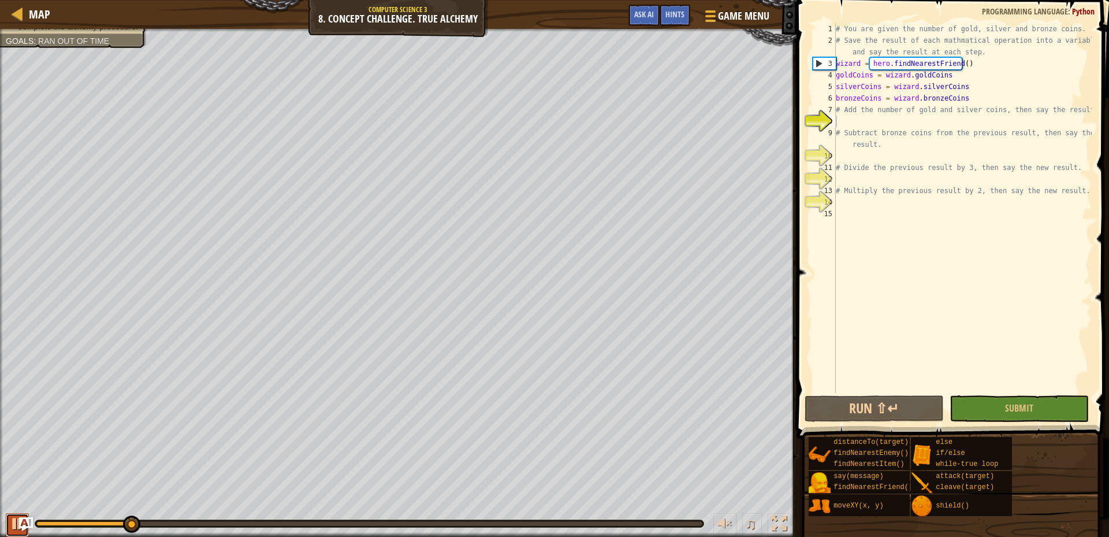
click at [13, 526] on div at bounding box center [17, 523] width 15 height 15
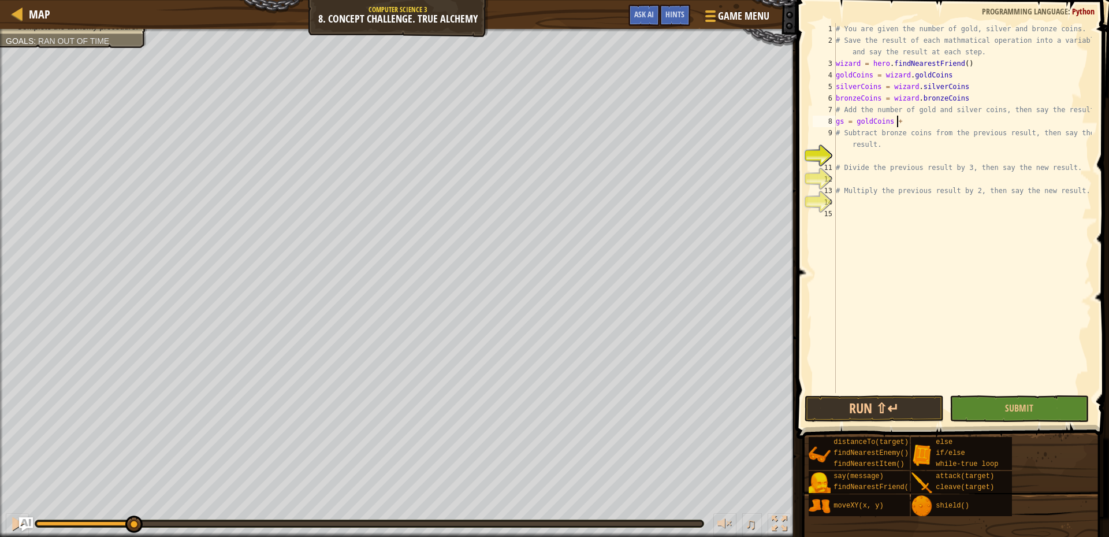
scroll to position [3, 29]
type textarea "gs = goldCoins + silverCoins"
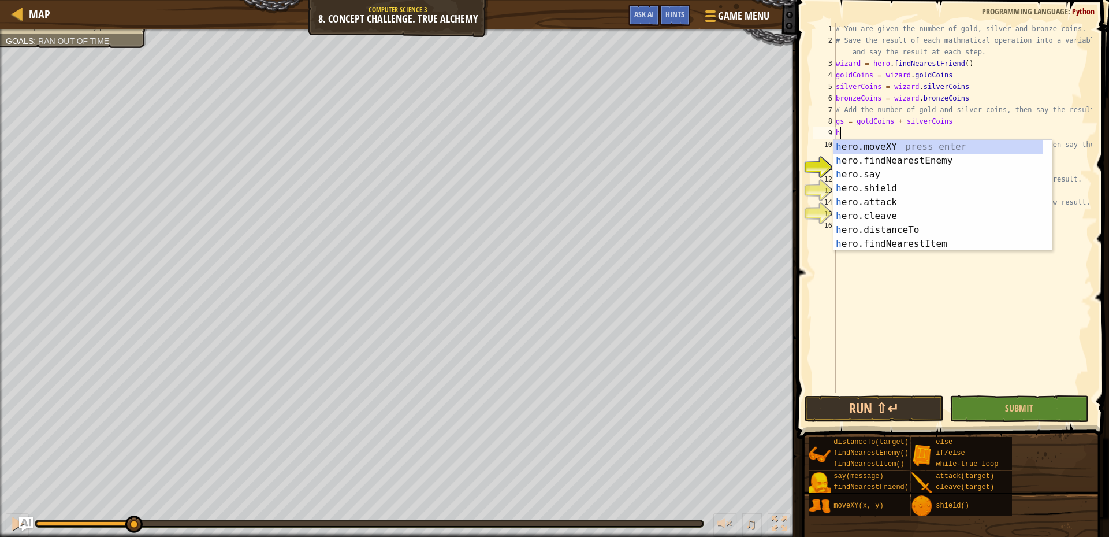
scroll to position [3, 1]
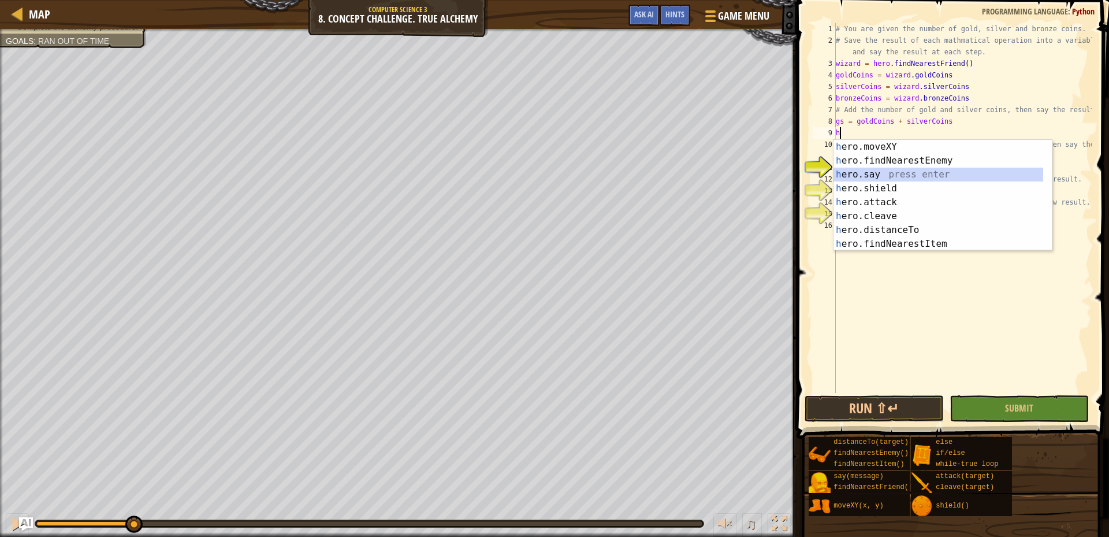
click at [903, 171] on div "h ero.moveXY press enter h ero.findNearestEnemy press enter h ero.say press ent…" at bounding box center [939, 209] width 210 height 139
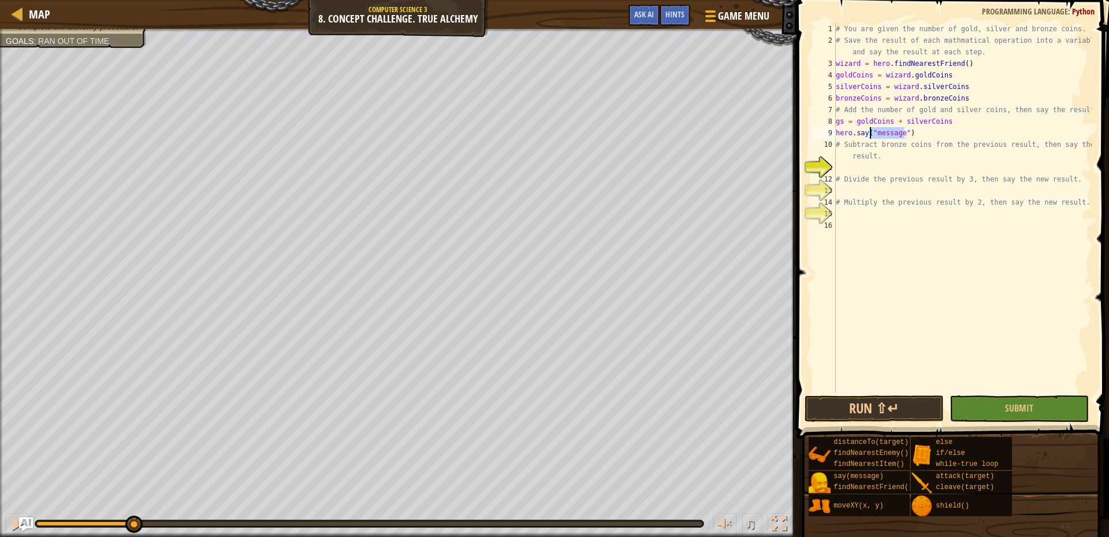
drag, startPoint x: 905, startPoint y: 130, endPoint x: 870, endPoint y: 131, distance: 35.3
click at [870, 131] on div "# You are given the number of gold, silver and bronze coins. # Save the result …" at bounding box center [963, 219] width 258 height 393
type textarea "hero.say(gs)"
click at [932, 148] on div "gs press enter" at bounding box center [977, 161] width 218 height 42
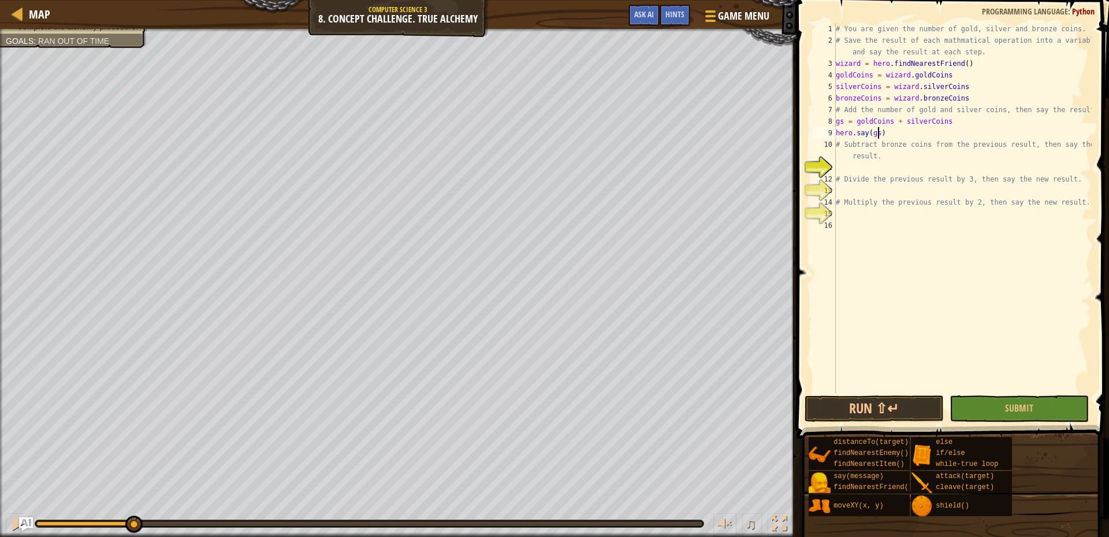
click at [847, 170] on div "# You are given the number of gold, silver and bronze coins. # Save the result …" at bounding box center [963, 219] width 258 height 393
type textarea "bc = gs - bronzeCoins"
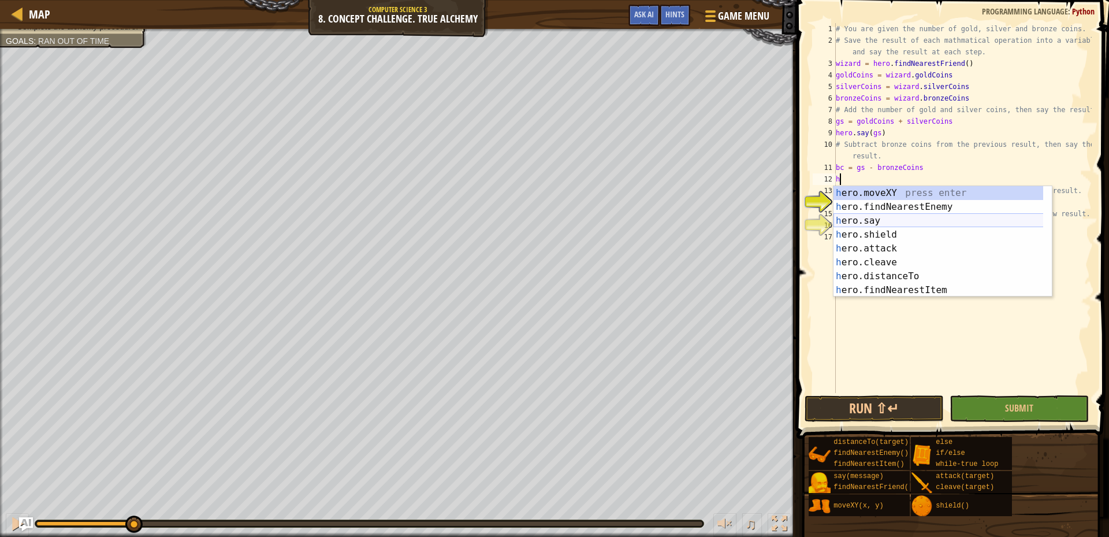
click at [930, 221] on div "h ero.moveXY press enter h ero.findNearestEnemy press enter h ero.say press ent…" at bounding box center [943, 255] width 218 height 139
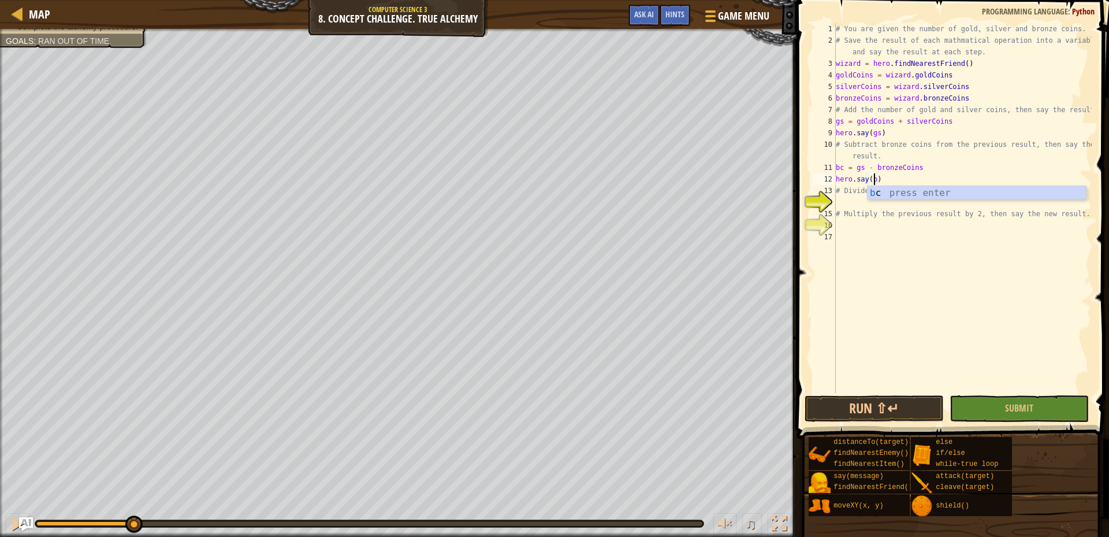
type textarea "hero.say(bc)"
click at [866, 205] on div "# You are given the number of gold, silver and bronze coins. # Save the result …" at bounding box center [963, 219] width 258 height 393
type textarea "nr = gs / 3"
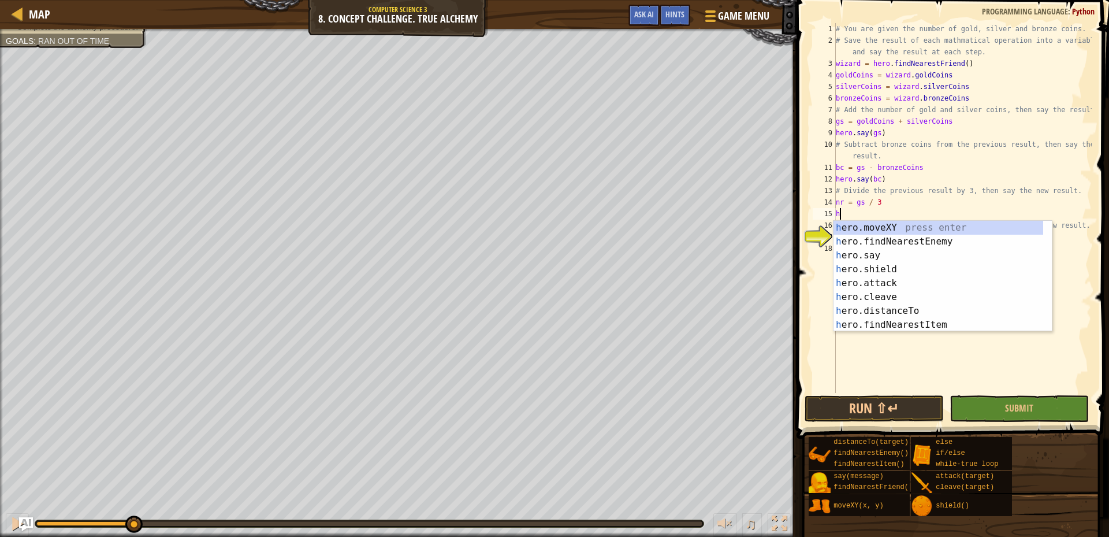
scroll to position [3, 1]
click at [876, 254] on div "h ero.moveXY press enter h ero.findNearestEnemy press enter h ero.say press ent…" at bounding box center [943, 290] width 218 height 139
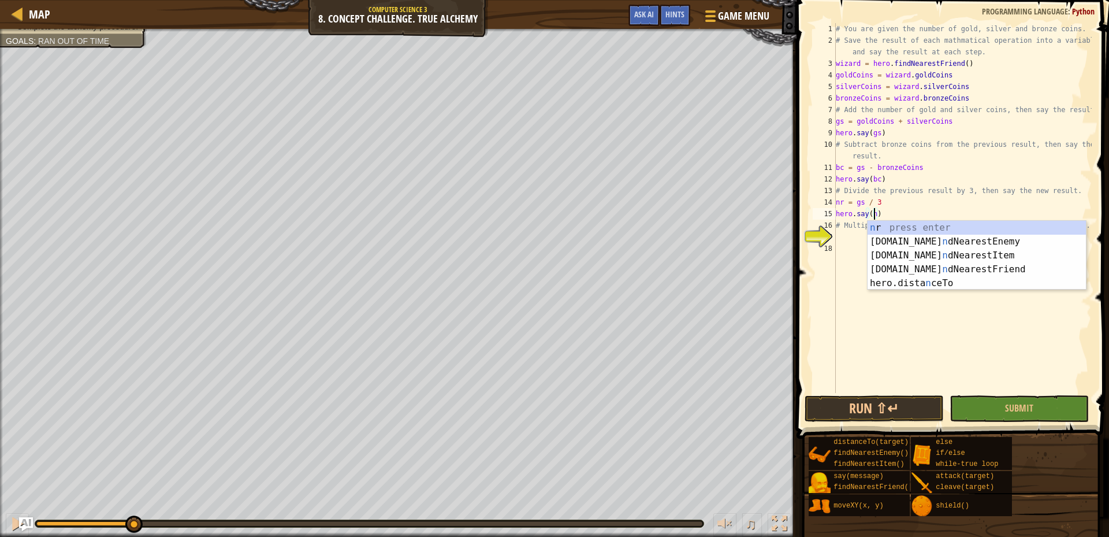
type textarea "hero.say(nr)"
click at [845, 237] on div "# You are given the number of gold, silver and bronze coins. # Save the result …" at bounding box center [963, 219] width 258 height 393
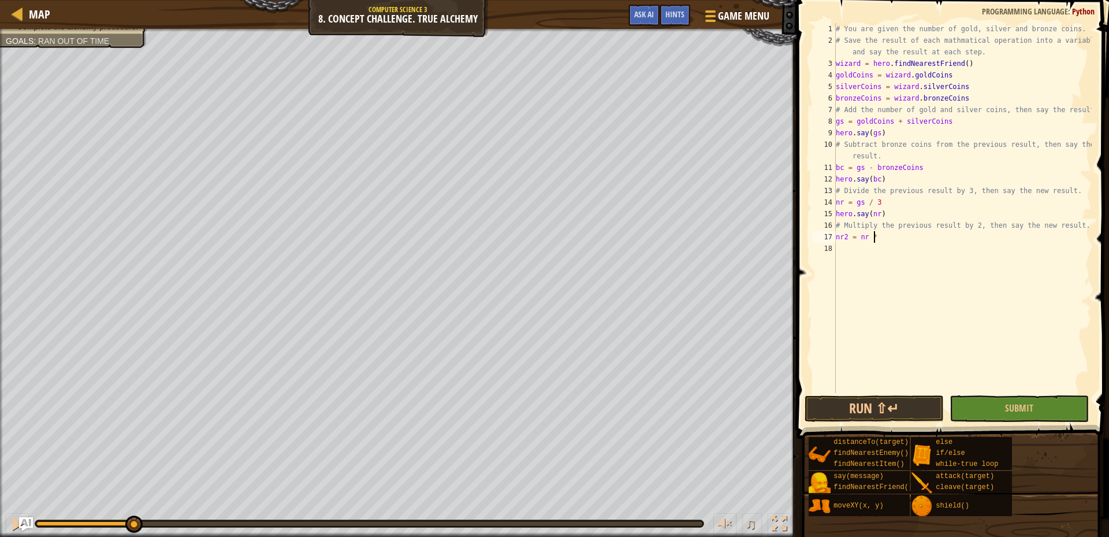
scroll to position [3, 18]
type textarea "nr2 = nr * 2"
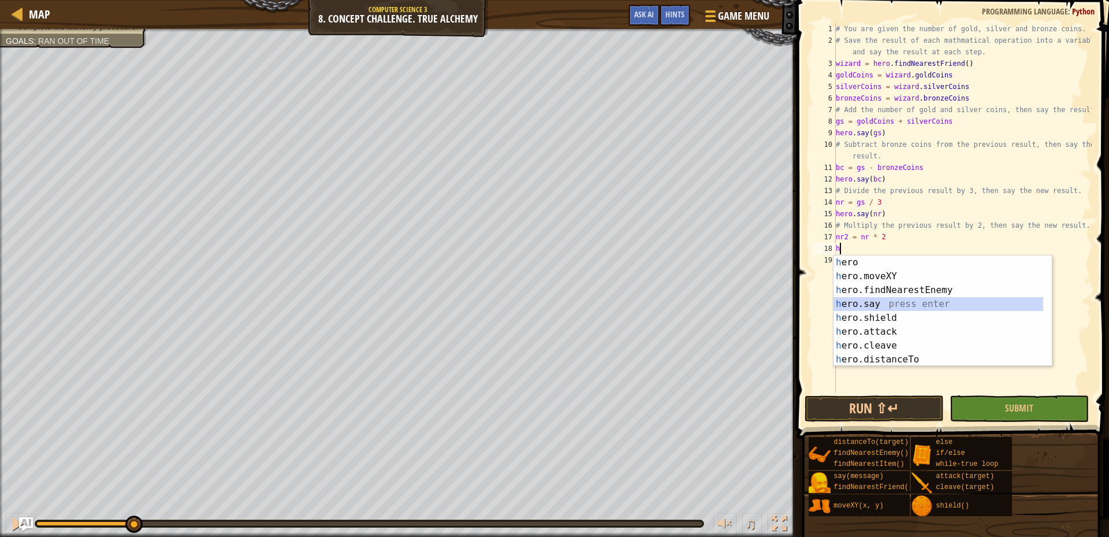
click at [885, 300] on div "h ero press enter h ero.moveXY press enter h ero.findNearestEnemy press enter h…" at bounding box center [939, 324] width 210 height 139
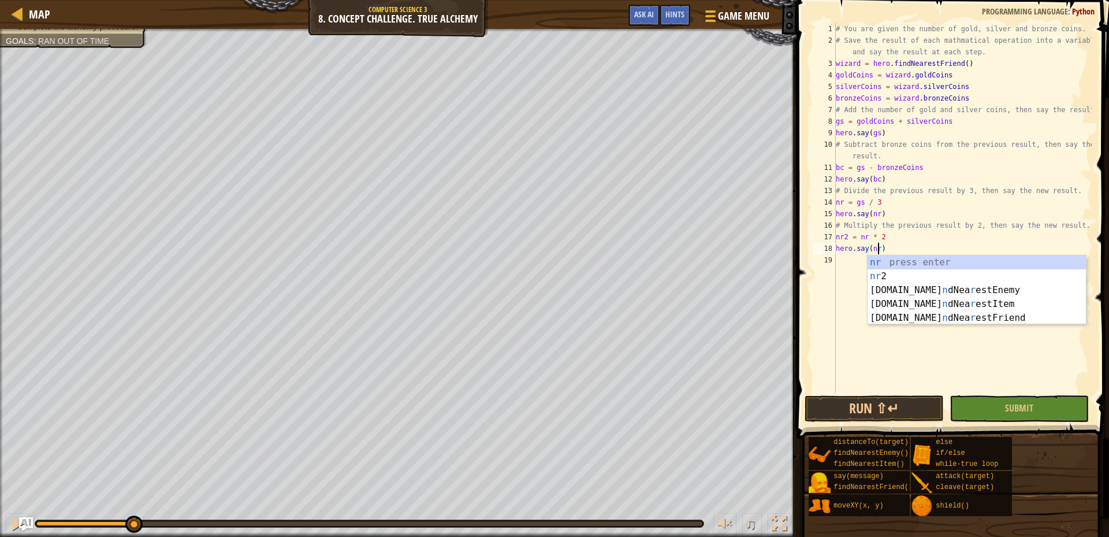
scroll to position [3, 23]
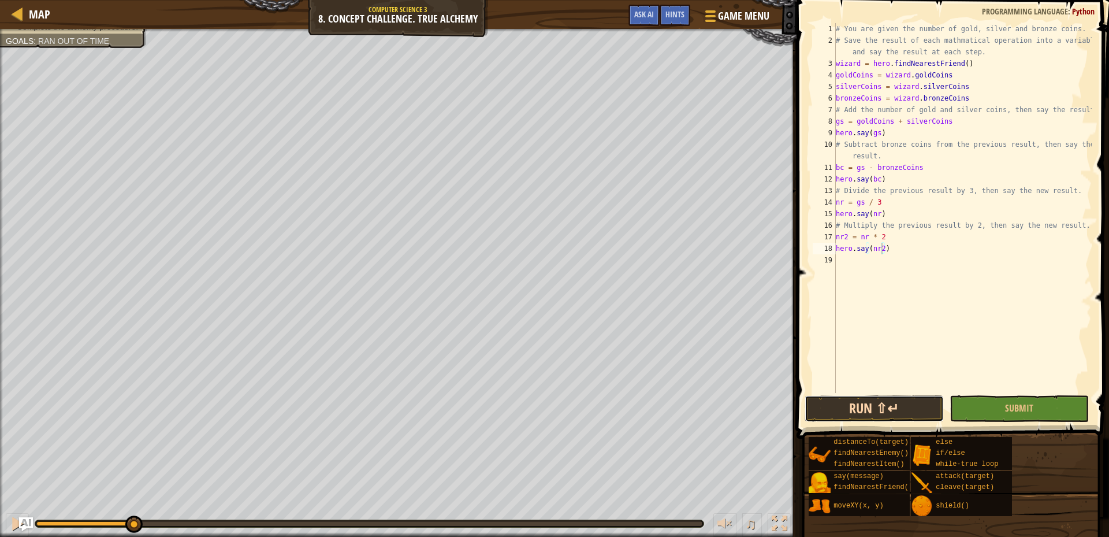
click at [858, 408] on button "Run ⇧↵" at bounding box center [874, 408] width 139 height 27
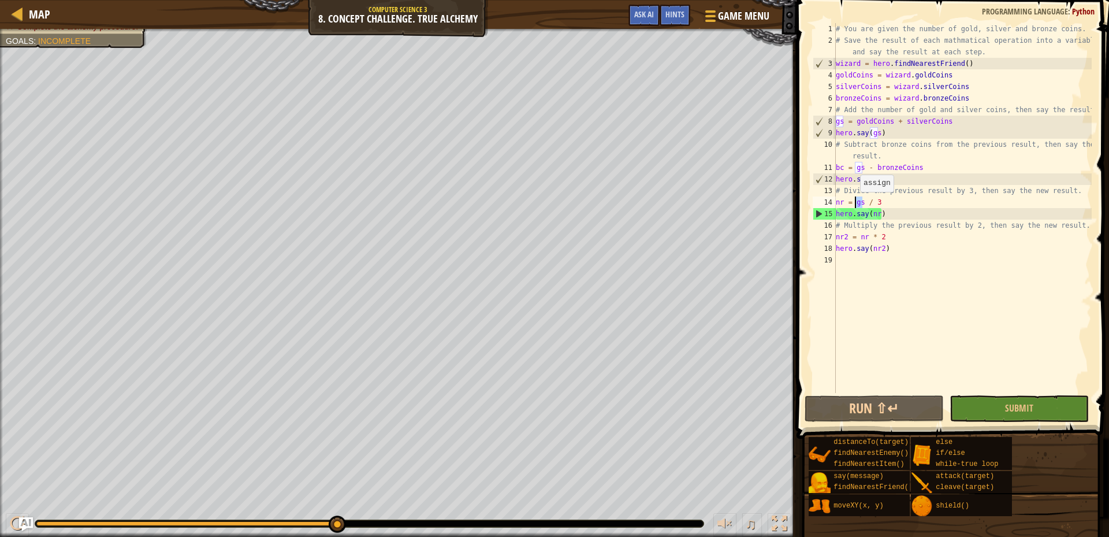
drag, startPoint x: 863, startPoint y: 203, endPoint x: 855, endPoint y: 203, distance: 8.1
click at [855, 203] on div "# You are given the number of gold, silver and bronze coins. # Save the result …" at bounding box center [963, 219] width 258 height 393
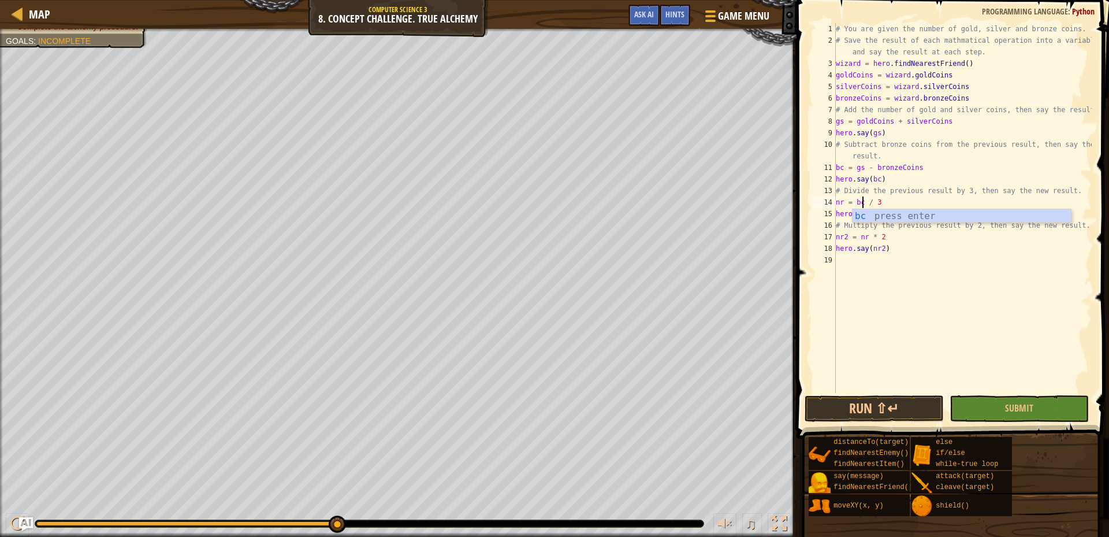
scroll to position [3, 13]
type textarea "nr = bc / 3"
click at [855, 397] on button "Run ⇧↵" at bounding box center [874, 408] width 139 height 27
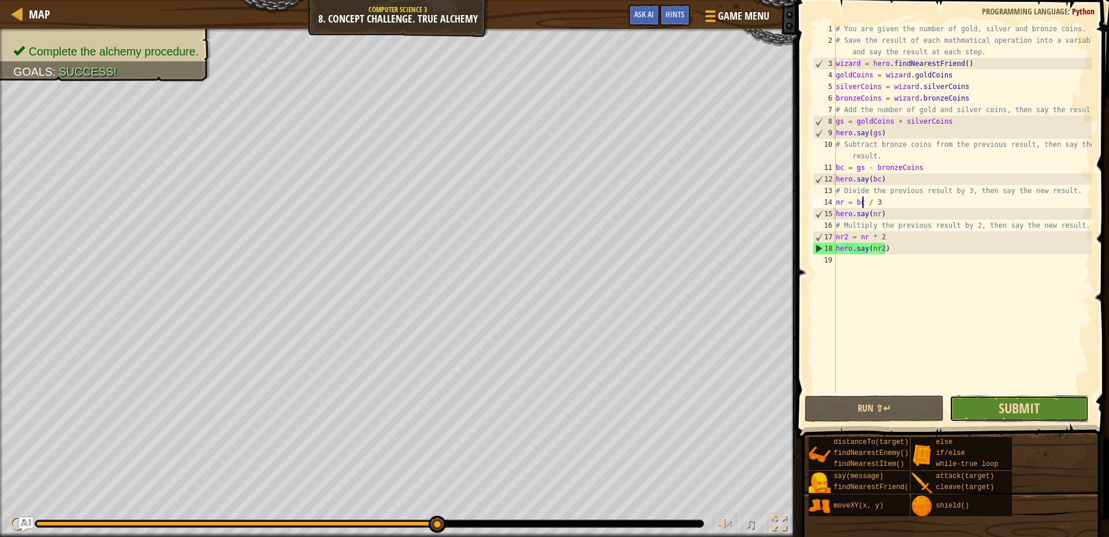
click at [1022, 412] on span "Submit" at bounding box center [1019, 408] width 41 height 18
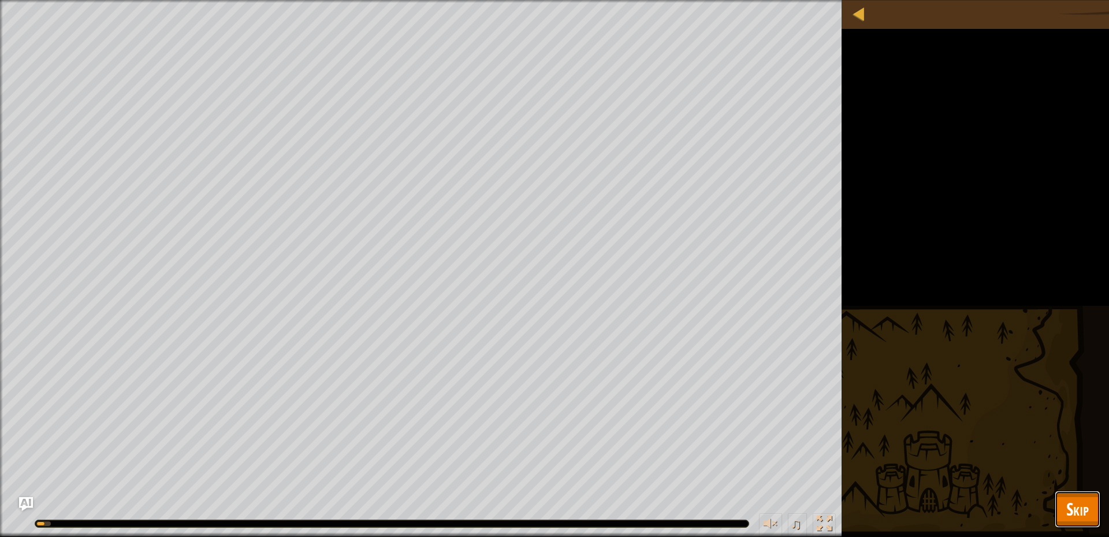
click at [1075, 519] on span "Skip" at bounding box center [1078, 509] width 23 height 24
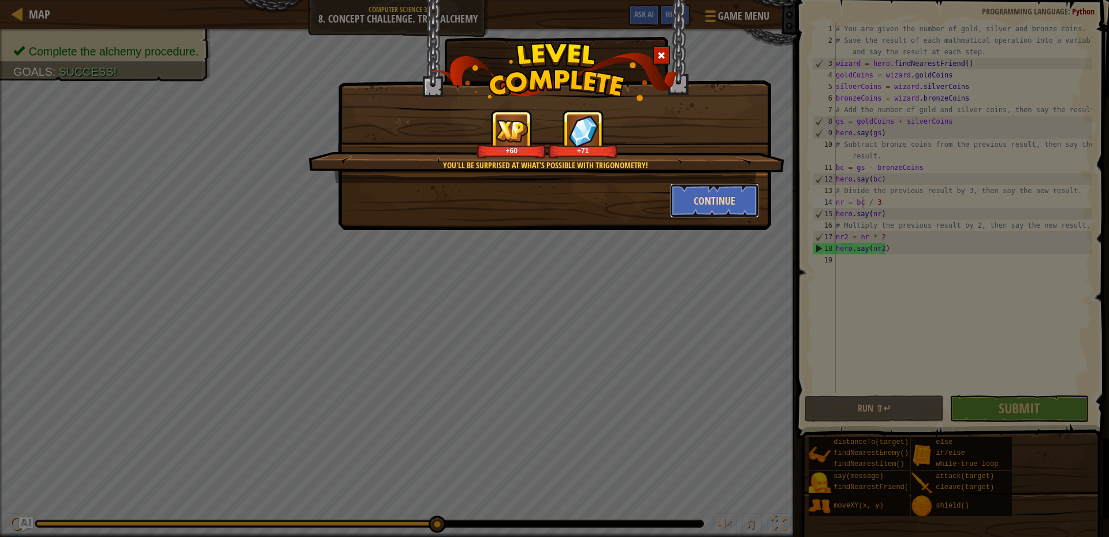
click at [703, 198] on button "Continue" at bounding box center [715, 200] width 90 height 35
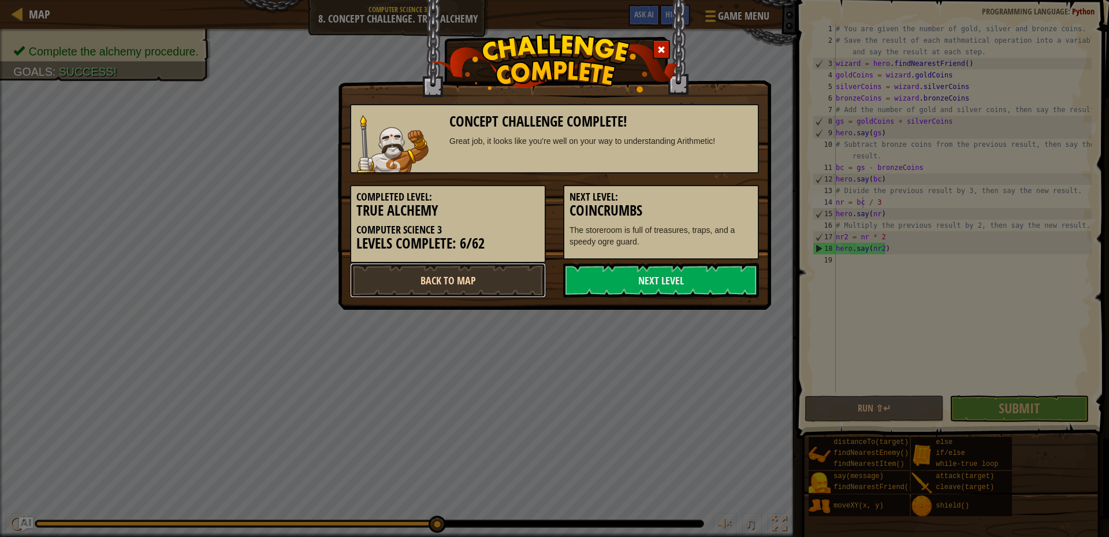
click at [501, 277] on link "Back to Map" at bounding box center [448, 280] width 196 height 35
select select "en-[GEOGRAPHIC_DATA]"
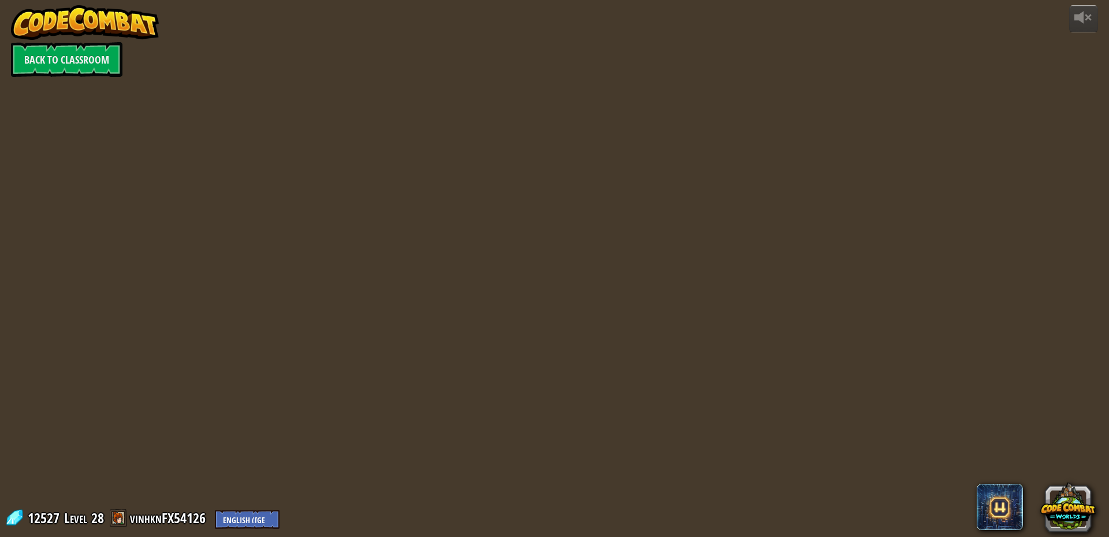
select select "en-[GEOGRAPHIC_DATA]"
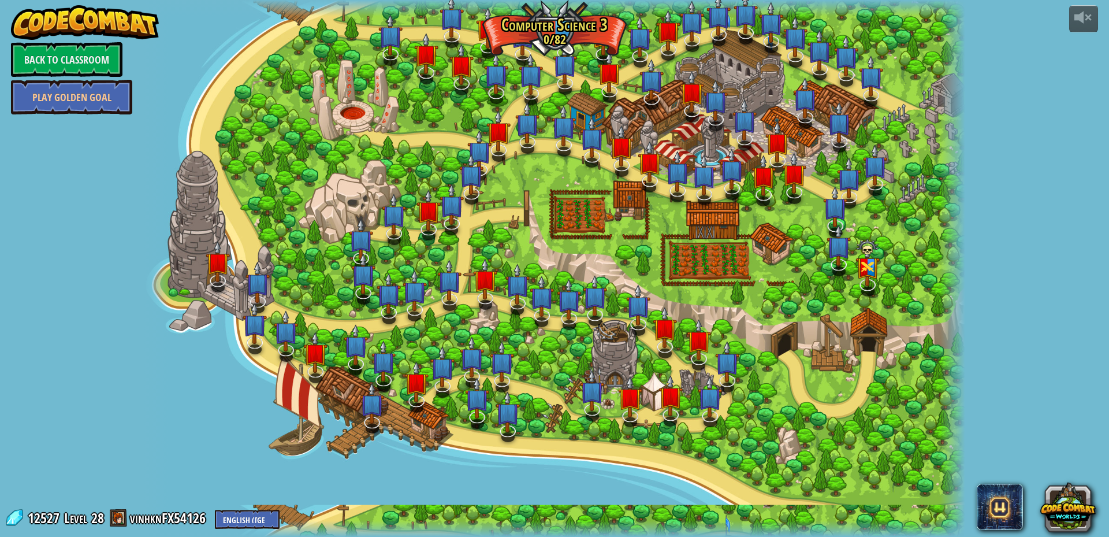
select select "en-[GEOGRAPHIC_DATA]"
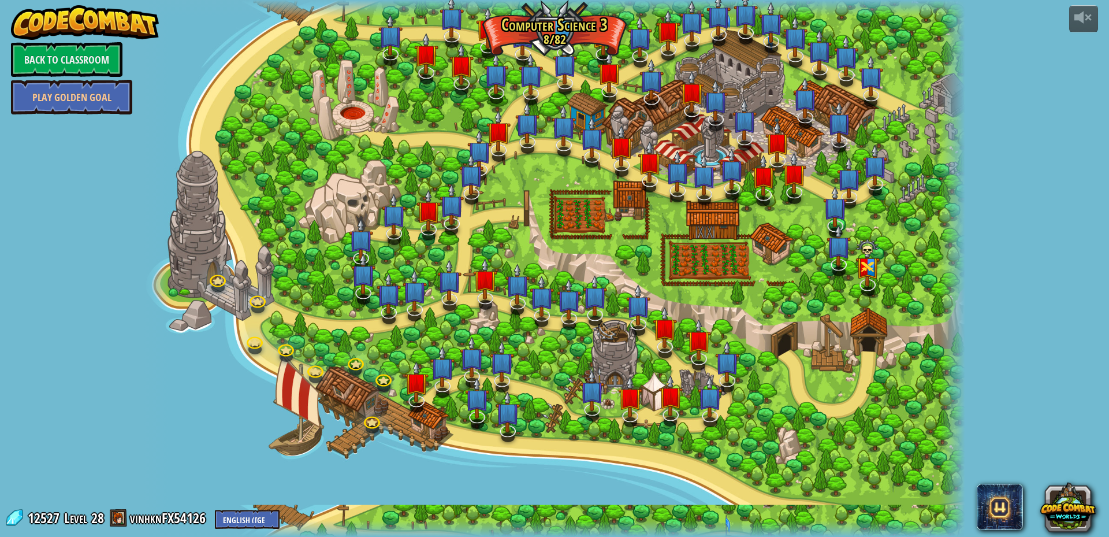
select select "en-[GEOGRAPHIC_DATA]"
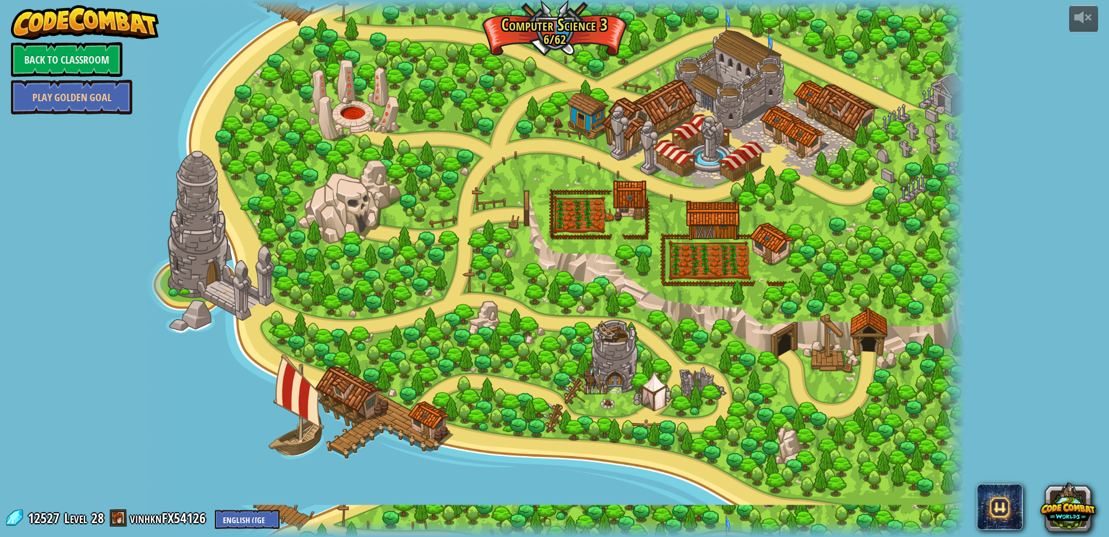
select select "en-[GEOGRAPHIC_DATA]"
